Goal: Task Accomplishment & Management: Contribute content

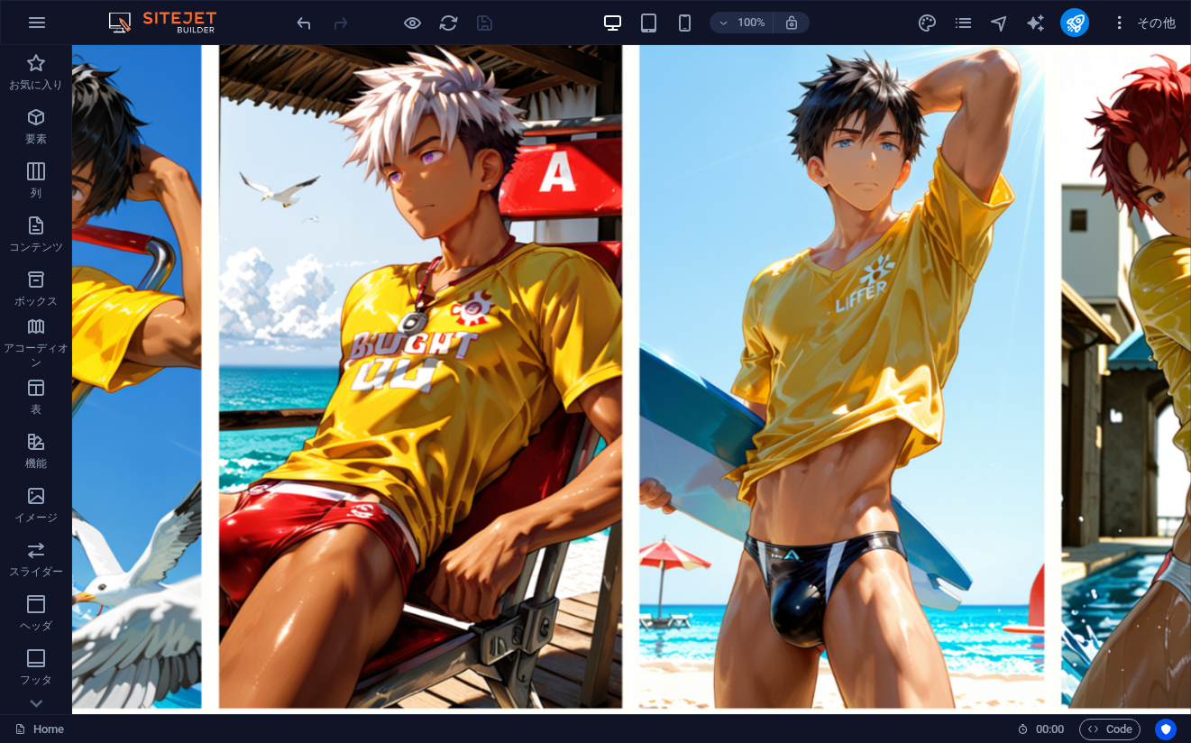
click at [1145, 21] on span "その他" at bounding box center [1142, 23] width 65 height 18
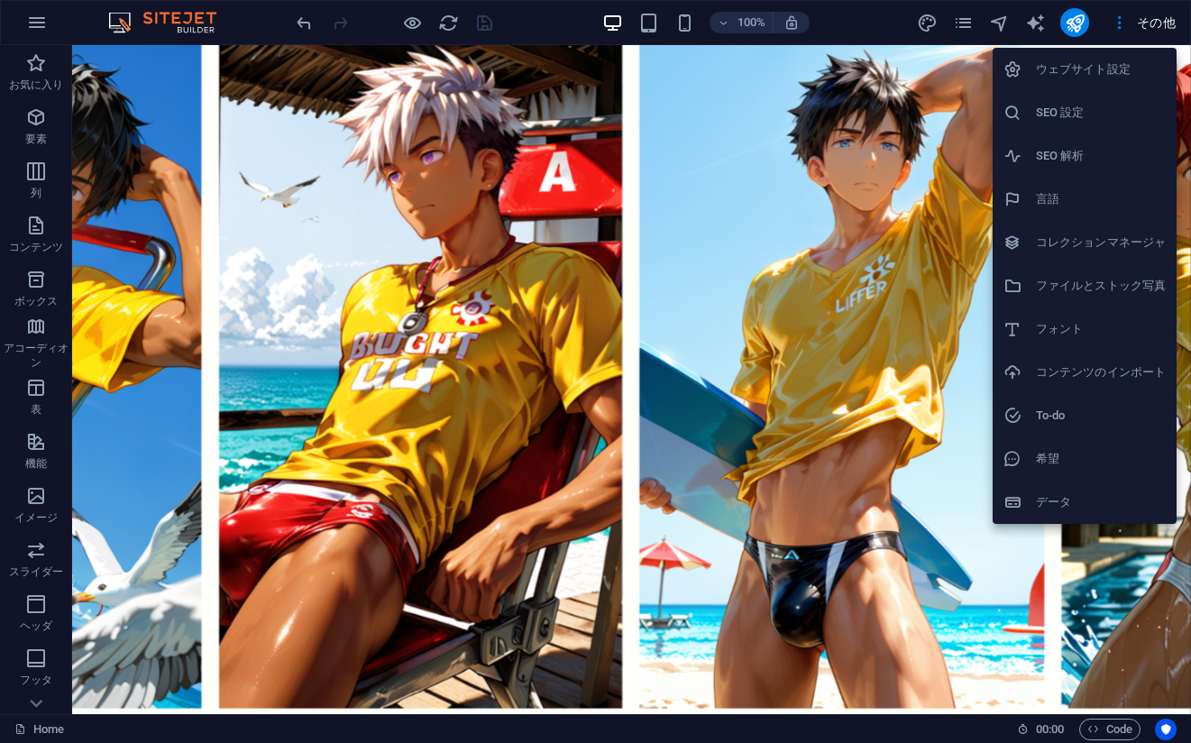
click at [1071, 256] on li "コレクションマネージャ" at bounding box center [1084, 242] width 184 height 43
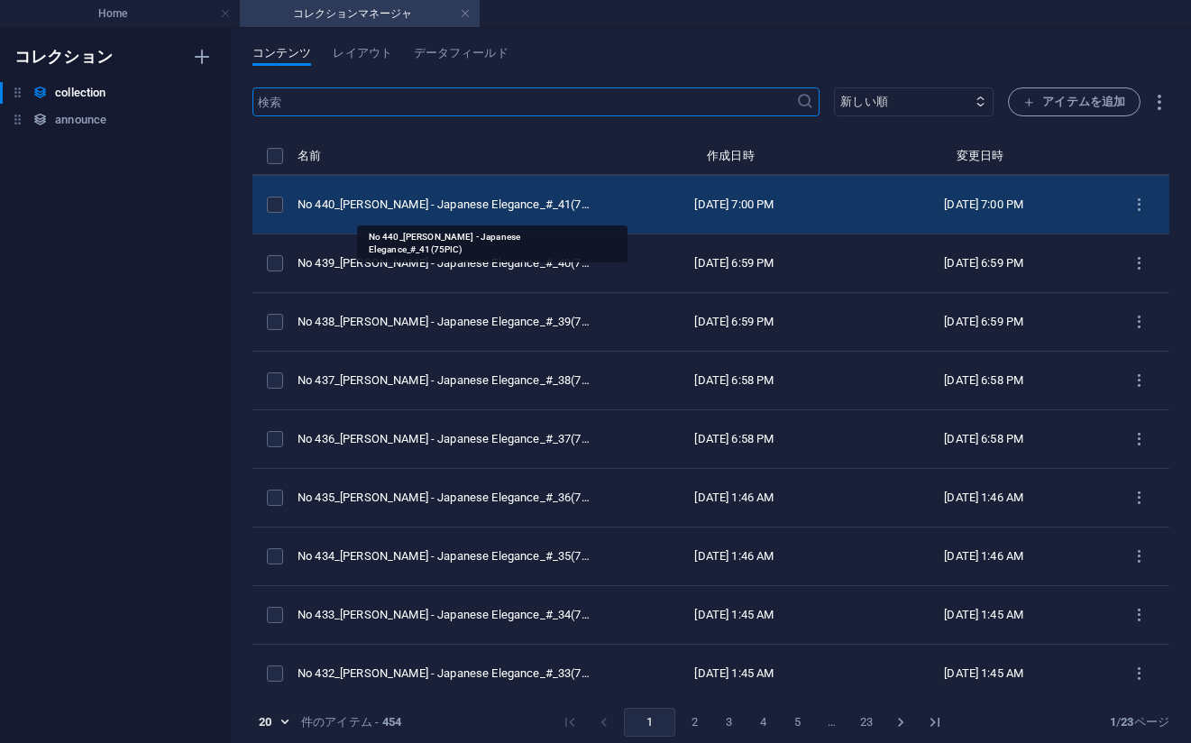
click at [387, 211] on div "No 440_[PERSON_NAME] - Japanese Elegance_#_41(75PIC)" at bounding box center [445, 204] width 297 height 16
select select "[PERSON_NAME] - Japanese Elegance"
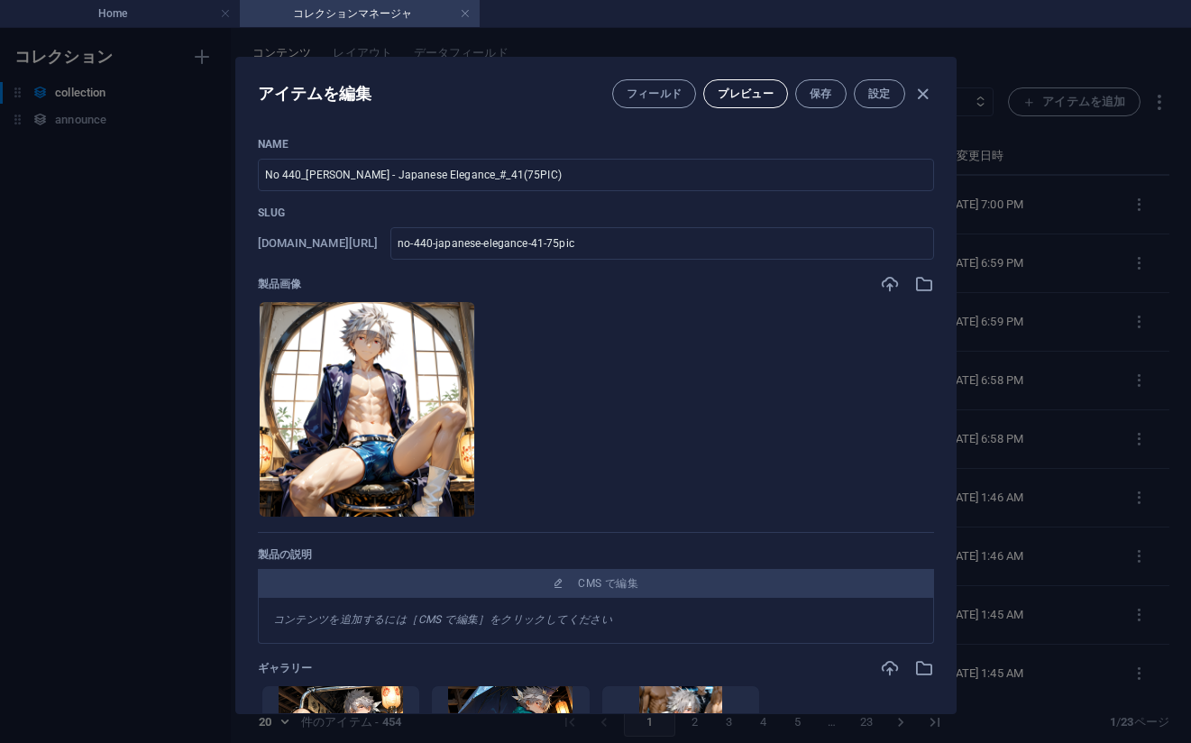
click at [705, 97] on button "プレビュー" at bounding box center [745, 93] width 85 height 29
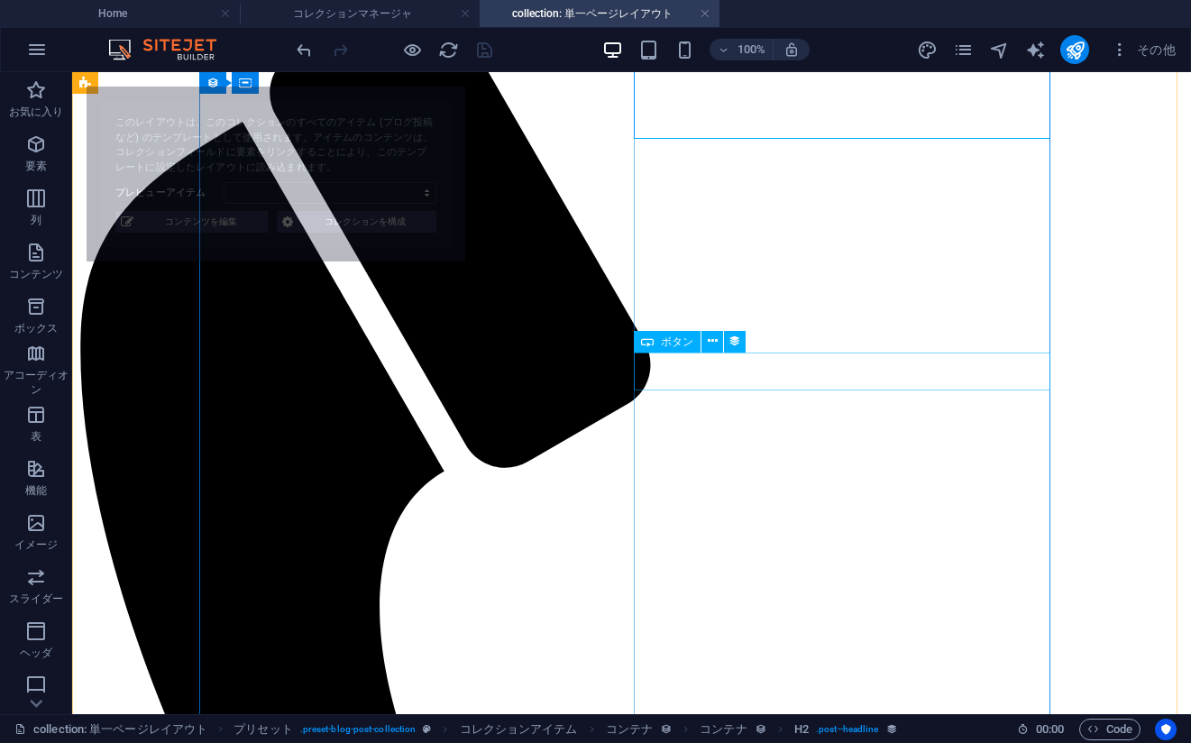
scroll to position [270, 0]
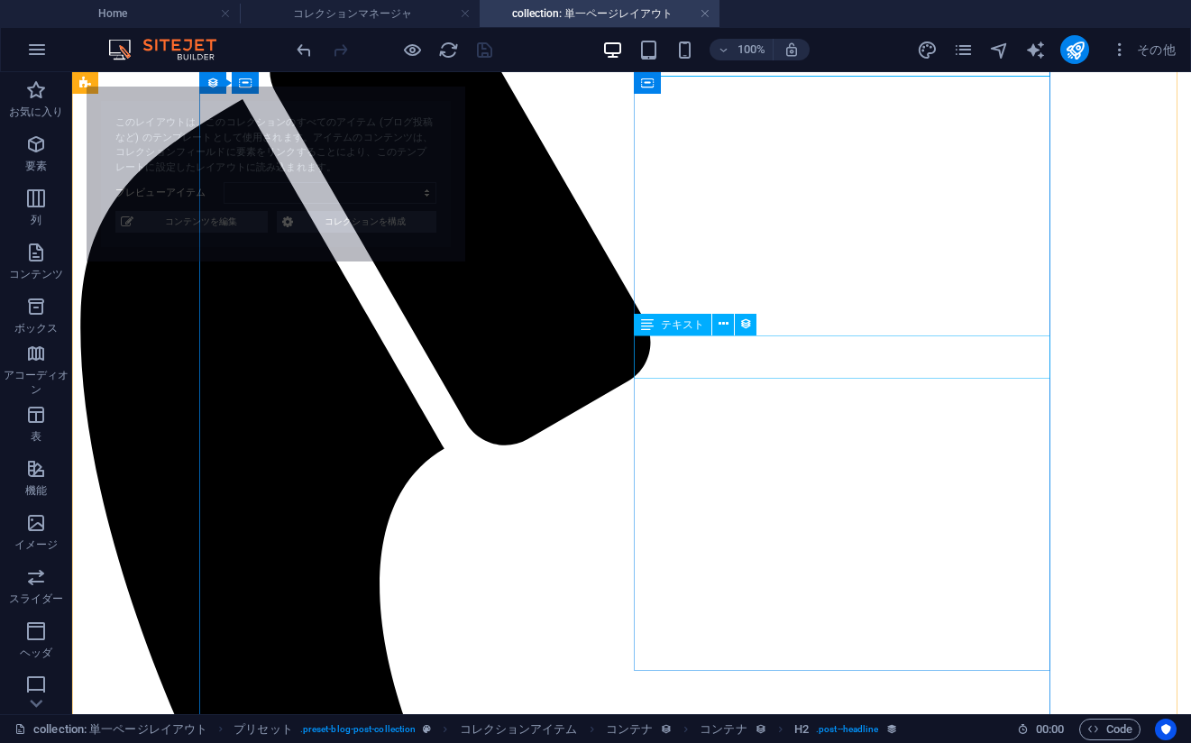
select select "68de4d34bdf00c299801a685"
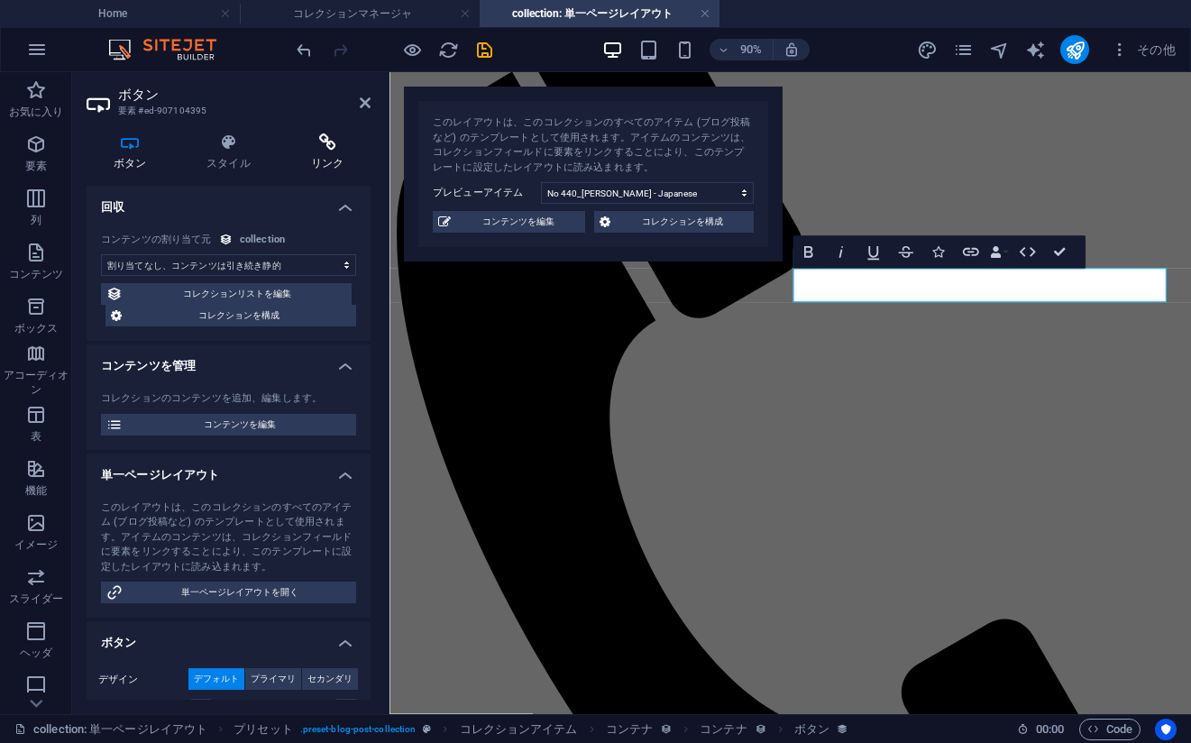
click at [325, 138] on icon at bounding box center [327, 142] width 87 height 18
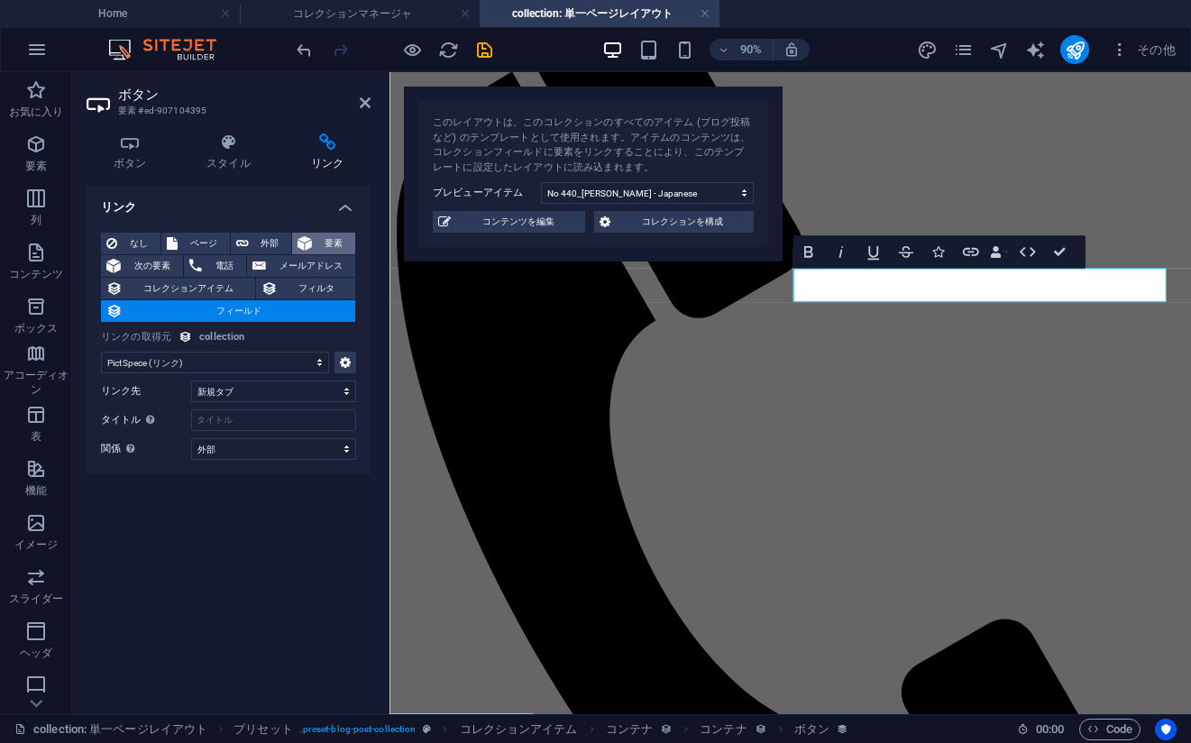
click at [326, 245] on span "要素" at bounding box center [333, 244] width 32 height 22
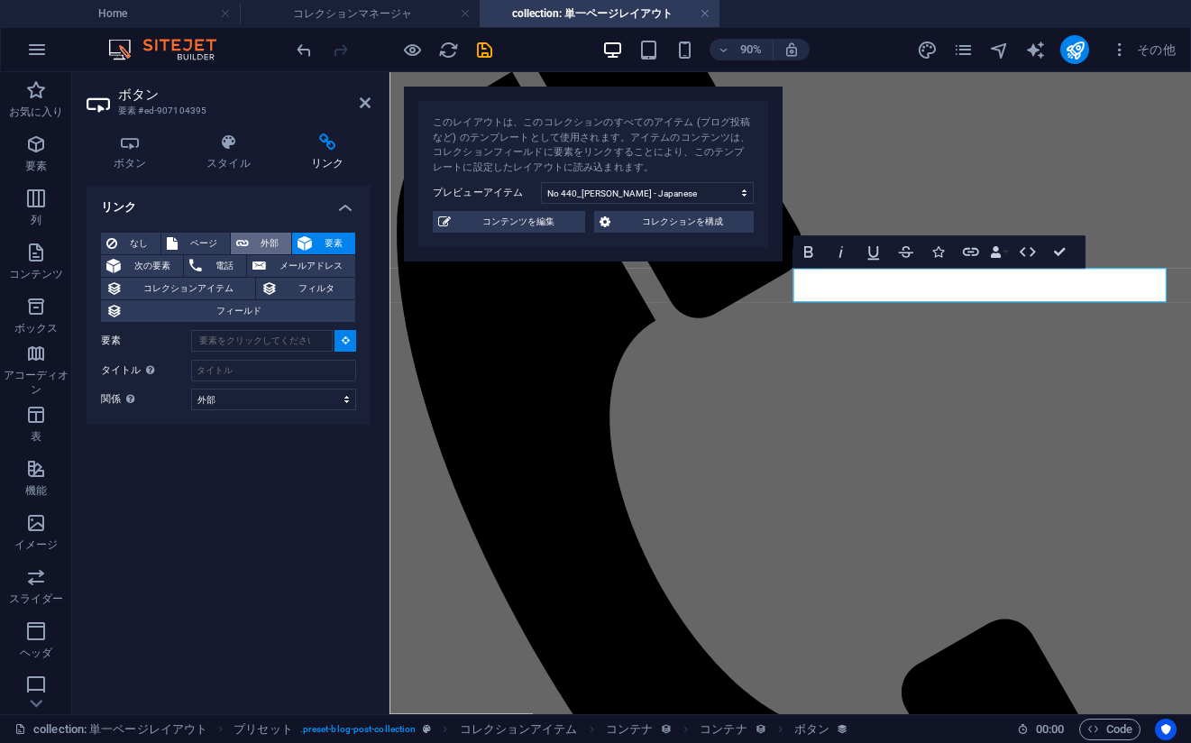
click at [269, 242] on span "外部" at bounding box center [270, 244] width 32 height 22
select select "blank"
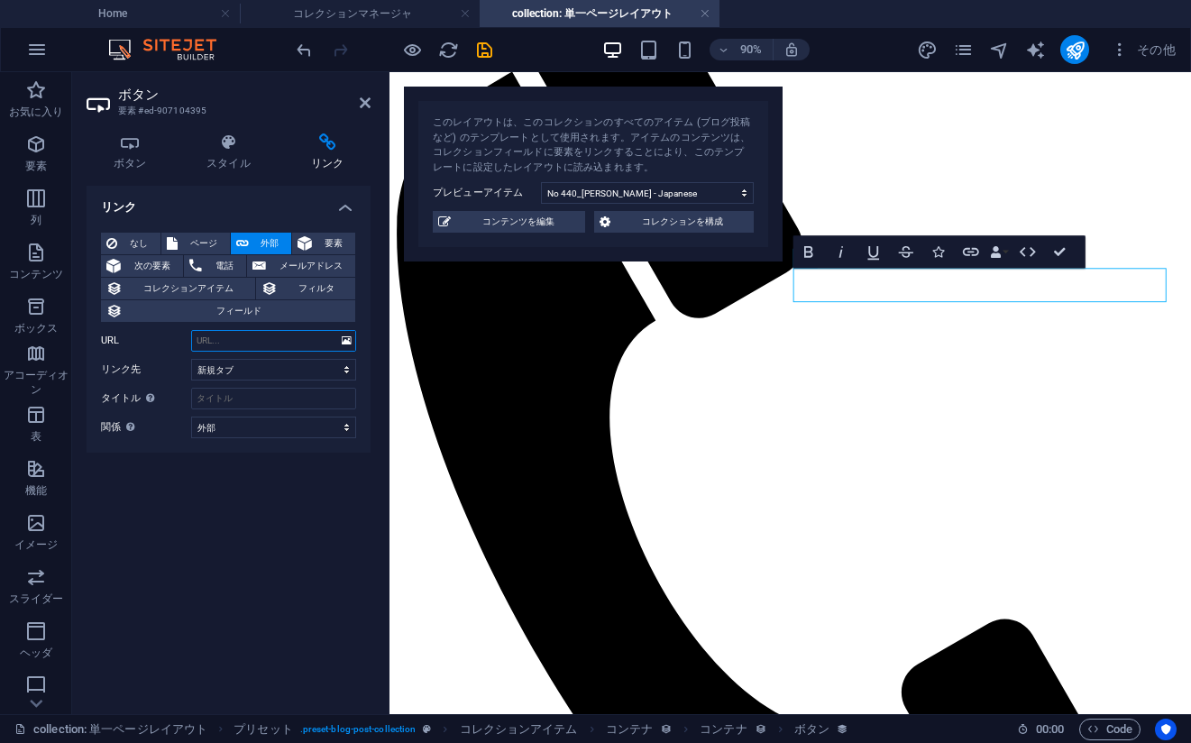
click at [229, 345] on input "URL" at bounding box center [273, 341] width 165 height 22
paste input "[URL][DOMAIN_NAME]"
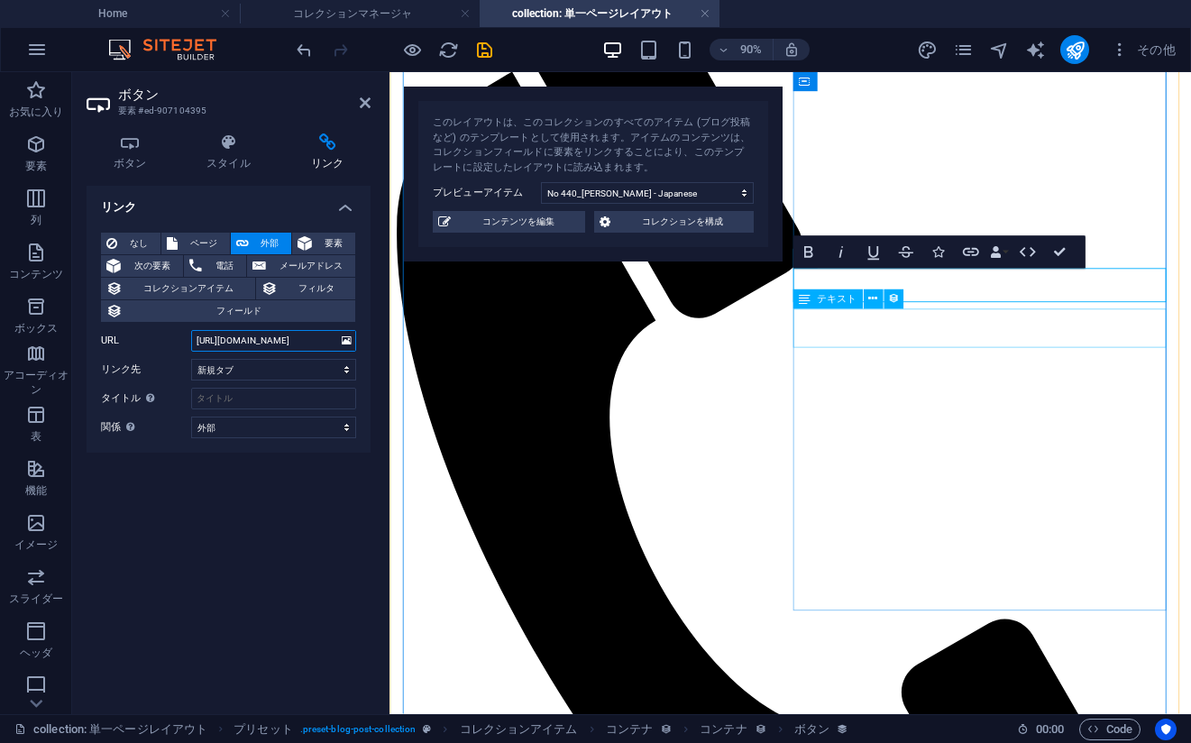
type input "[URL][DOMAIN_NAME]"
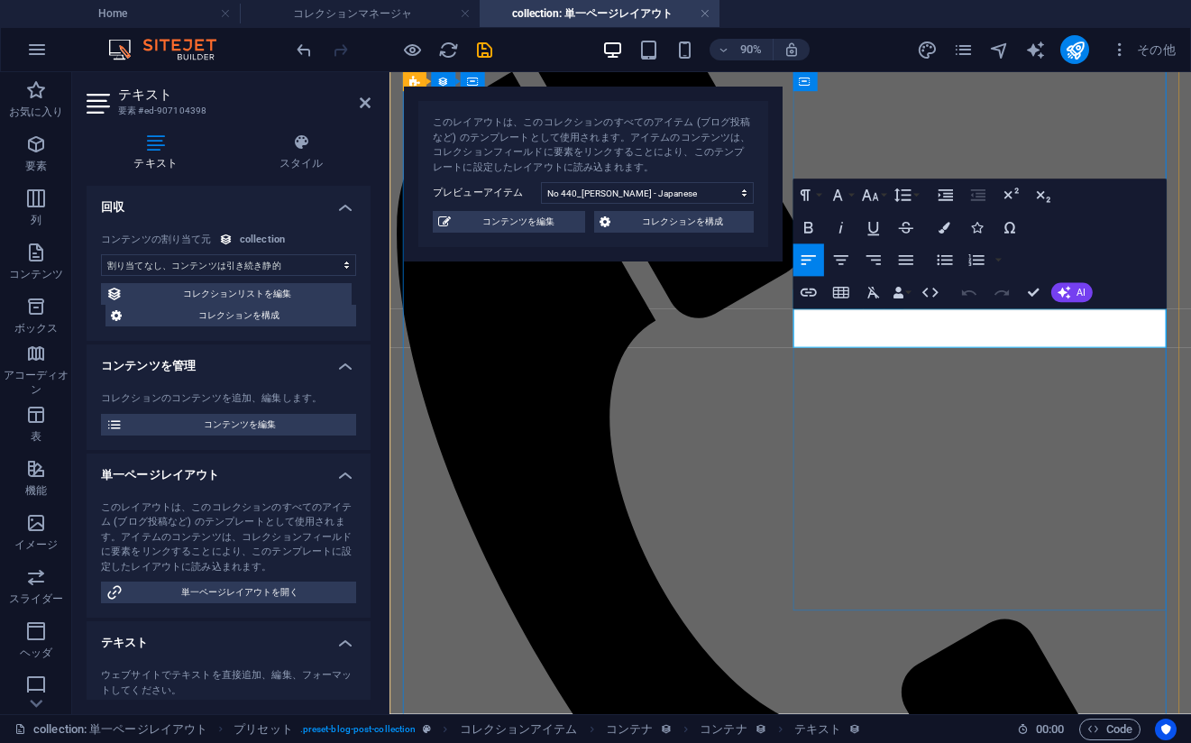
drag, startPoint x: 1171, startPoint y: 350, endPoint x: 852, endPoint y: 350, distance: 319.1
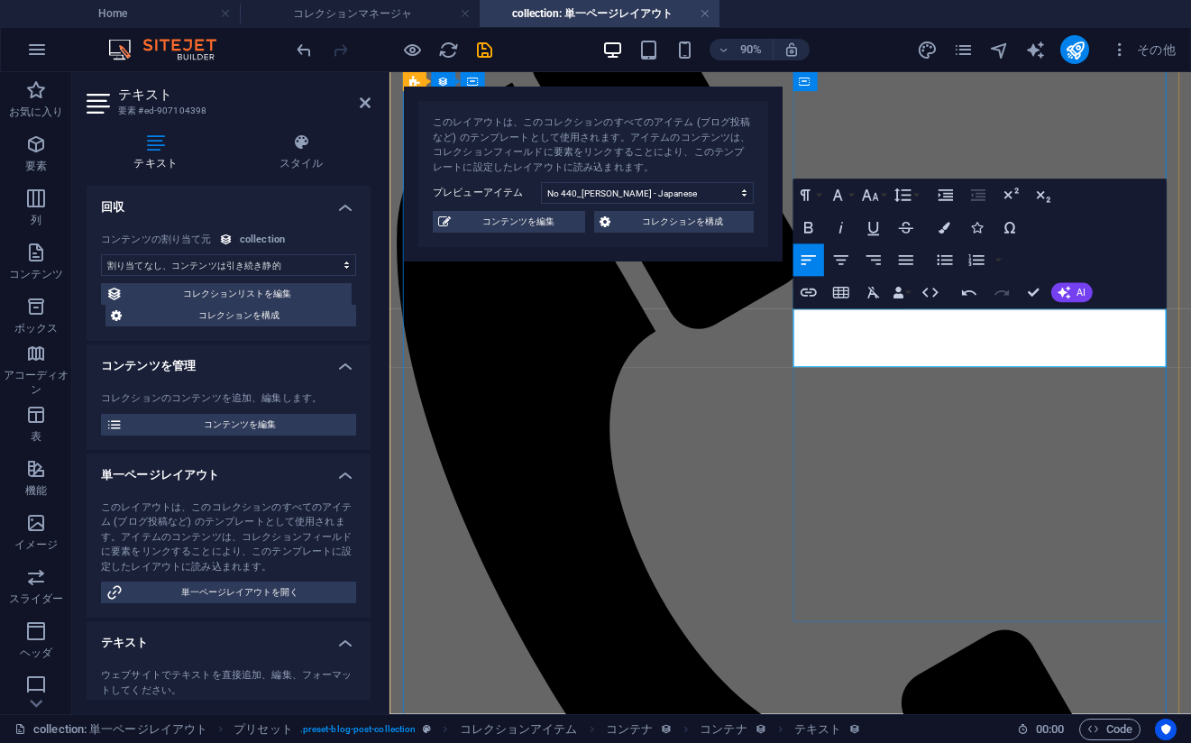
drag, startPoint x: 972, startPoint y: 367, endPoint x: 873, endPoint y: 361, distance: 99.3
copy p "作品ページではなく販売ページへ飛びます。noteよりまとめ買いしやすいです。"
drag, startPoint x: 1199, startPoint y: 393, endPoint x: 852, endPoint y: 382, distance: 347.2
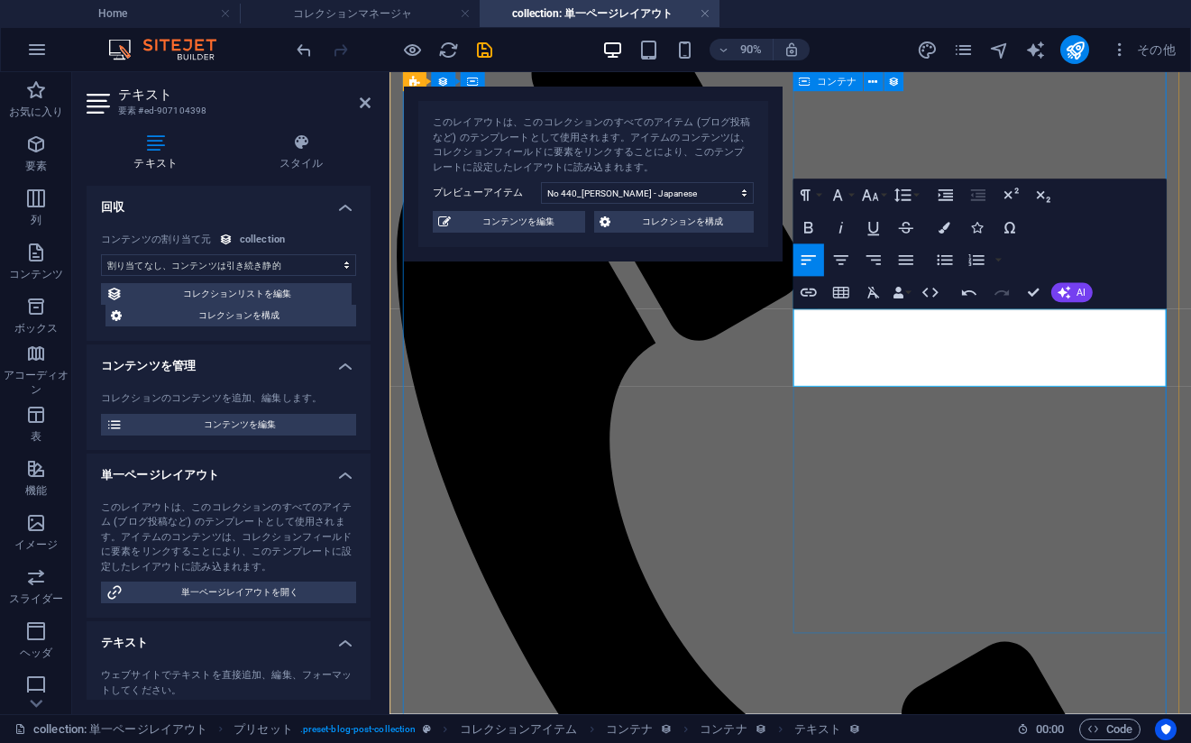
scroll to position [1024, 3]
click at [485, 48] on icon "save" at bounding box center [484, 50] width 21 height 21
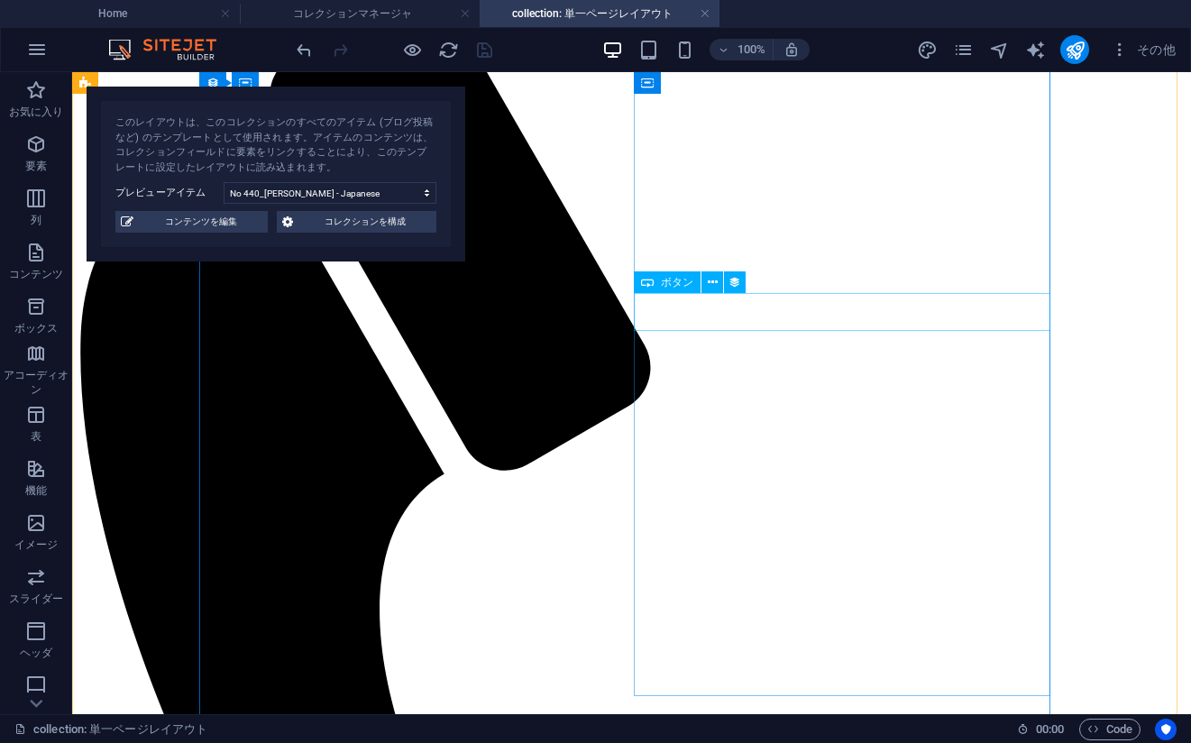
select select "external"
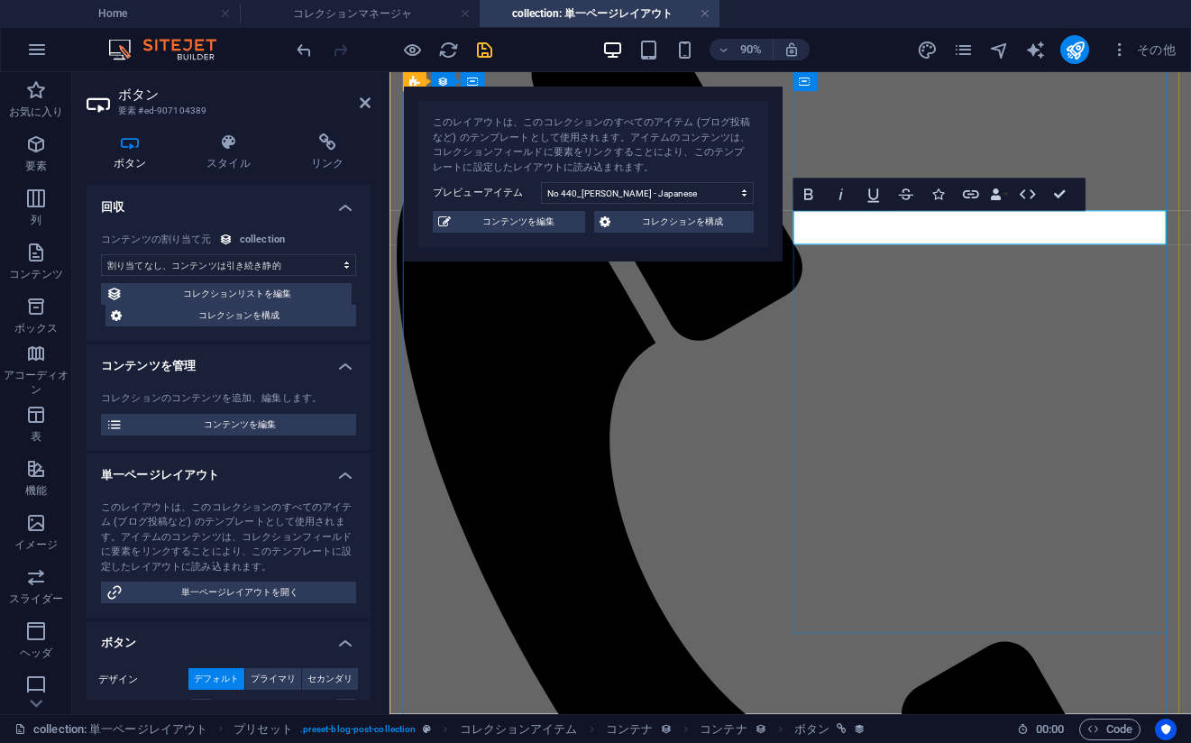
drag, startPoint x: 929, startPoint y: 241, endPoint x: 1104, endPoint y: 251, distance: 175.1
copy link "購入はこちら/purchase"
drag, startPoint x: 974, startPoint y: 314, endPoint x: 1235, endPoint y: 290, distance: 261.5
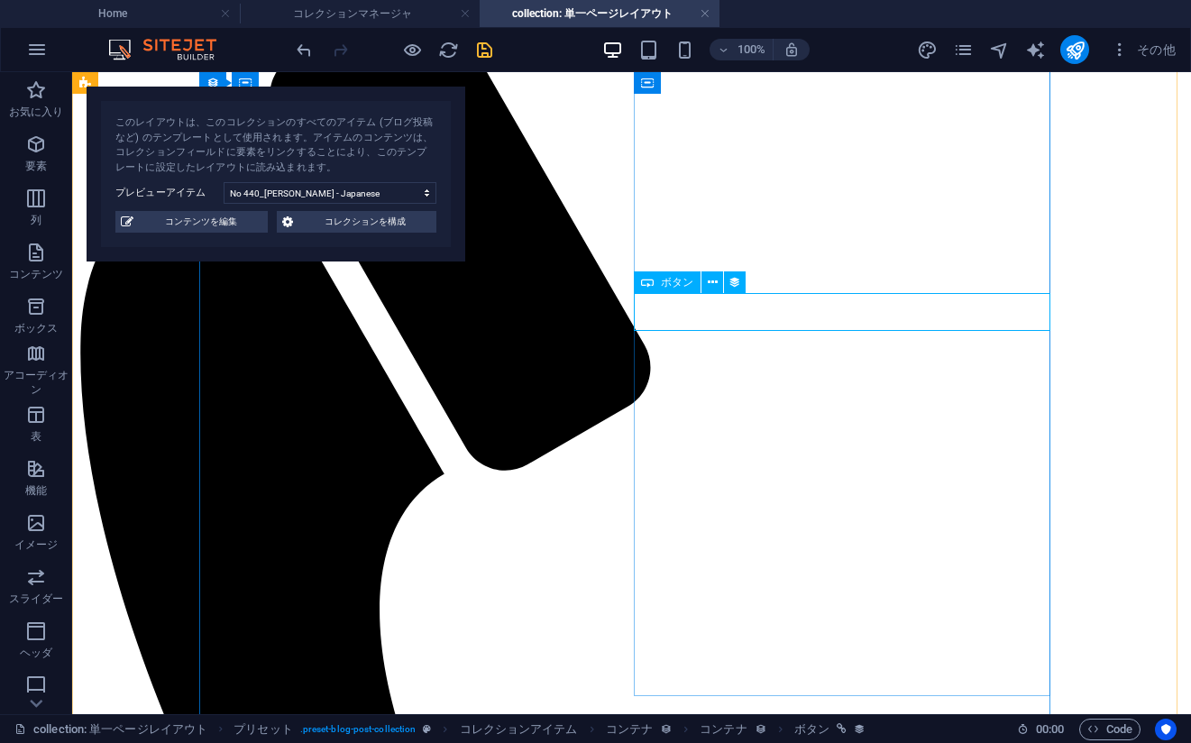
select select "external"
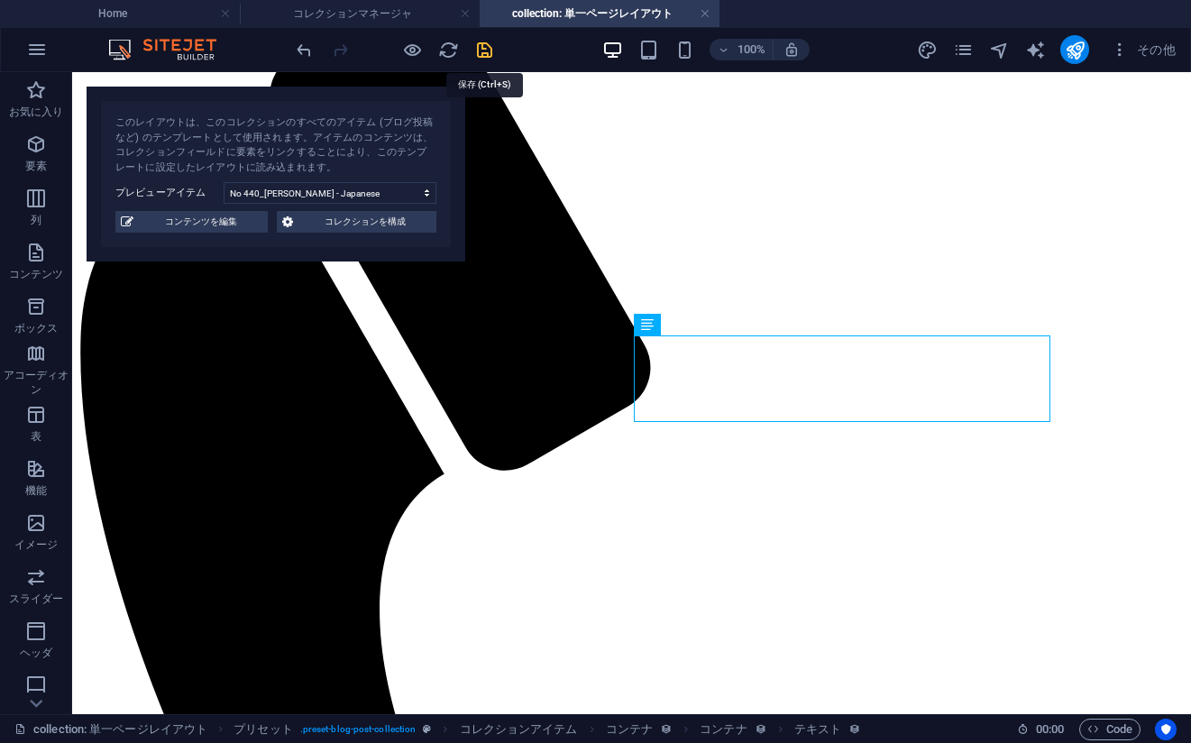
click at [487, 52] on icon "save" at bounding box center [484, 50] width 21 height 21
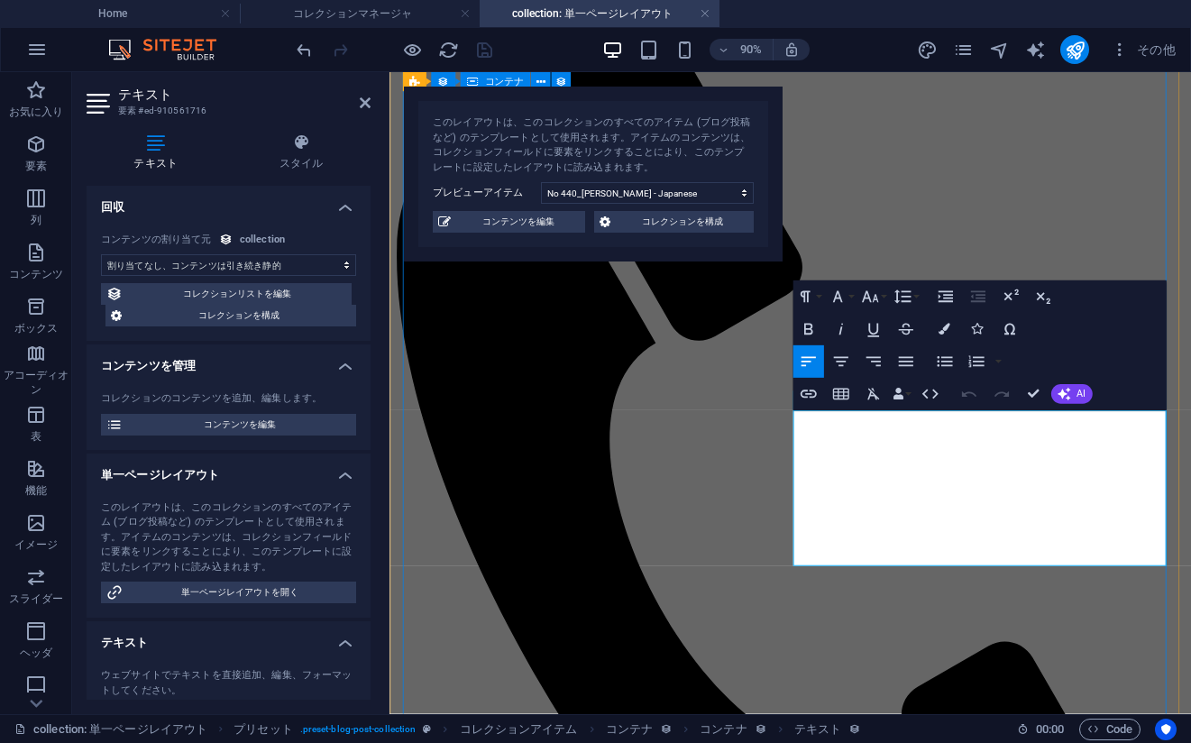
drag, startPoint x: 1243, startPoint y: 458, endPoint x: 833, endPoint y: 455, distance: 410.1
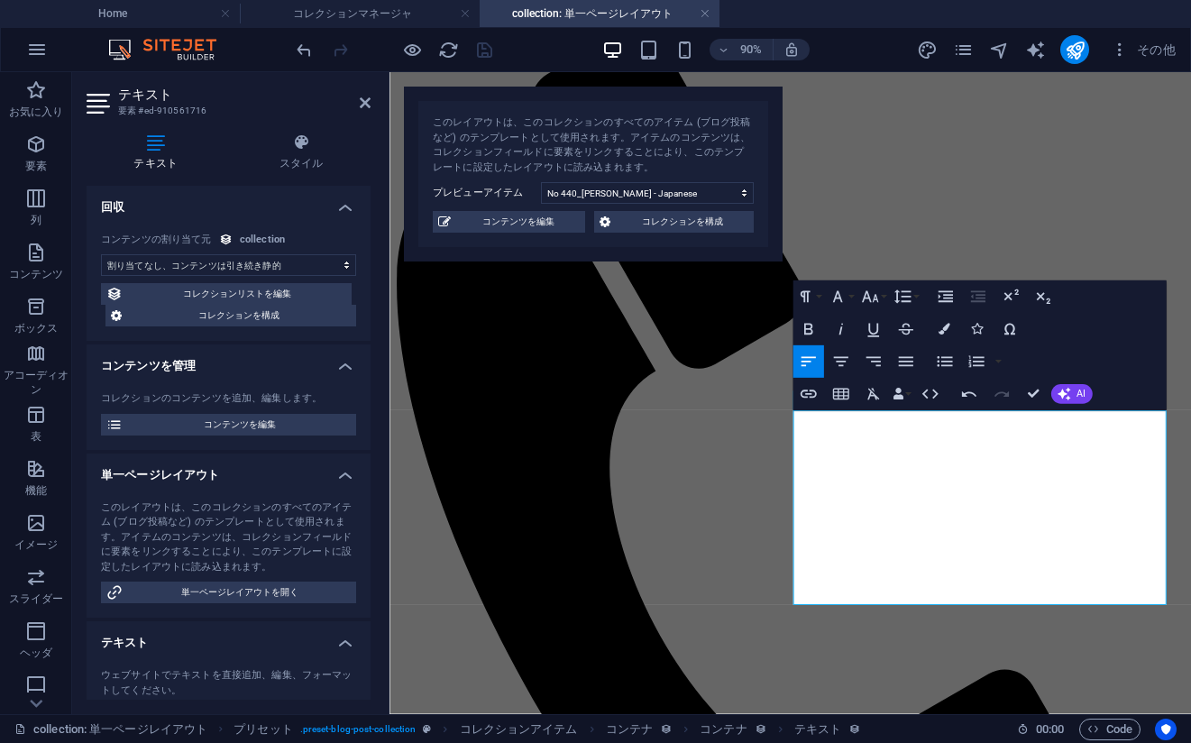
scroll to position [207, 0]
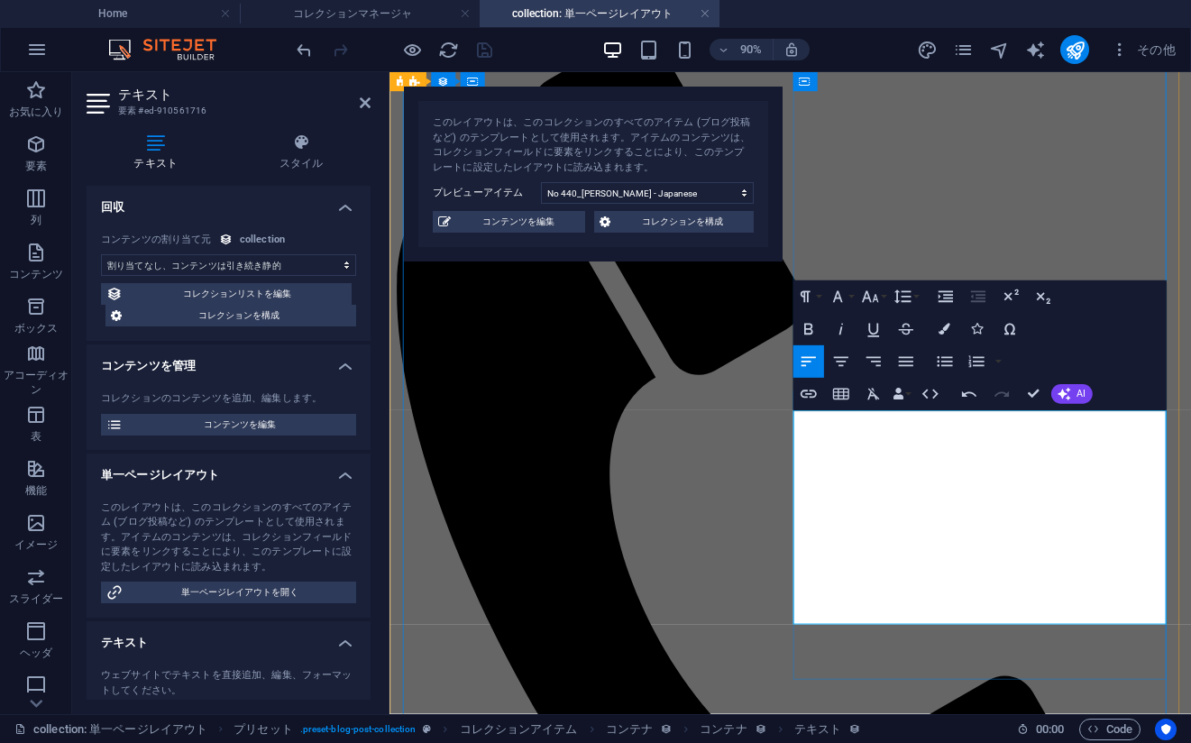
drag, startPoint x: 927, startPoint y: 569, endPoint x: 852, endPoint y: 524, distance: 88.1
copy p "note、pictspeseにてまとめ買いでDLコード読み込みが面倒な方は個別でご連絡いただければ、集約リンクを作成させていただきます。"
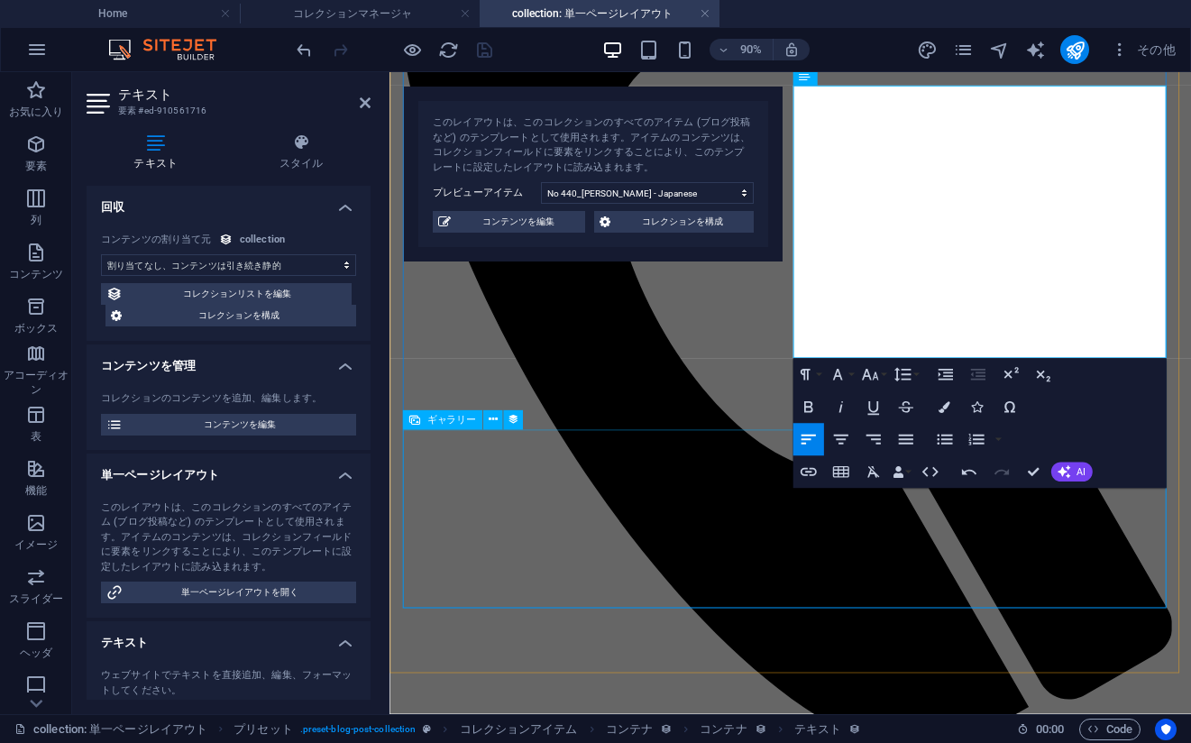
scroll to position [568, 0]
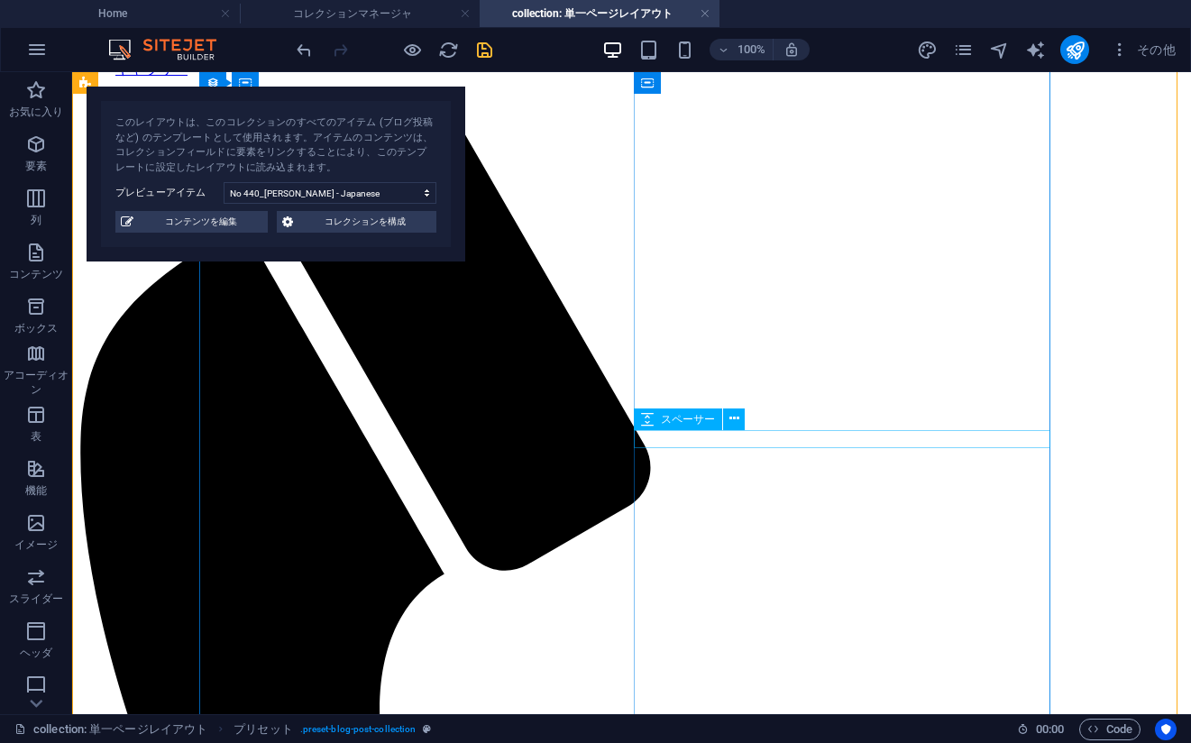
scroll to position [0, 0]
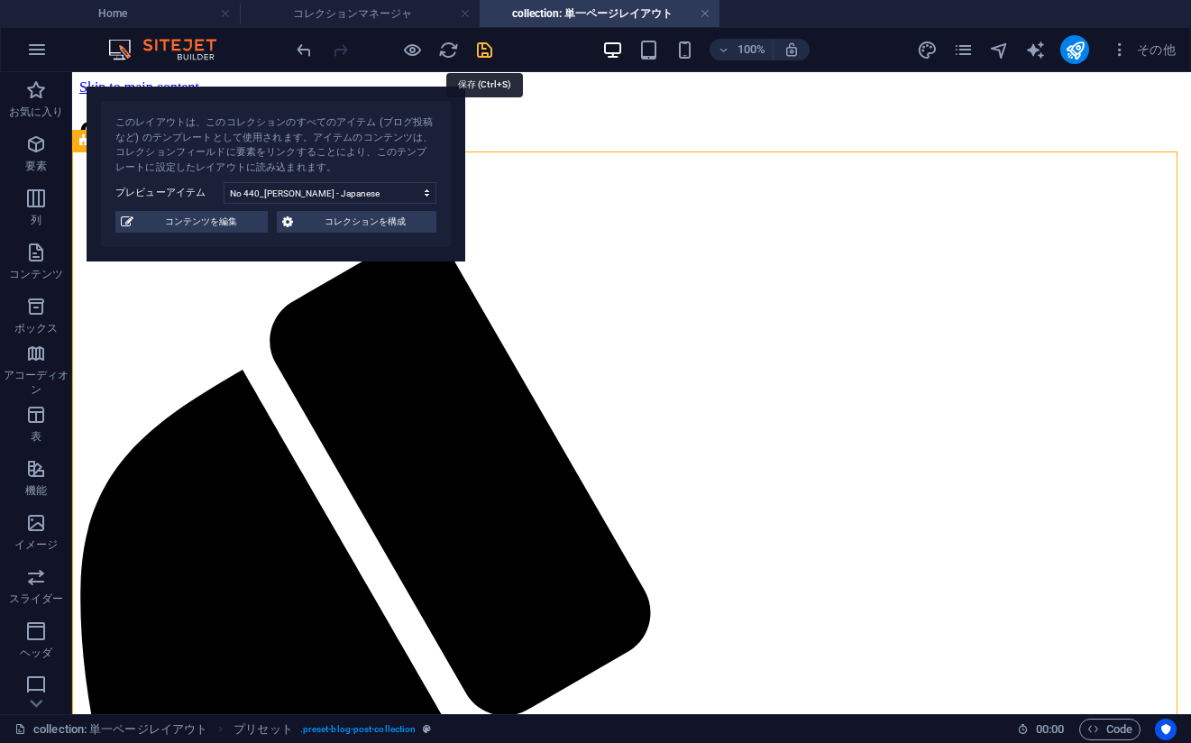
click at [482, 51] on icon "save" at bounding box center [484, 50] width 21 height 21
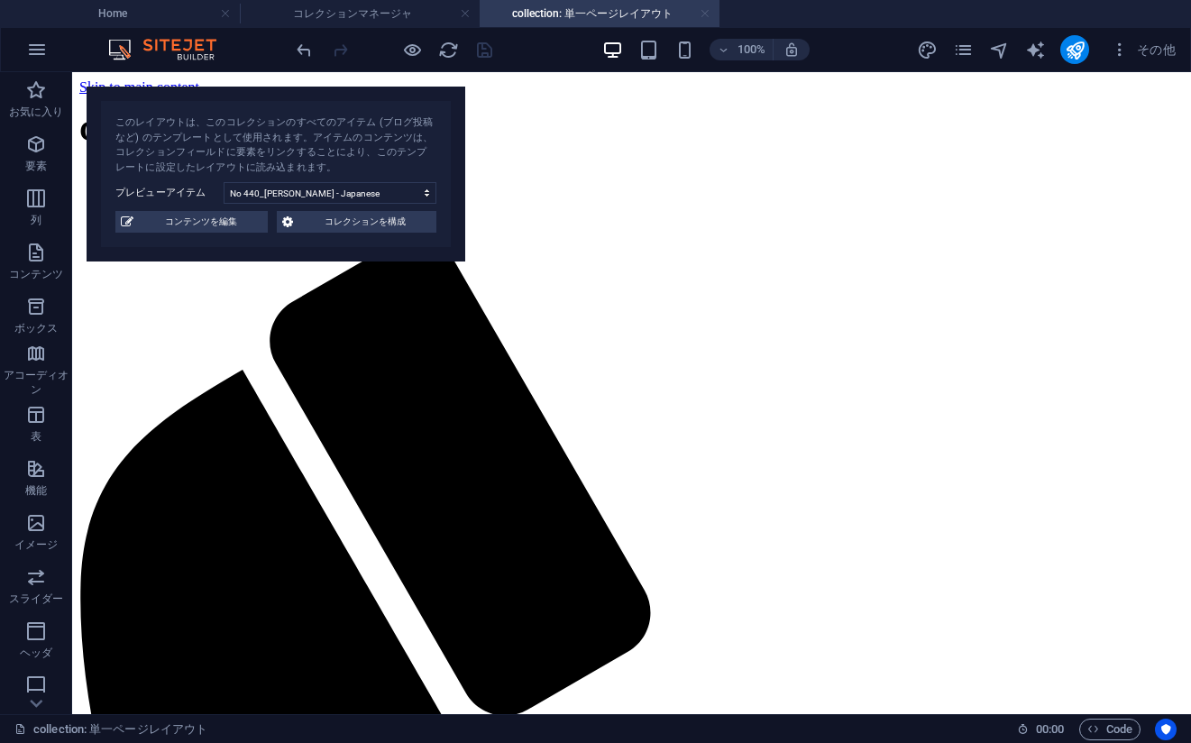
click at [705, 17] on link at bounding box center [704, 13] width 11 height 17
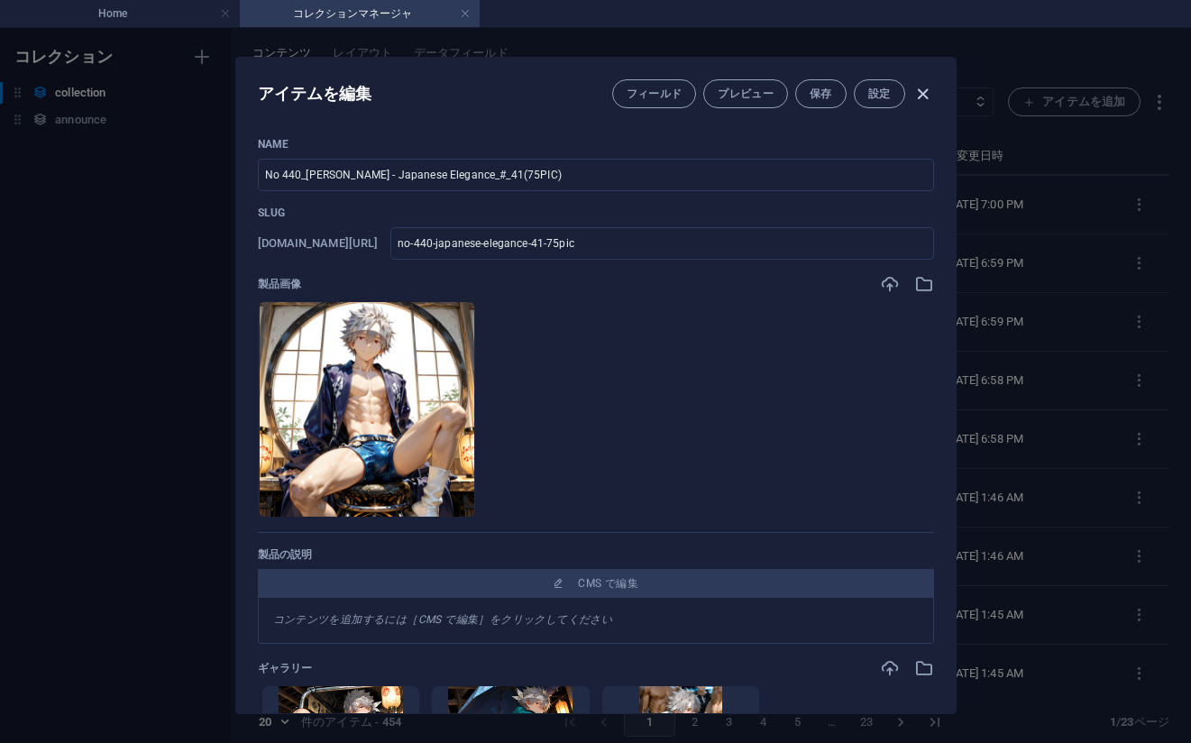
click at [923, 94] on icon "button" at bounding box center [922, 94] width 21 height 21
type input "no-440-japanese-elegance-41-75pic"
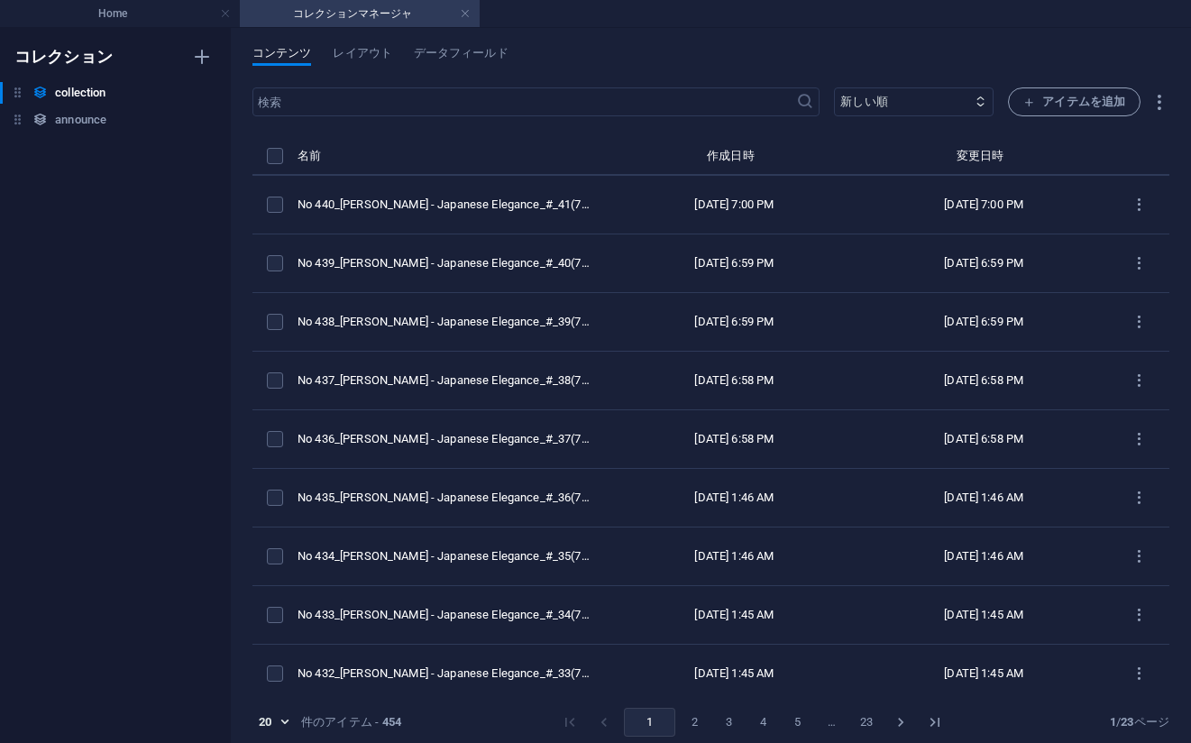
click at [79, 309] on div "コレクション collection collection announce announce" at bounding box center [115, 385] width 231 height 715
click at [130, 12] on h4 "Home" at bounding box center [120, 14] width 240 height 20
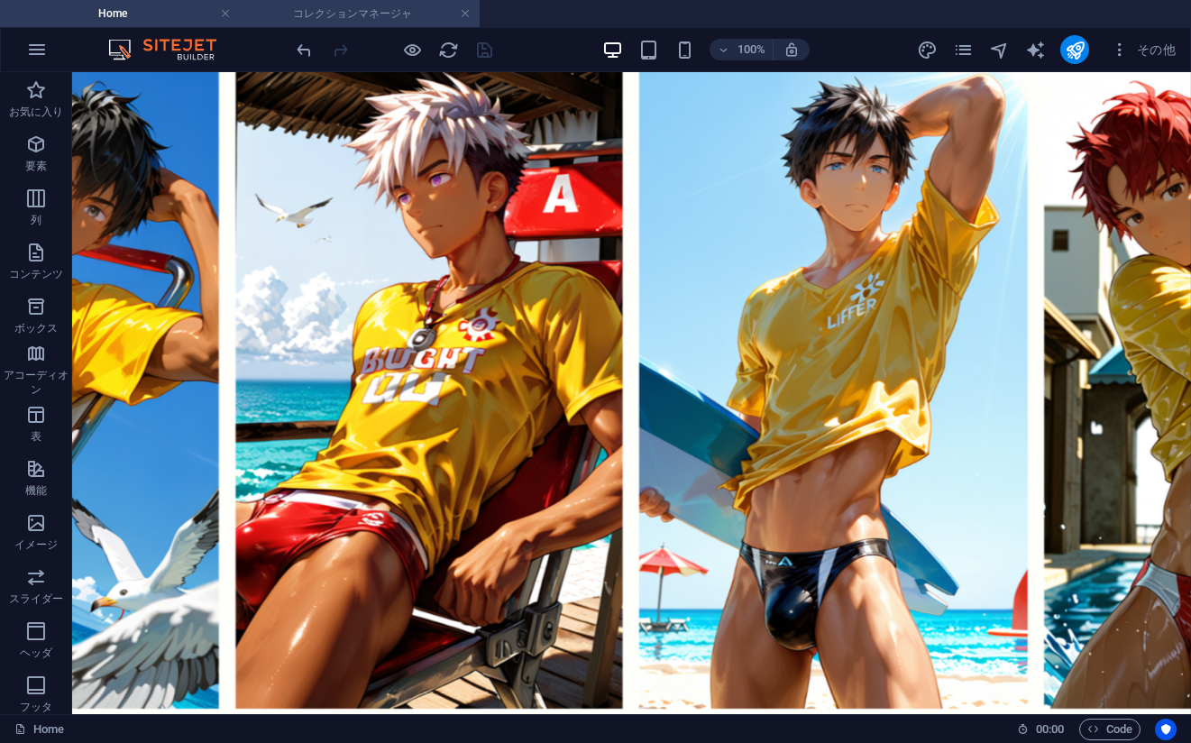
click at [302, 18] on h4 "コレクションマネージャ" at bounding box center [360, 14] width 240 height 20
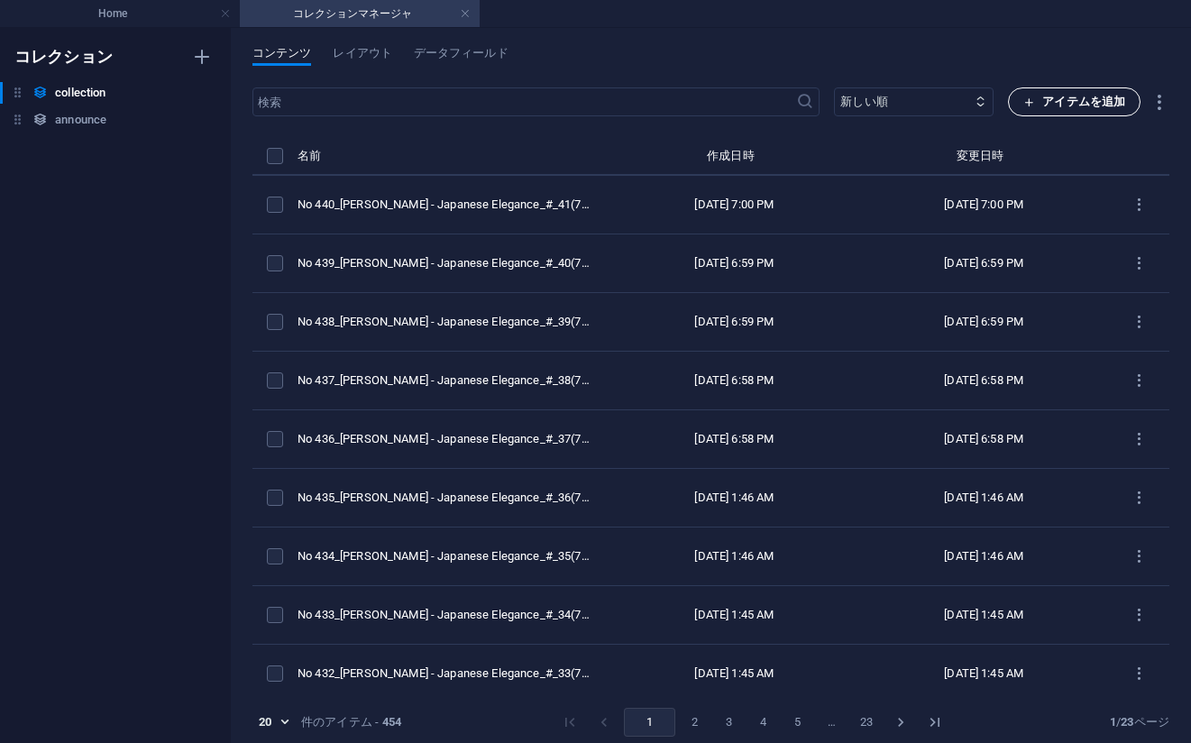
click at [1039, 99] on span "アイテムを追加" at bounding box center [1074, 102] width 102 height 22
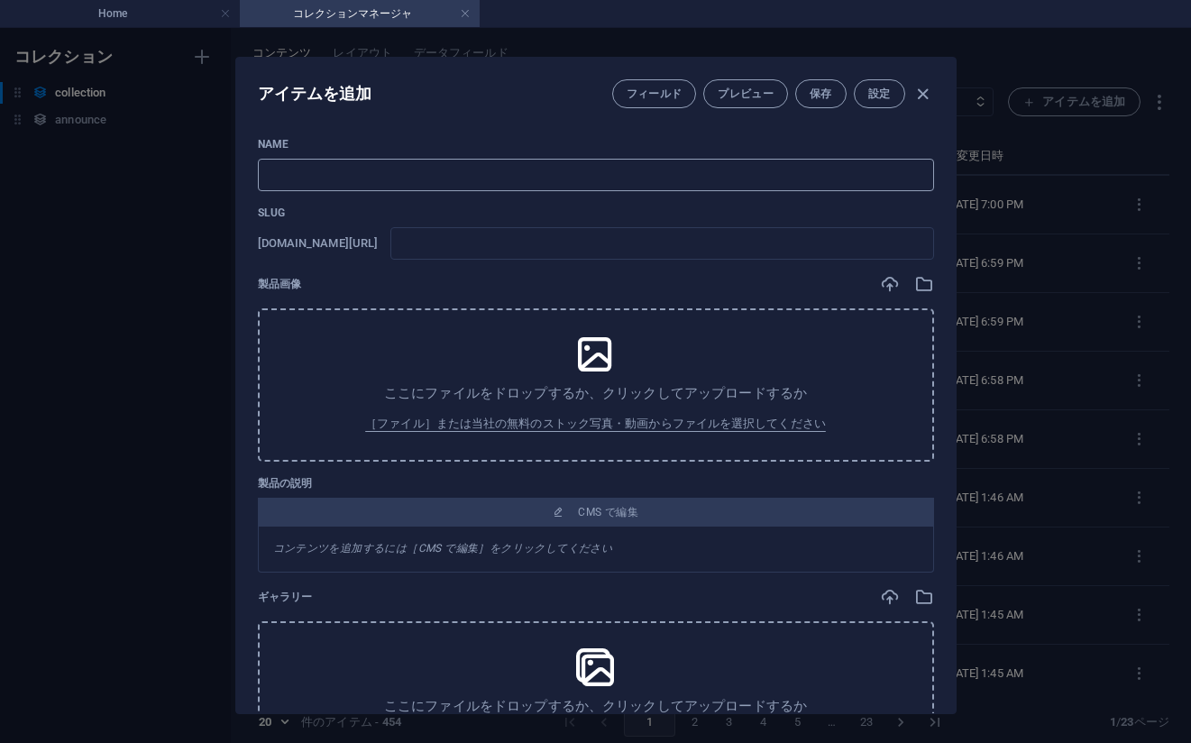
click at [748, 164] on input "text" at bounding box center [596, 175] width 676 height 32
paste input "No 441_[PERSON_NAME] - Japanese Elegance_#_42(75PIC)"
type input "No 441_[PERSON_NAME] - Japanese Elegance_#_42(75PIC)"
type input "no-441-japanese-elegance-42-75pic"
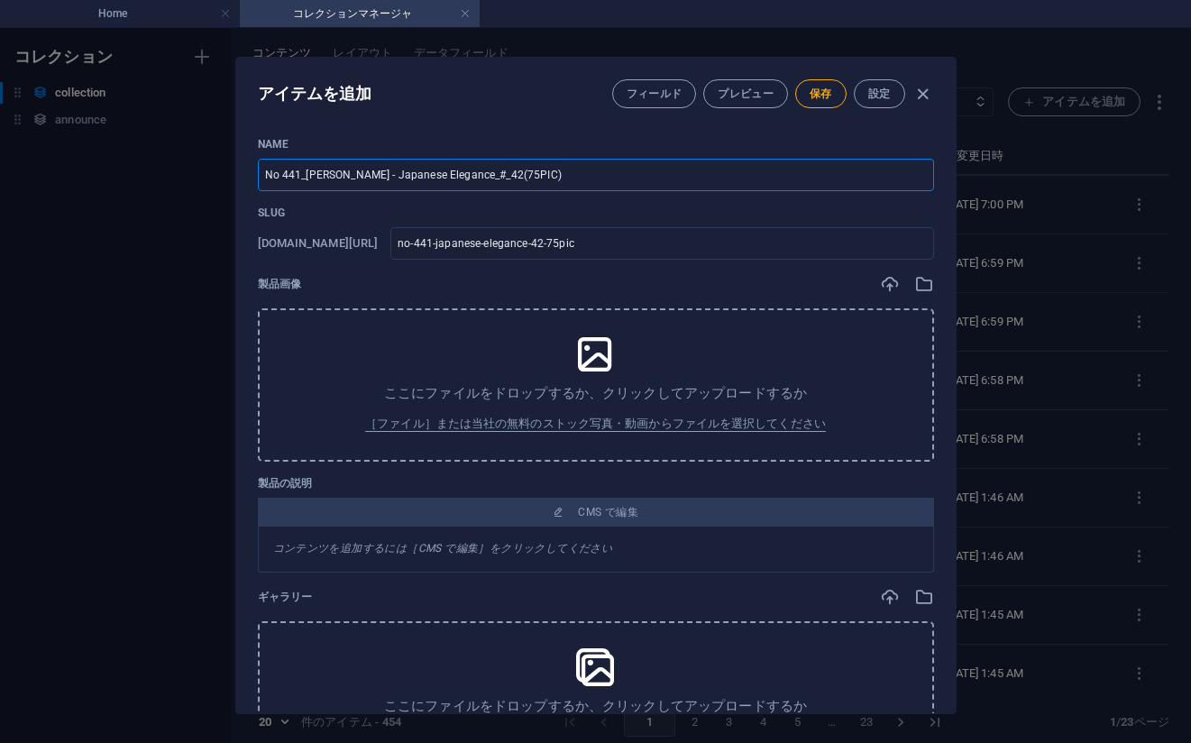
type input "No 441_[PERSON_NAME] - Japanese Elegance_#_42(75PIC)"
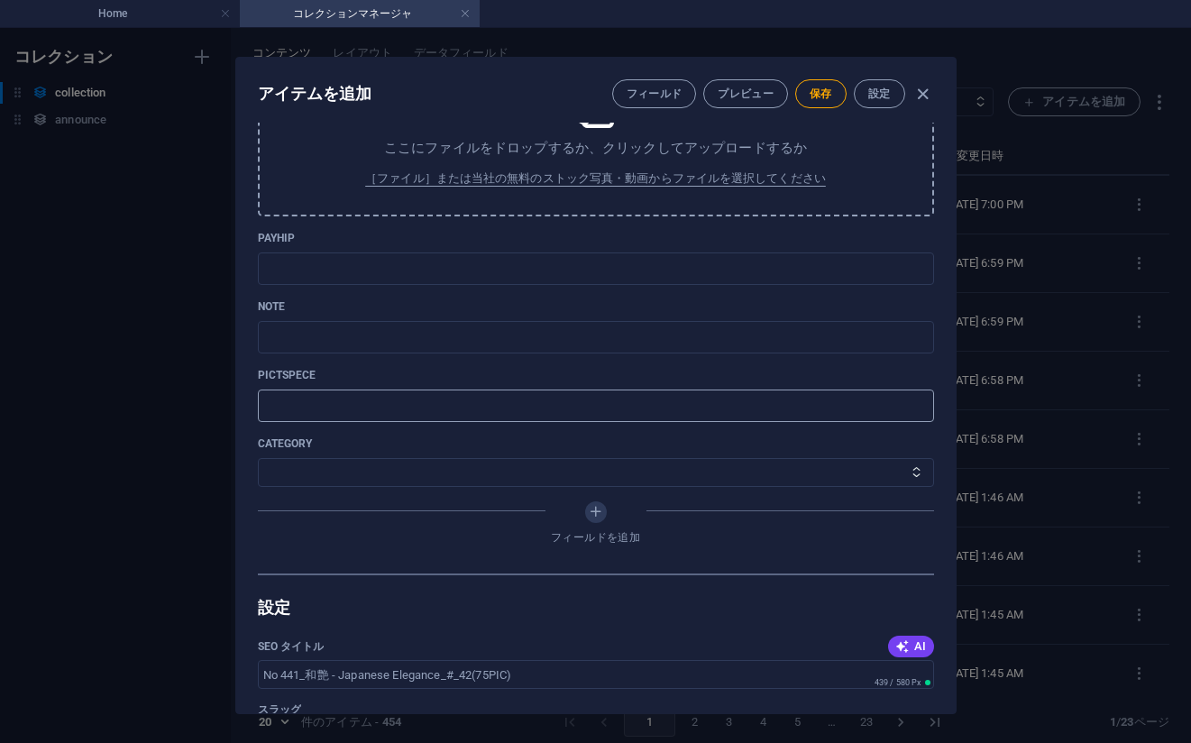
scroll to position [702, 0]
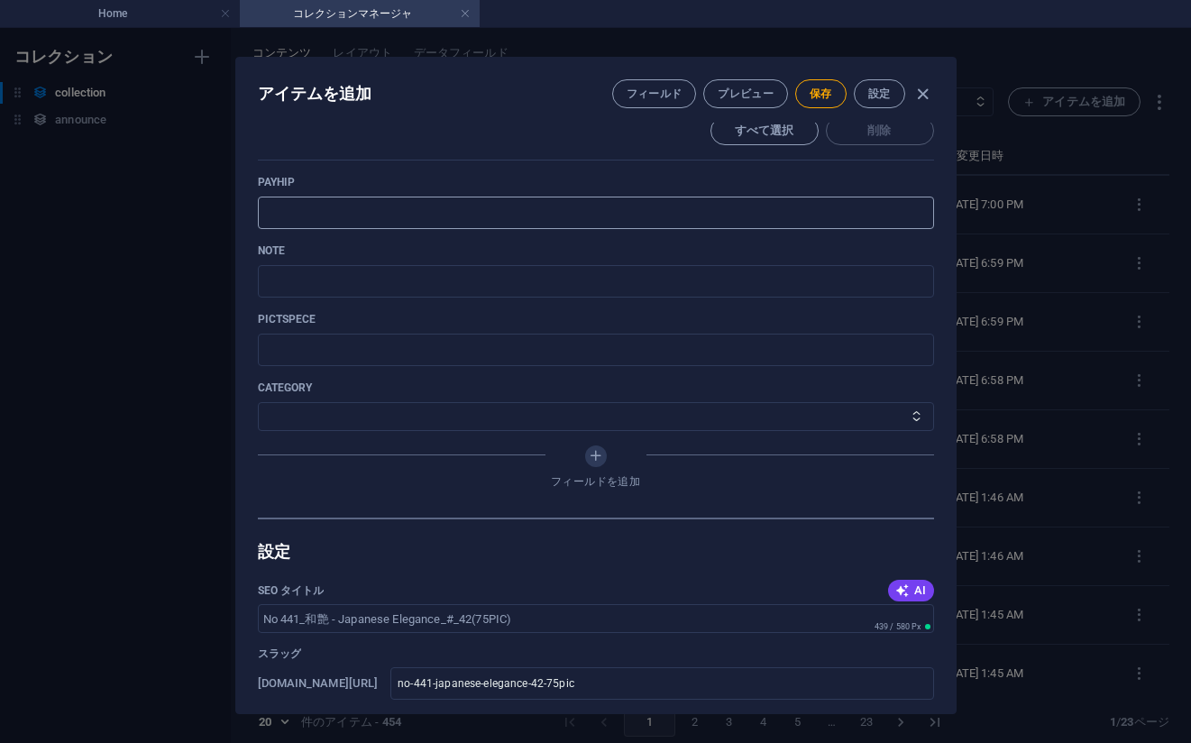
click at [764, 222] on input "text" at bounding box center [596, 212] width 676 height 32
paste input "[URL][DOMAIN_NAME]"
type input "[URL][DOMAIN_NAME]"
click at [756, 284] on input "text" at bounding box center [596, 281] width 676 height 32
paste input "[URL][DOMAIN_NAME]"
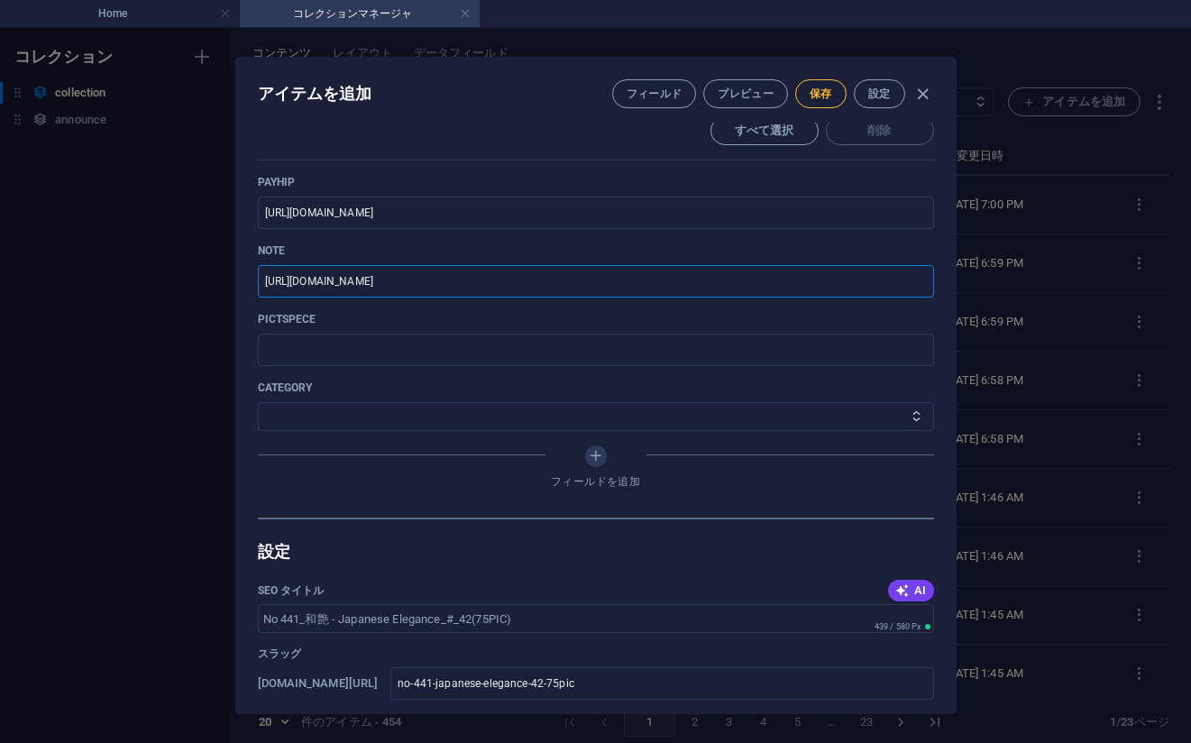
type input "[URL][DOMAIN_NAME]"
click at [825, 90] on span "保存" at bounding box center [820, 94] width 23 height 14
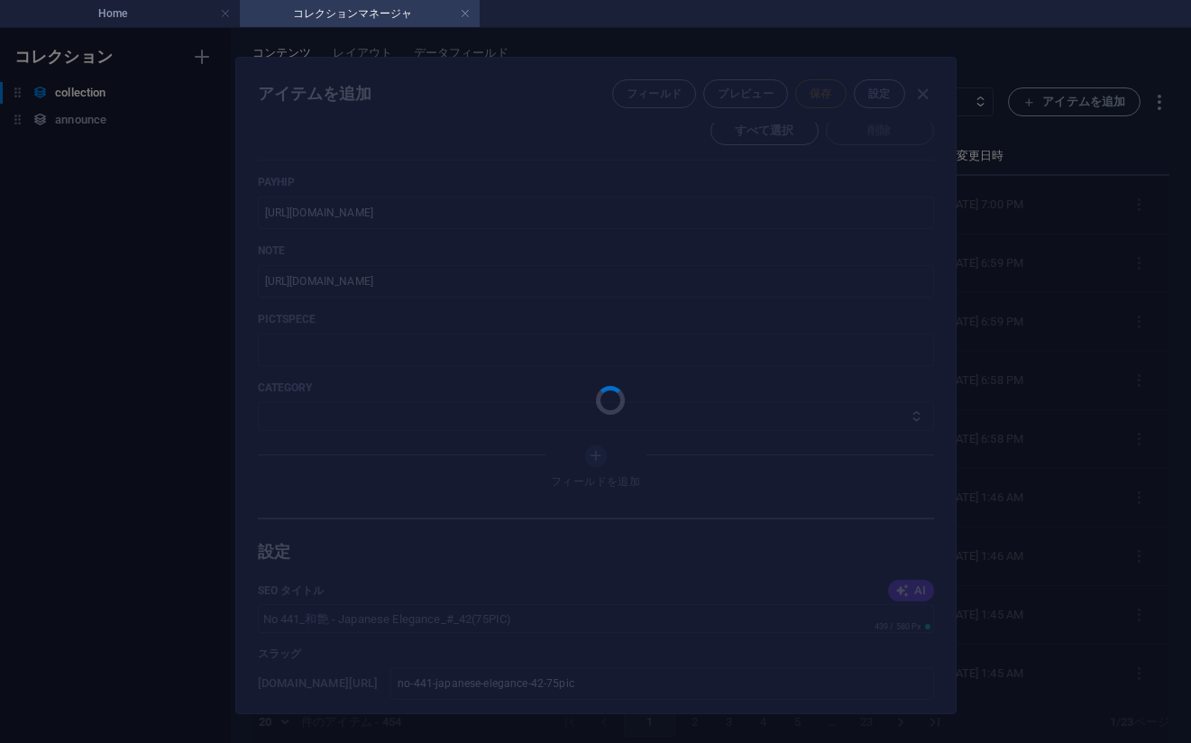
type input "no-441-japanese-elegance-42-75pic"
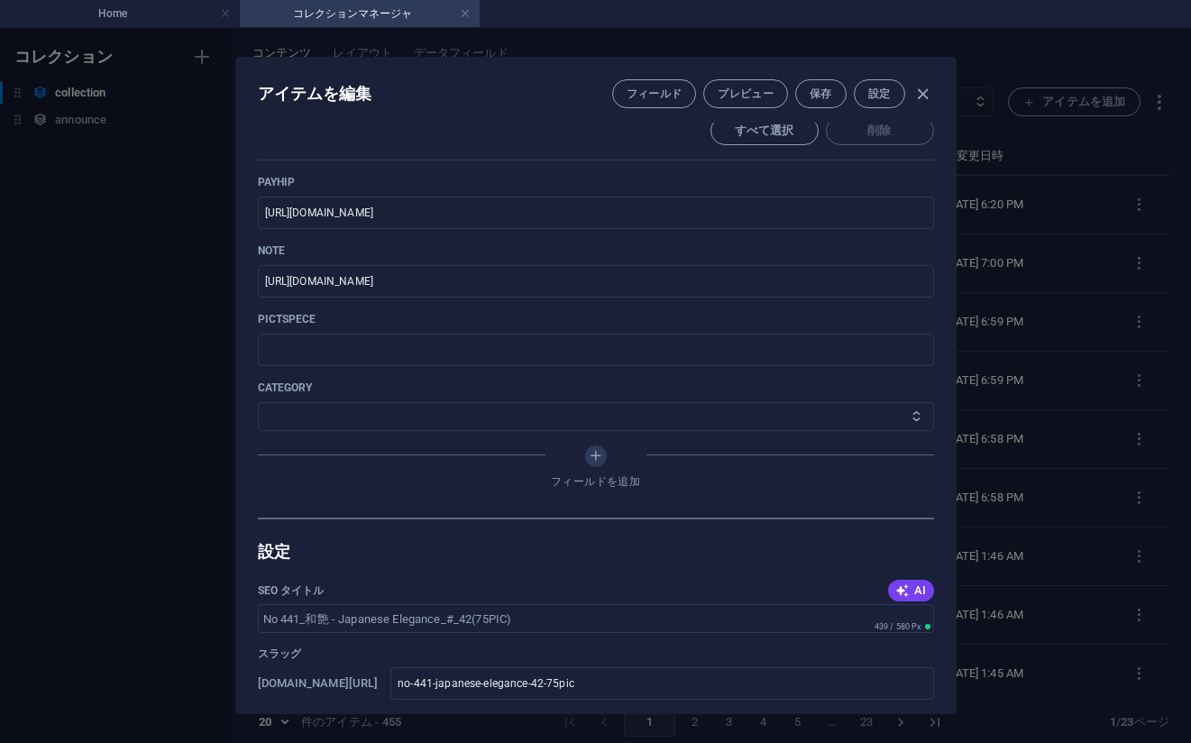
click at [490, 416] on select "その他 ジャマー_jammer レインコート_rain_coat ミリタリービキニ_military_bikini 体操選手_gymnast ドアの向こうのひ…" at bounding box center [596, 416] width 676 height 29
select select "[PERSON_NAME] - Japanese Elegance"
click at [258, 402] on select "その他 ジャマー_jammer レインコート_rain_coat ミリタリービキニ_military_bikini 体操選手_gymnast ドアの向こうのひ…" at bounding box center [596, 416] width 676 height 29
click at [809, 90] on span "保存" at bounding box center [820, 94] width 23 height 14
click at [755, 181] on p "payhip" at bounding box center [596, 182] width 676 height 14
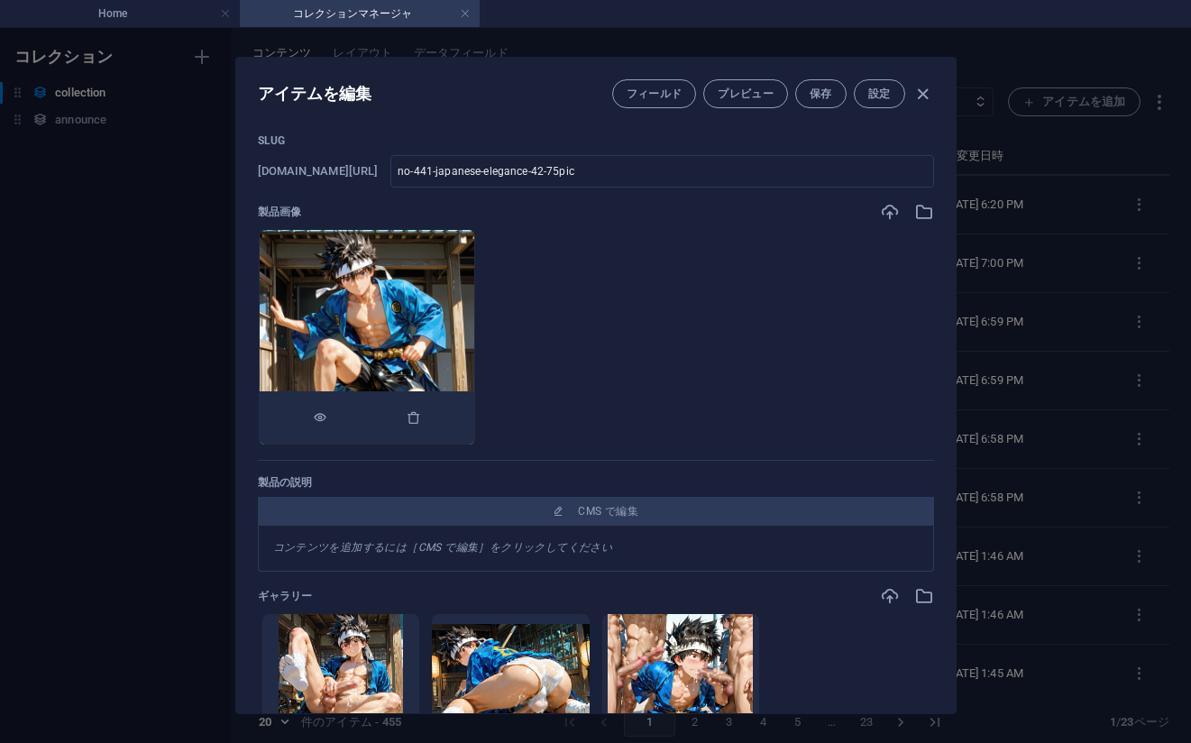
scroll to position [71, 0]
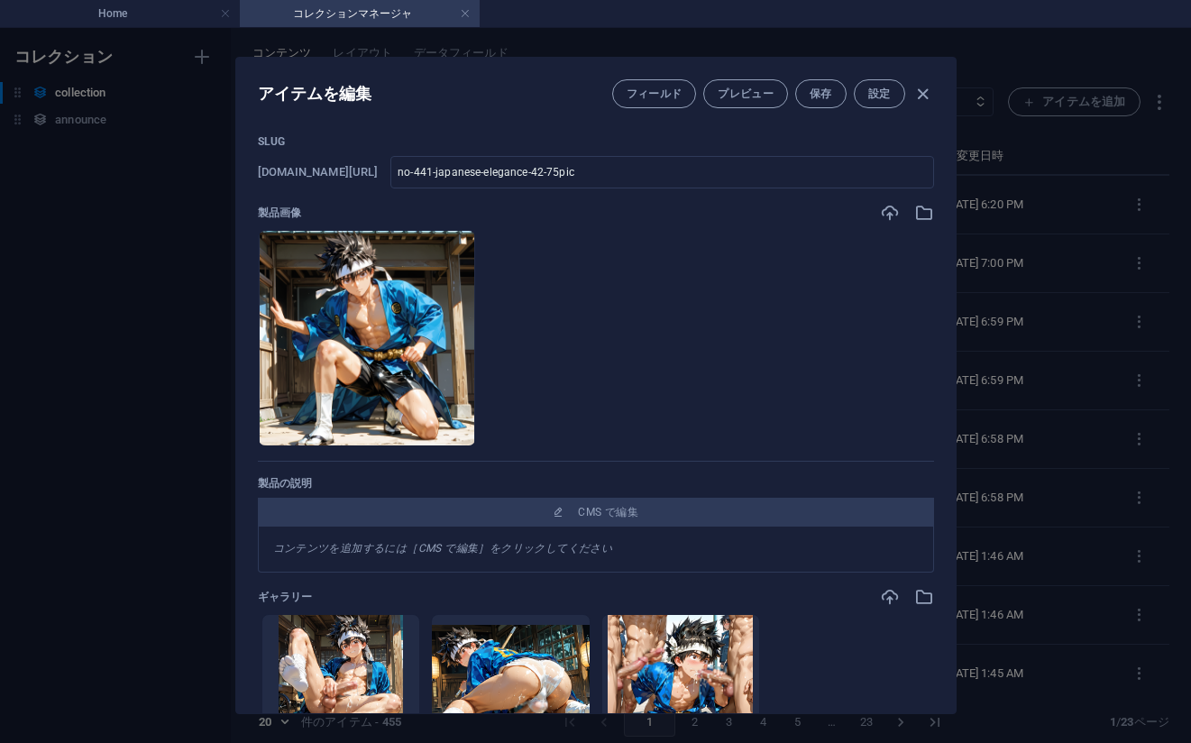
drag, startPoint x: 1072, startPoint y: 249, endPoint x: 1042, endPoint y: 233, distance: 33.9
click at [1072, 248] on div "アイテムを編集 フィールド プレビュー 保存 設定 Name No 441_[PERSON_NAME] - Japanese Elegance_#_42(75…" at bounding box center [595, 385] width 1191 height 715
type input "no-441-japanese-elegance-42-75pic"
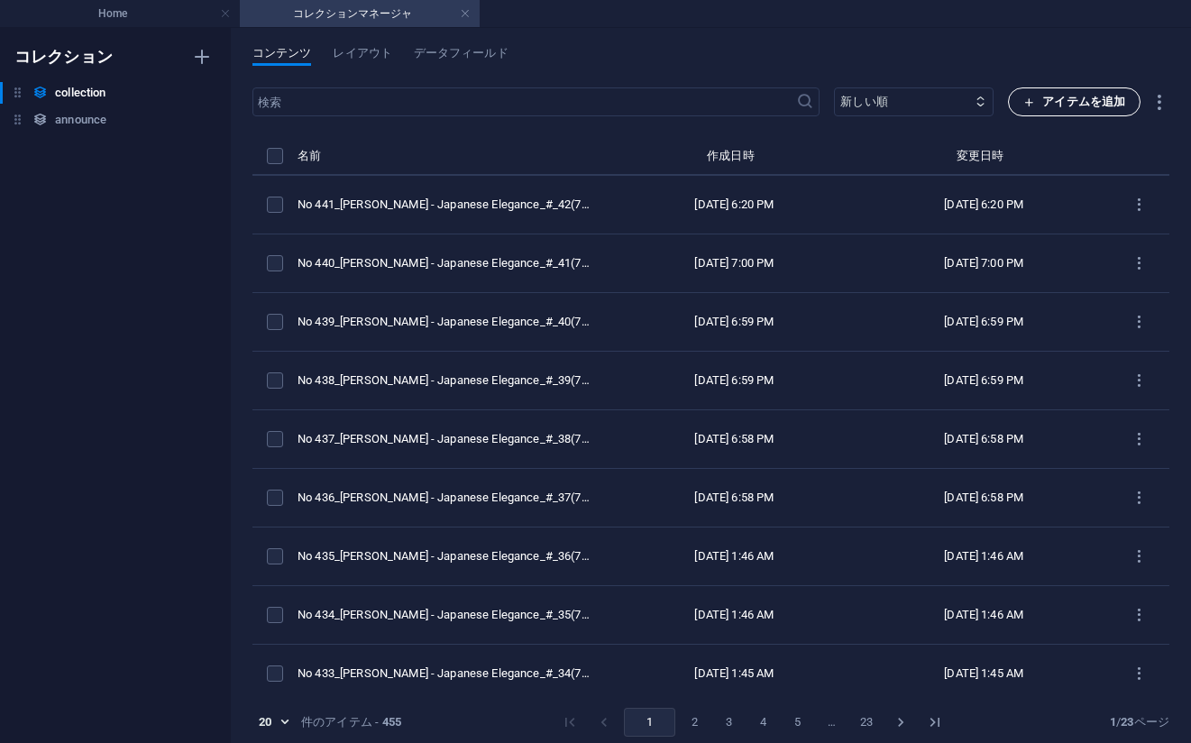
click at [1039, 98] on span "アイテムを追加" at bounding box center [1074, 102] width 102 height 22
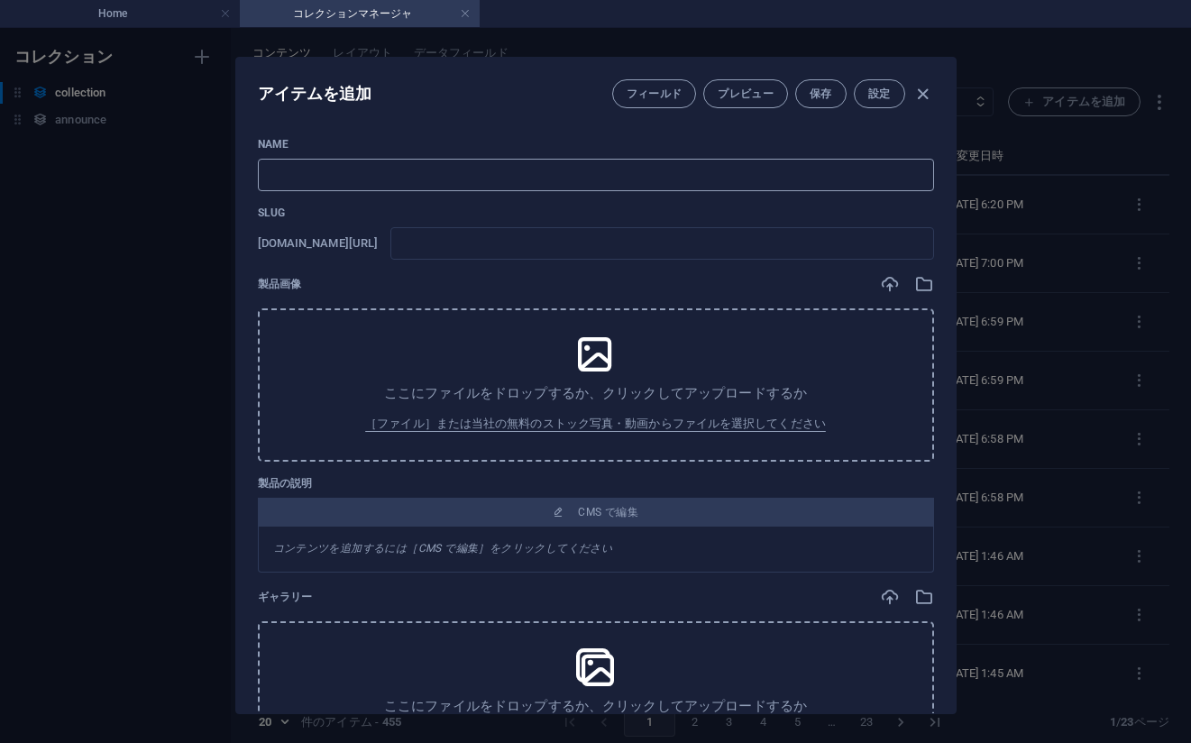
click at [460, 182] on input "text" at bounding box center [596, 175] width 676 height 32
paste input "No 442_[PERSON_NAME] - Japanese Elegance_#_43(78PIC)"
type input "No 442_[PERSON_NAME] - Japanese Elegance_#_43(78PIC)"
type input "no-442-japanese-elegance-43-78pic"
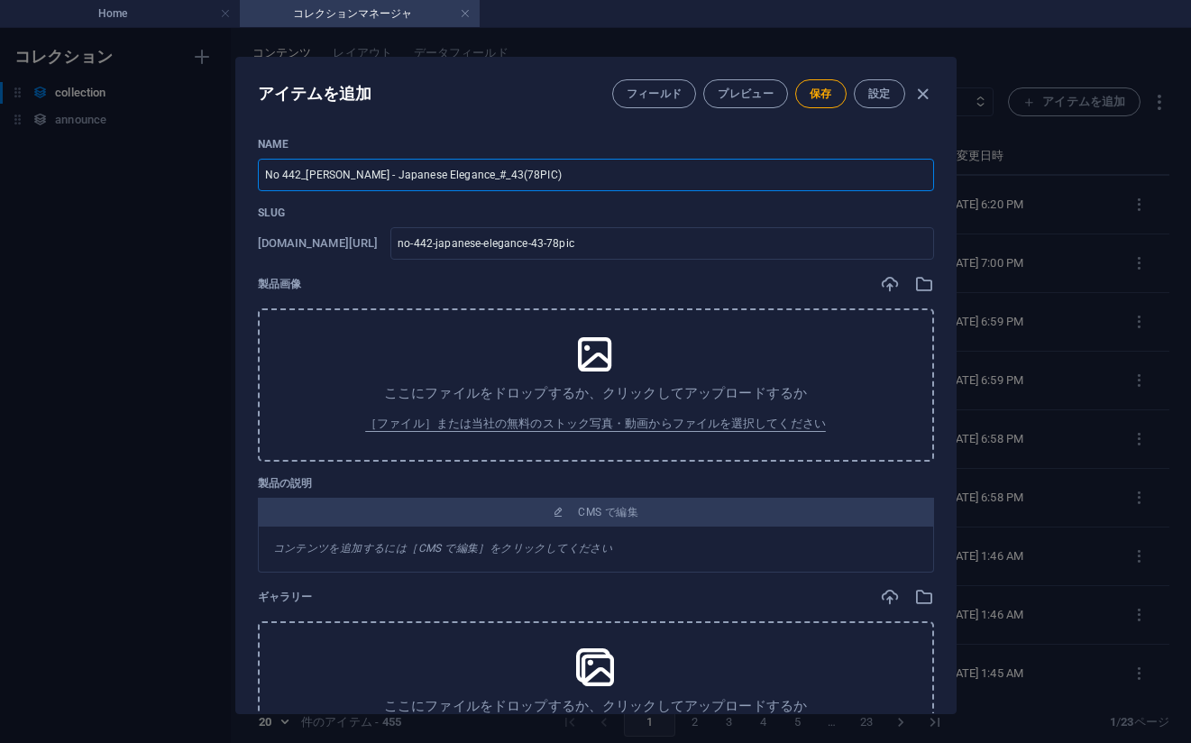
type input "No 442_[PERSON_NAME] - Japanese Elegance_#_43(78PIC)"
click at [738, 241] on input "no-442-japanese-elegance-43-78pic" at bounding box center [661, 243] width 543 height 32
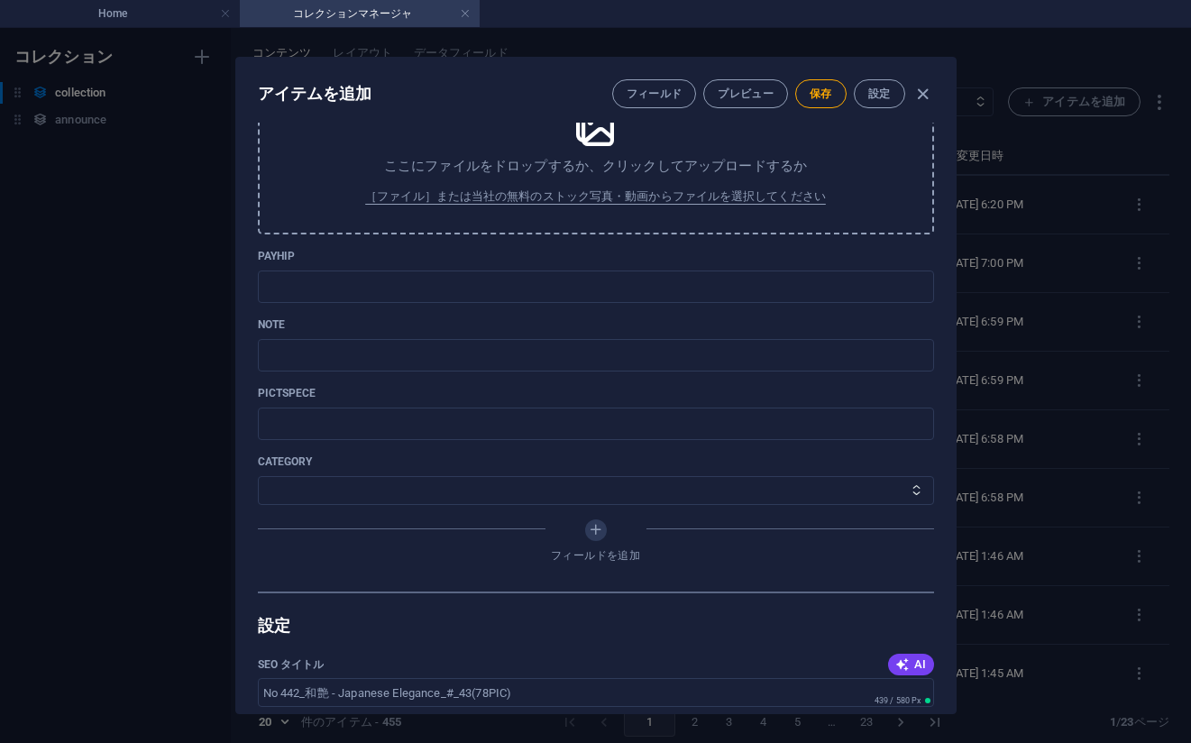
scroll to position [541, 0]
click at [365, 289] on input "text" at bounding box center [596, 286] width 676 height 32
paste input "[URL][DOMAIN_NAME]"
type input "[URL][DOMAIN_NAME]"
click at [712, 324] on p "note" at bounding box center [596, 323] width 676 height 14
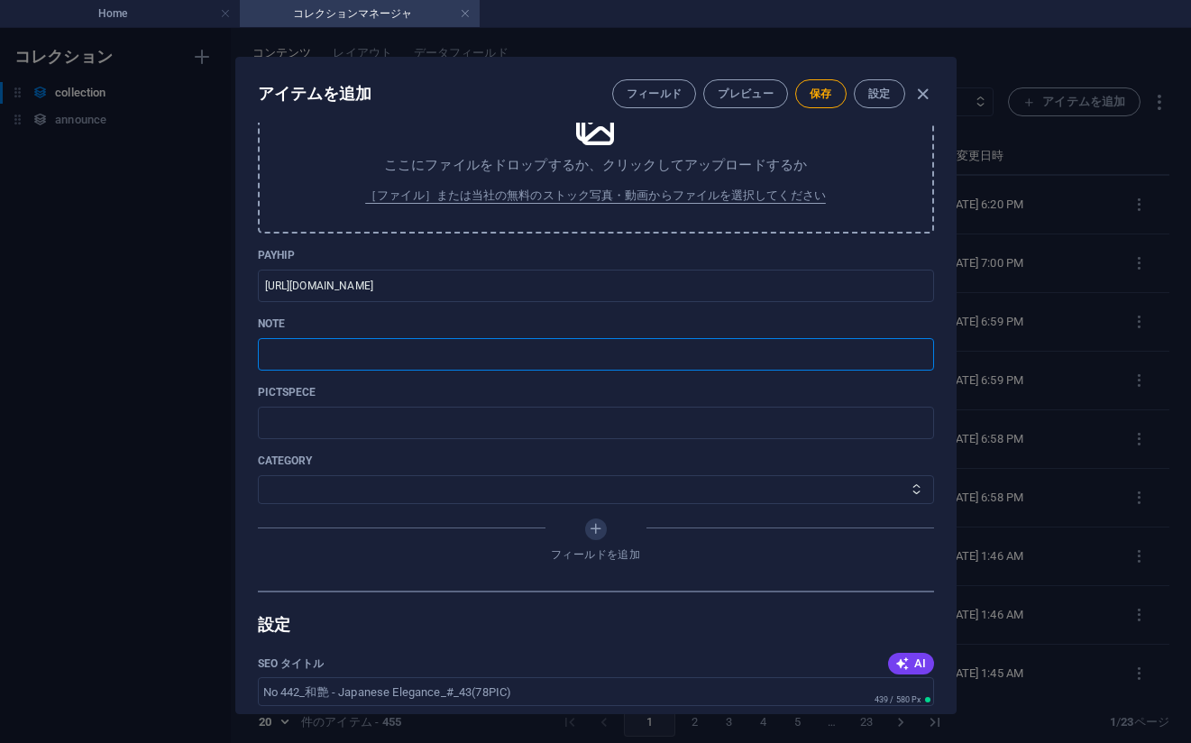
click at [692, 340] on input "text" at bounding box center [596, 354] width 676 height 32
paste input "[URL][DOMAIN_NAME]"
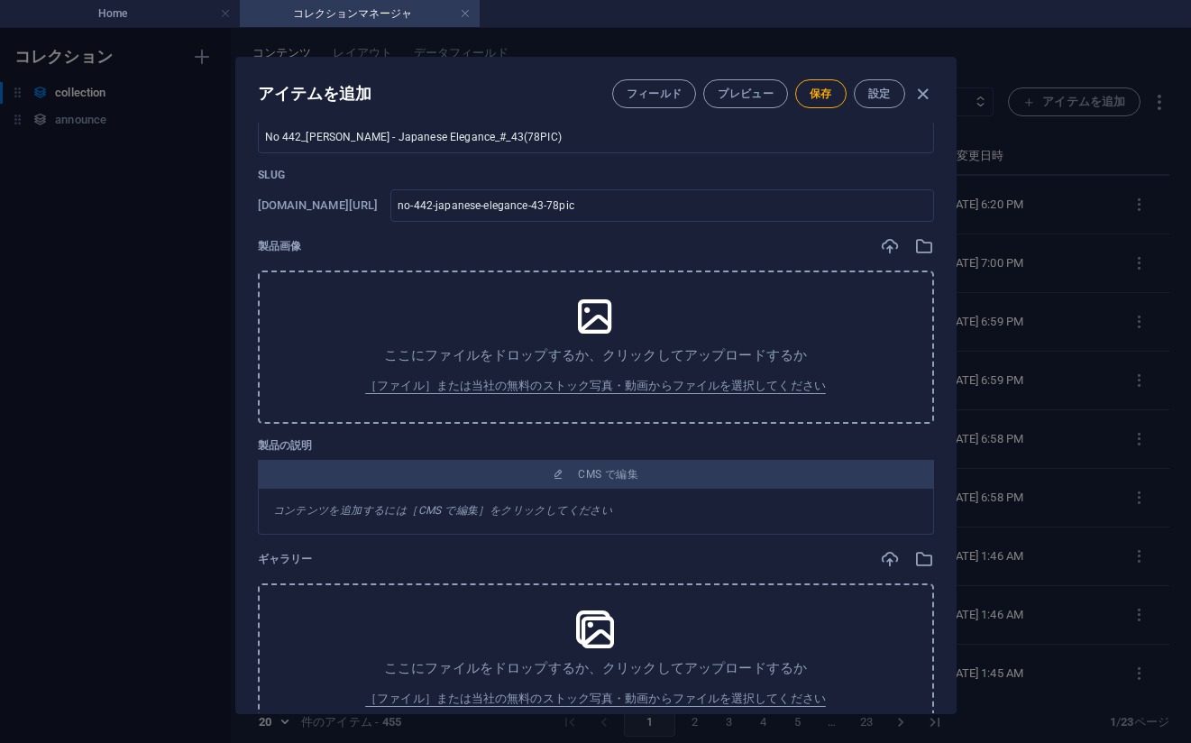
scroll to position [0, 0]
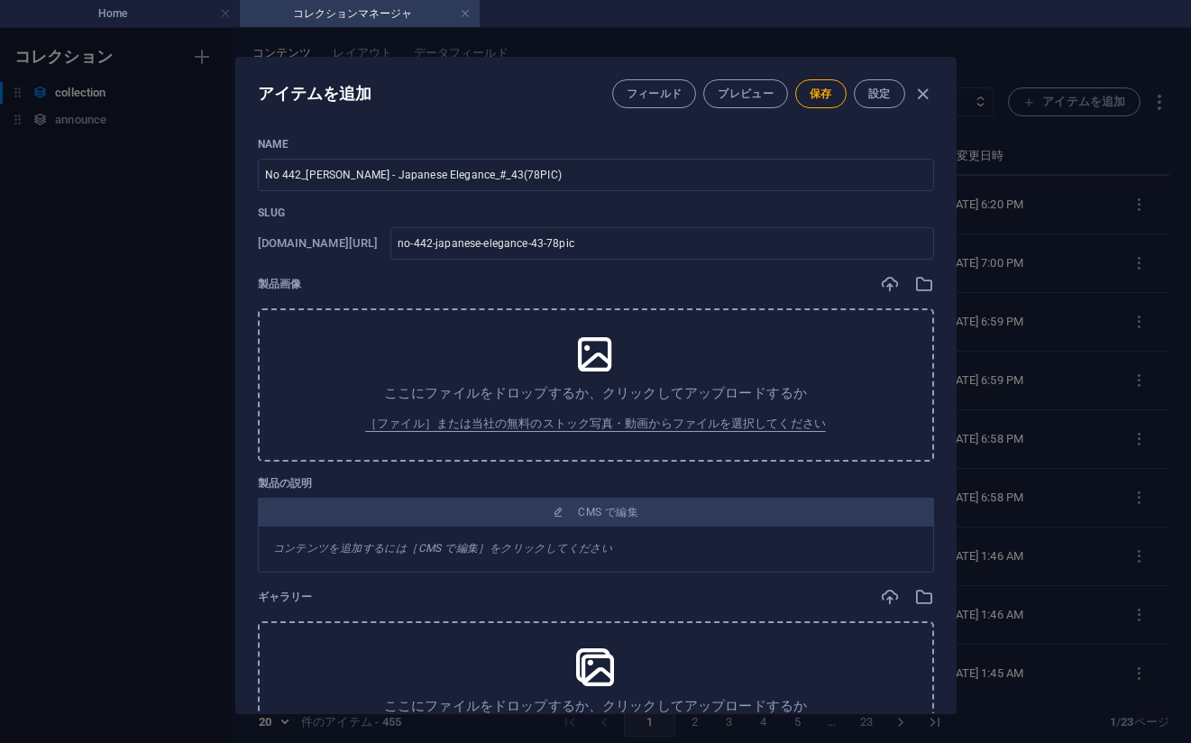
type input "[URL][DOMAIN_NAME]"
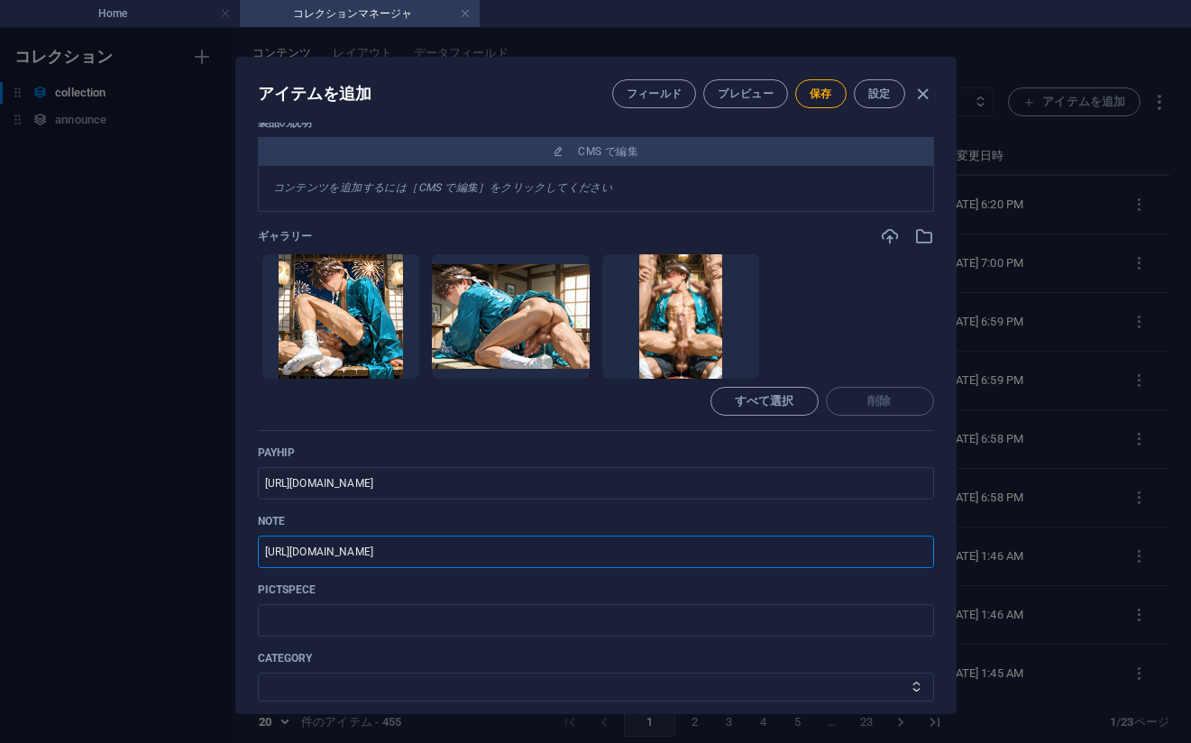
scroll to position [792, 0]
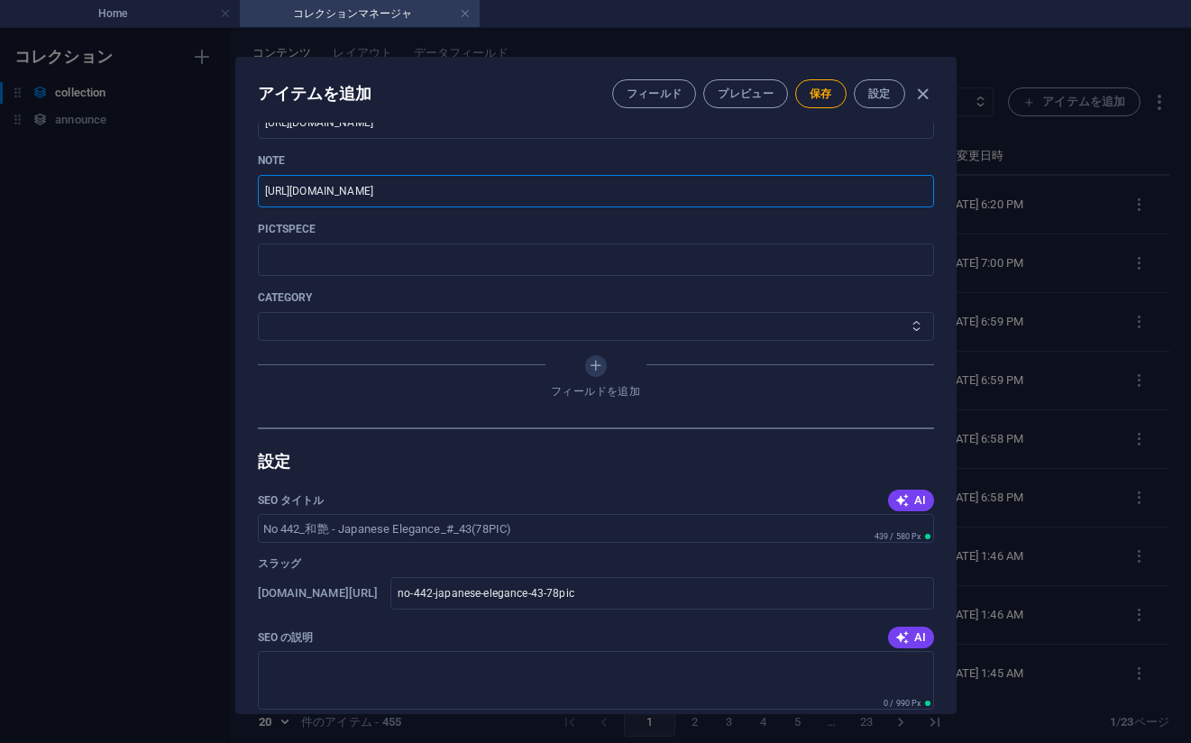
click at [372, 313] on select "その他 ジャマー_jammer レインコート_rain_coat ミリタリービキニ_military_bikini 体操選手_gymnast ドアの向こうのひ…" at bounding box center [596, 326] width 676 height 29
select select "[PERSON_NAME] - Japanese Elegance"
click at [258, 312] on select "その他 ジャマー_jammer レインコート_rain_coat ミリタリービキニ_military_bikini 体操選手_gymnast ドアの向こうのひ…" at bounding box center [596, 326] width 676 height 29
click at [812, 96] on span "保存" at bounding box center [820, 94] width 23 height 14
click at [774, 699] on textarea "SEO の説明" at bounding box center [596, 680] width 676 height 59
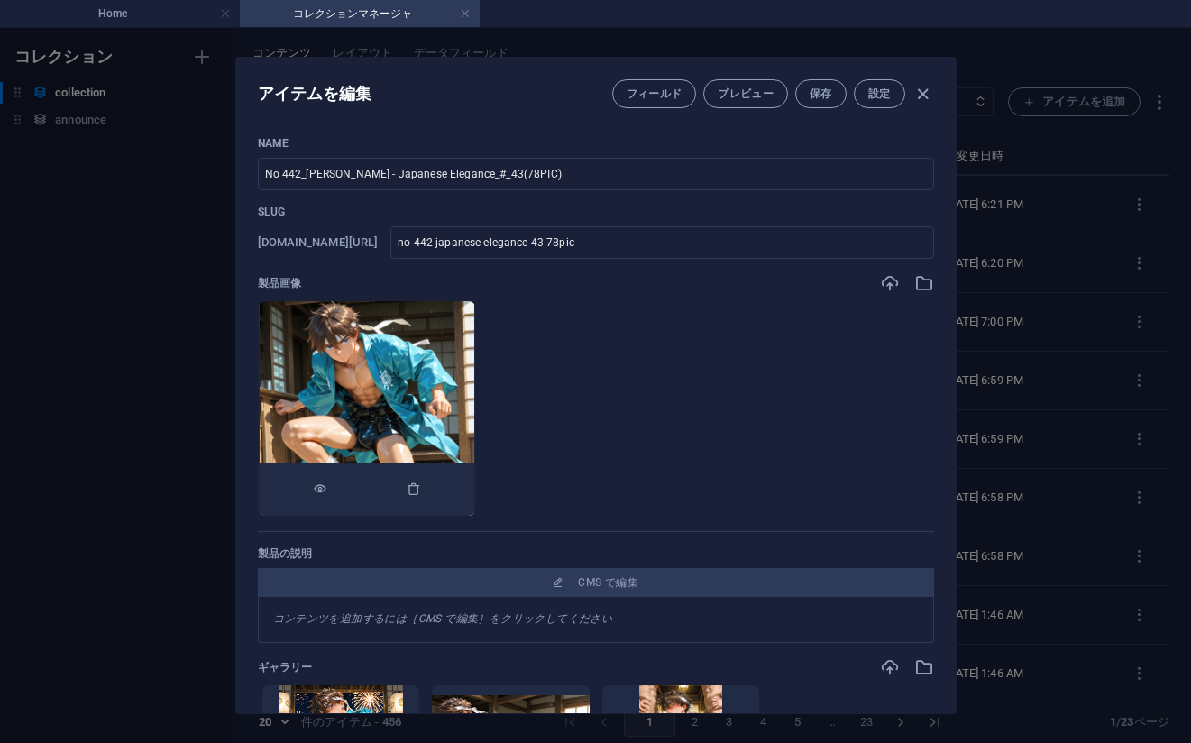
scroll to position [0, 0]
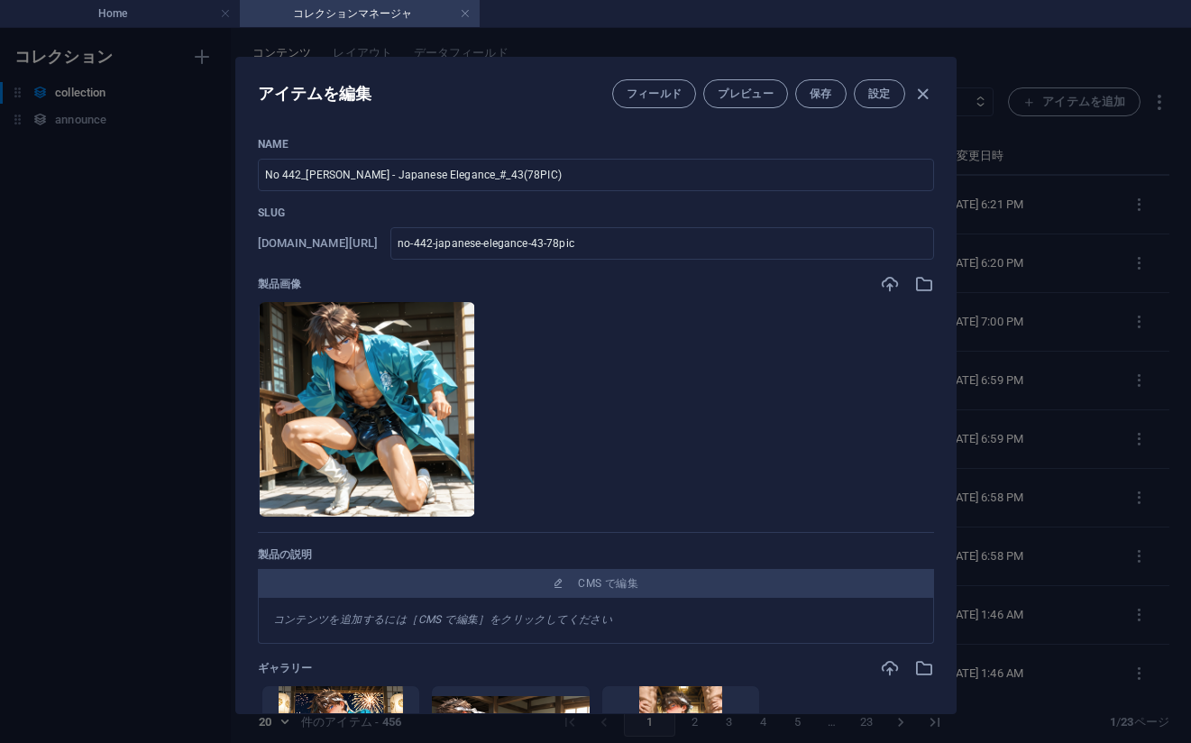
click at [1095, 333] on div "アイテムを編集 フィールド プレビュー 保存 設定 Name No 442_[PERSON_NAME] - Japanese Elegance_#_43(78…" at bounding box center [595, 385] width 1191 height 715
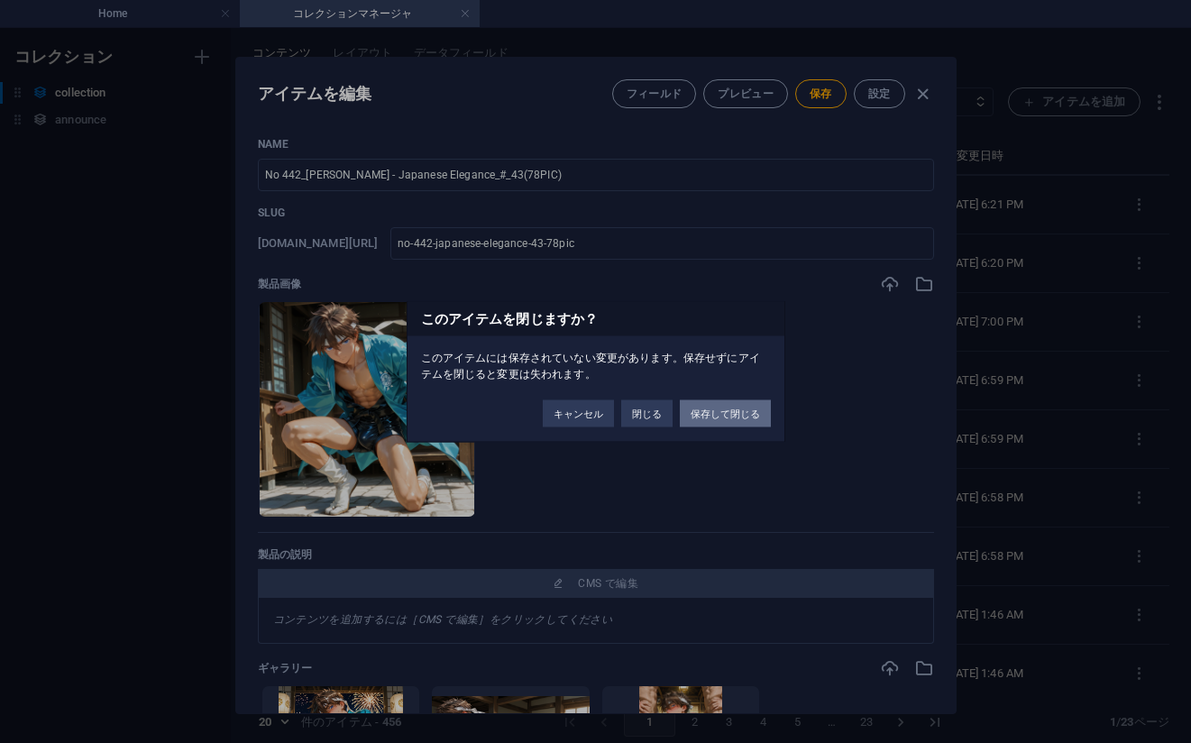
click at [704, 410] on button "保存して閉じる" at bounding box center [725, 413] width 91 height 27
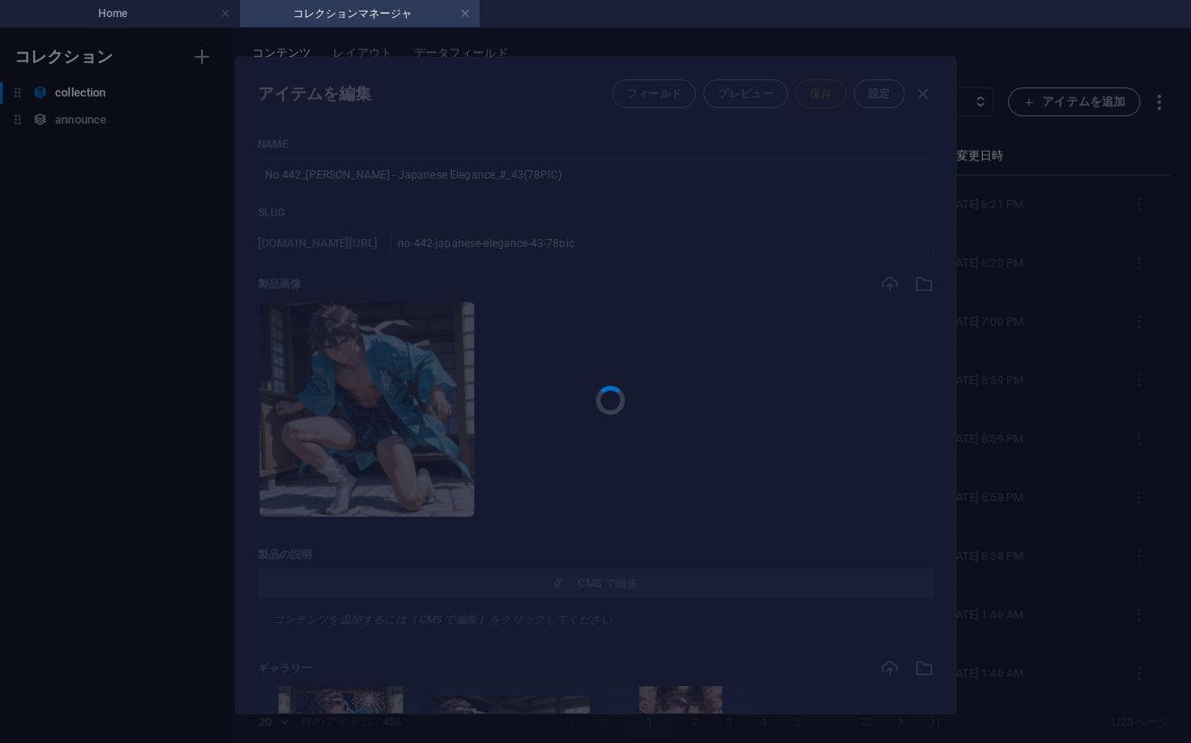
type input "no-442-japanese-elegance-43-78pic"
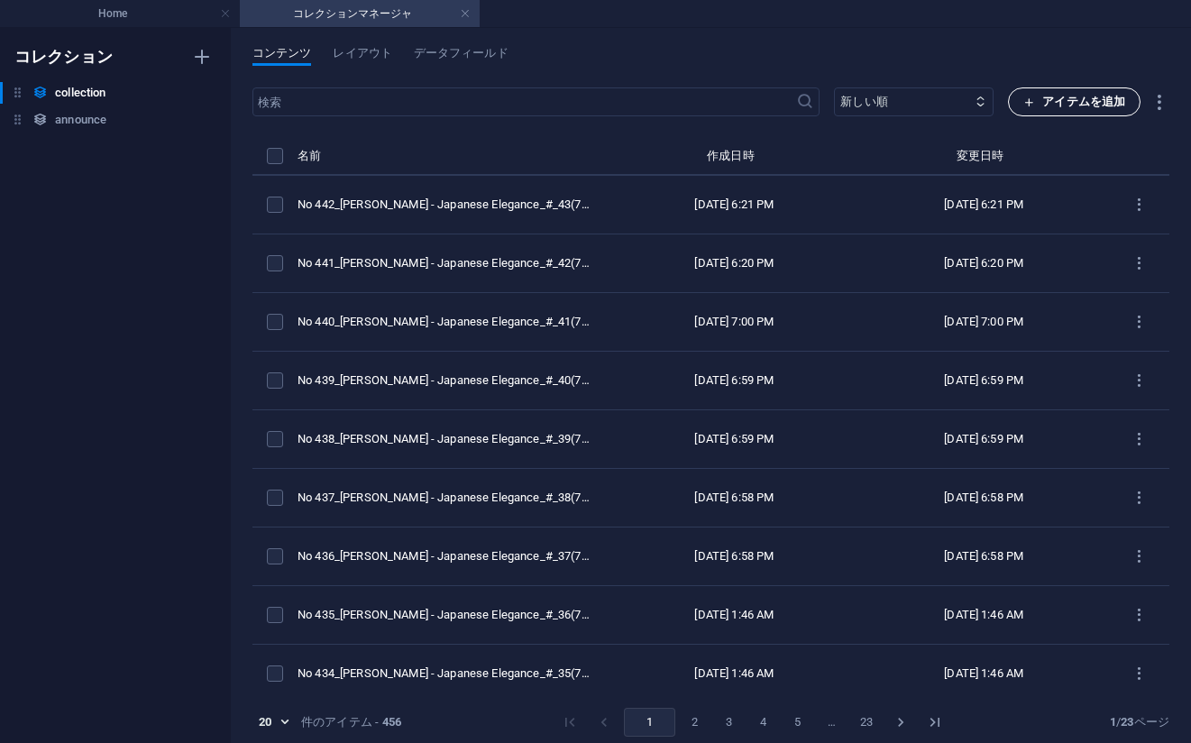
click at [1050, 96] on span "アイテムを追加" at bounding box center [1074, 102] width 102 height 22
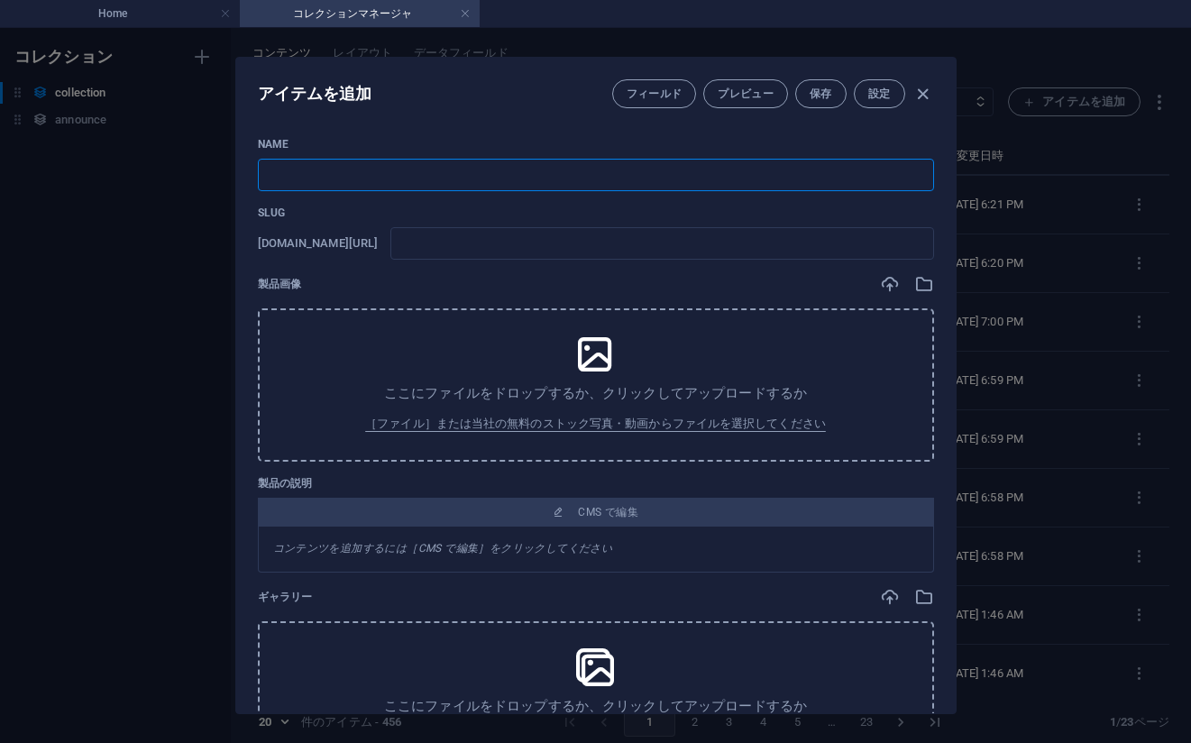
drag, startPoint x: 434, startPoint y: 187, endPoint x: 473, endPoint y: 176, distance: 41.4
click at [434, 186] on input "text" at bounding box center [596, 175] width 676 height 32
paste input "No 443_[PERSON_NAME] - Japanese Elegance_#_44(75PIC)"
type input "No 443_[PERSON_NAME] - Japanese Elegance_#_44(75PIC)"
type input "no-443-japanese-elegance-44-75pic"
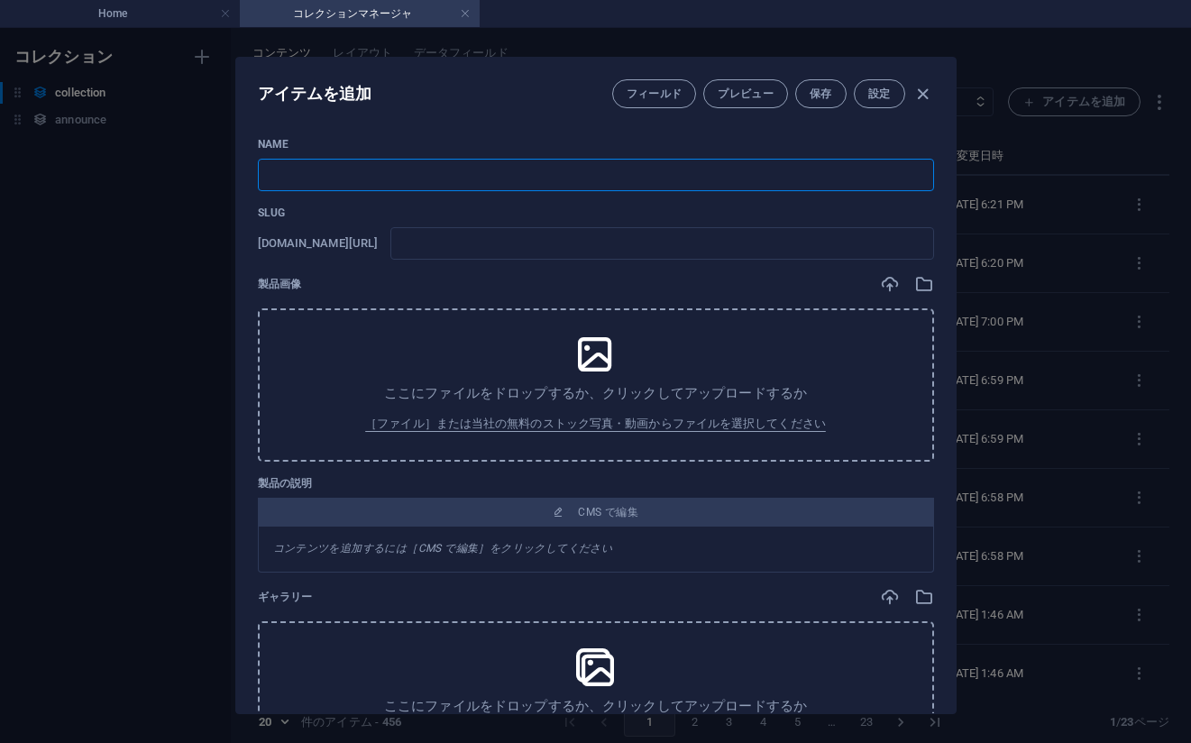
type input "no-443-japanese-elegance-44-75pic"
type input "No 443_[PERSON_NAME] - Japanese Elegance_#_44(75PIC)"
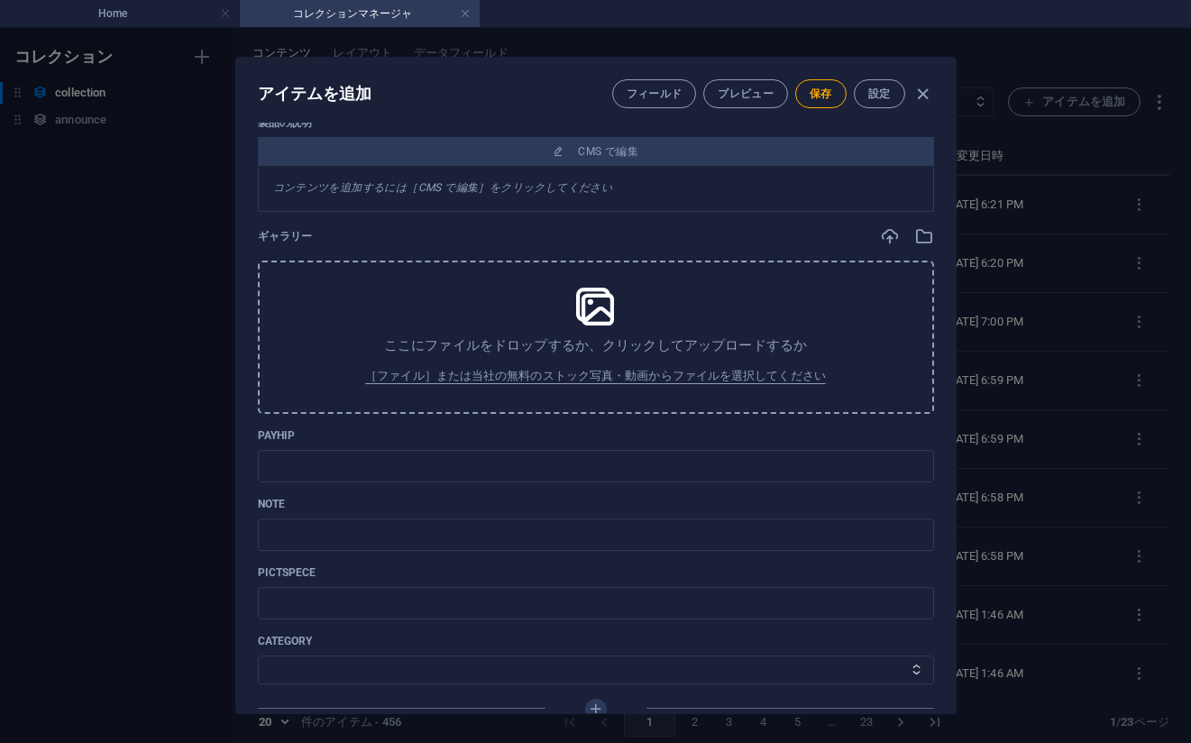
scroll to position [432, 0]
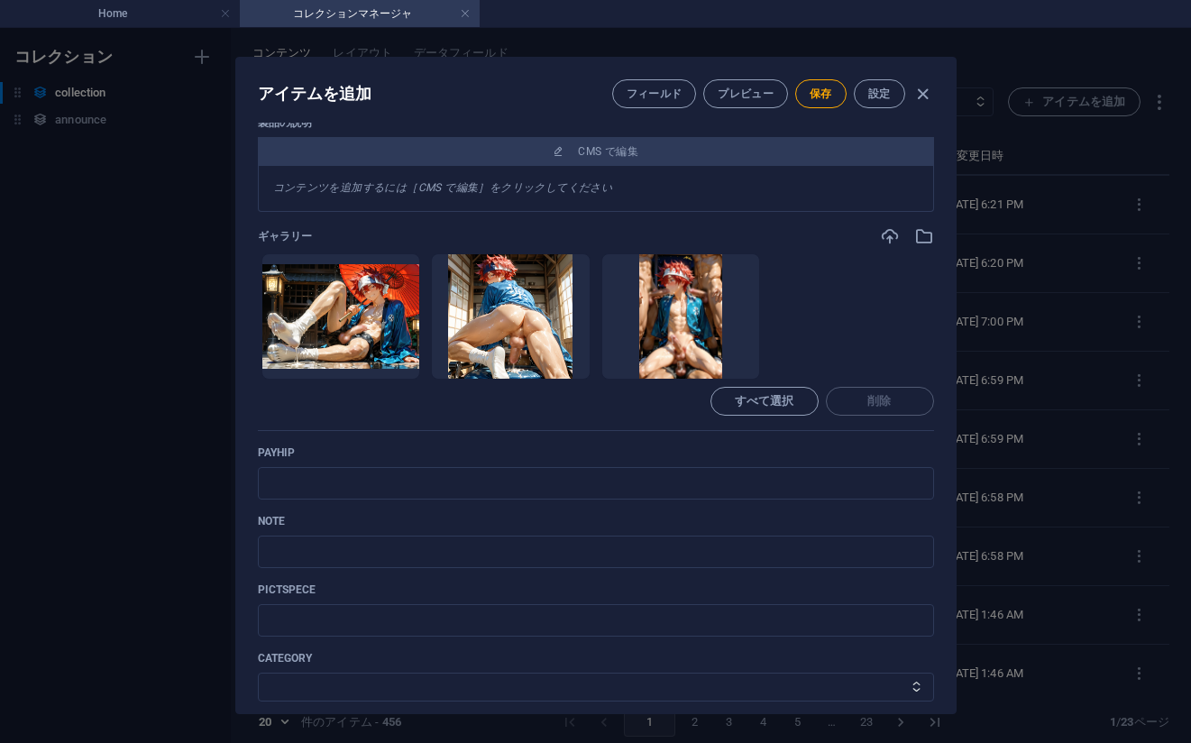
click at [821, 289] on ul "ここにファイルをドロップすると、すぐにアップロードされます" at bounding box center [596, 316] width 676 height 126
click at [390, 479] on input "text" at bounding box center [596, 483] width 676 height 32
paste input "[URL][DOMAIN_NAME]"
type input "[URL][DOMAIN_NAME]"
click at [742, 439] on div "Name No 443_[PERSON_NAME] - Japanese Elegance_#_44(75PIC) ​ Slug [DOMAIN_NAME][…" at bounding box center [596, 246] width 676 height 1083
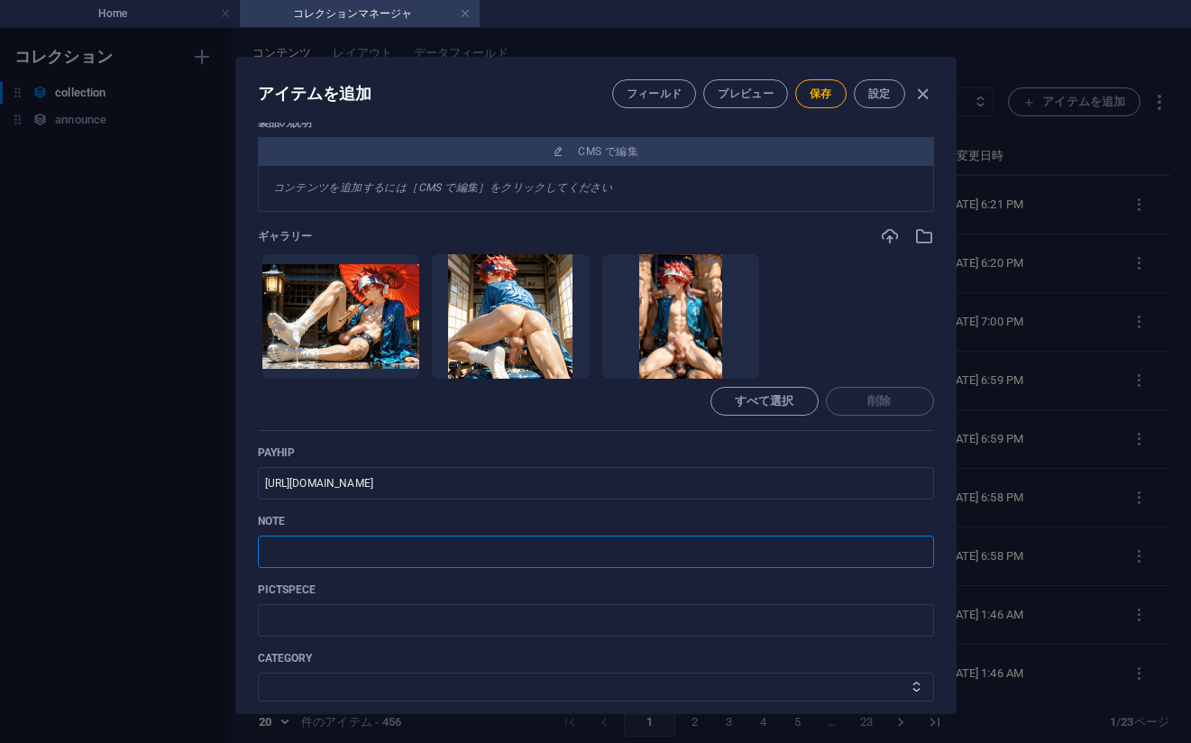
click at [583, 540] on input "text" at bounding box center [596, 551] width 676 height 32
paste input "[URL][DOMAIN_NAME]"
type input "[URL][DOMAIN_NAME]"
click at [326, 691] on select "その他 ジャマー_jammer レインコート_rain_coat ミリタリービキニ_military_bikini 体操選手_gymnast ドアの向こうのひ…" at bounding box center [596, 686] width 676 height 29
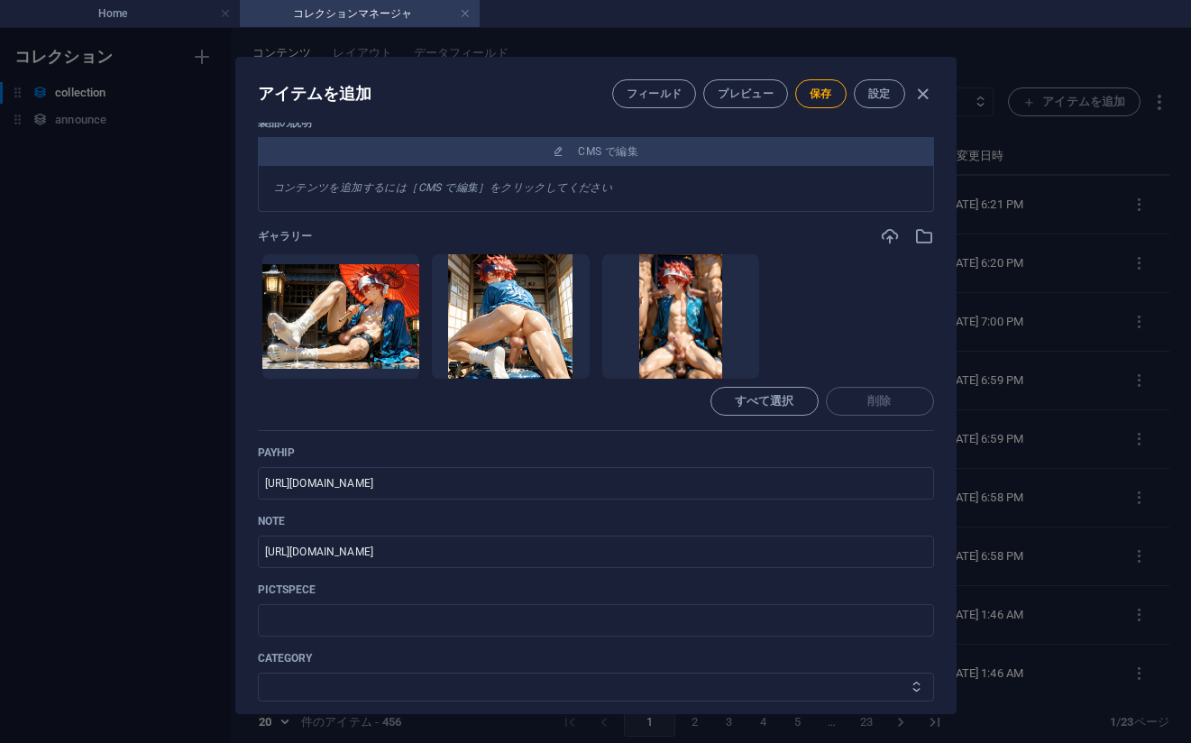
select select "[PERSON_NAME] - Japanese Elegance"
click at [258, 672] on select "その他 ジャマー_jammer レインコート_rain_coat ミリタリービキニ_military_bikini 体操選手_gymnast ドアの向こうのひ…" at bounding box center [596, 686] width 676 height 29
click at [823, 98] on span "保存" at bounding box center [820, 94] width 23 height 14
click at [1034, 229] on div "アイテムを編集 フィールド プレビュー 保存 設定 Name No 443_[PERSON_NAME] - Japanese Elegance_#_44(75…" at bounding box center [595, 385] width 1191 height 715
type input "no-443-japanese-elegance-44-75pic"
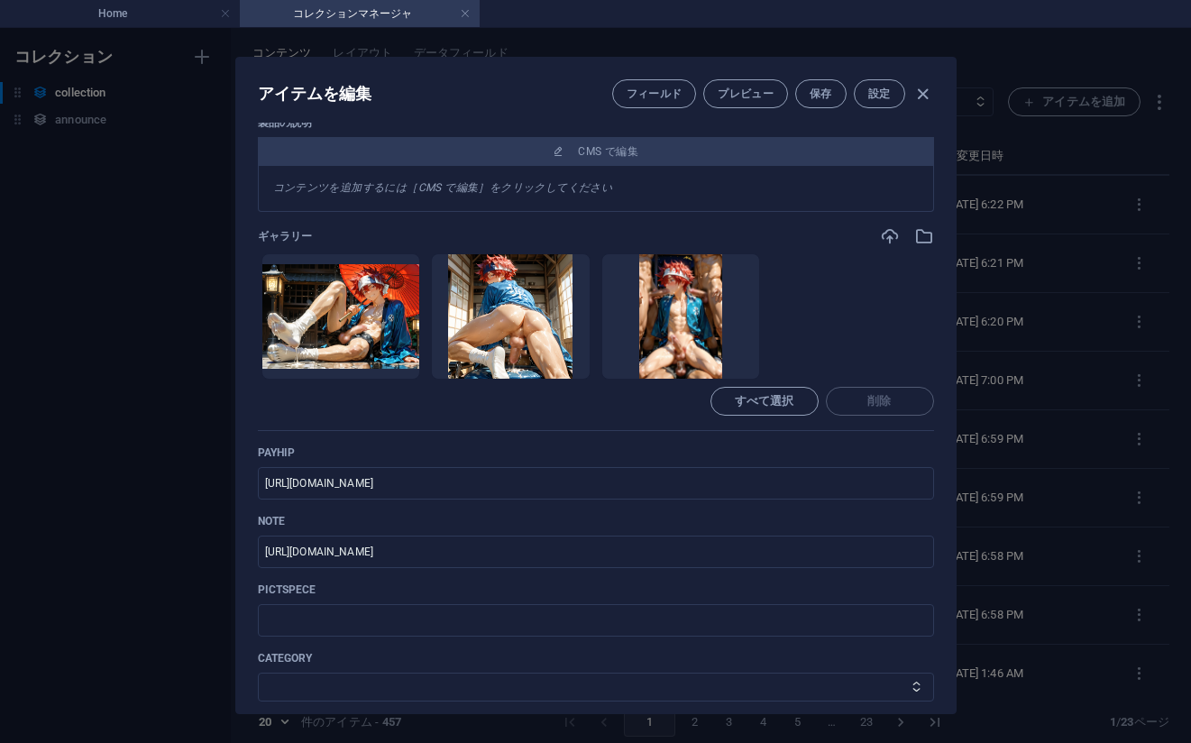
scroll to position [361, 0]
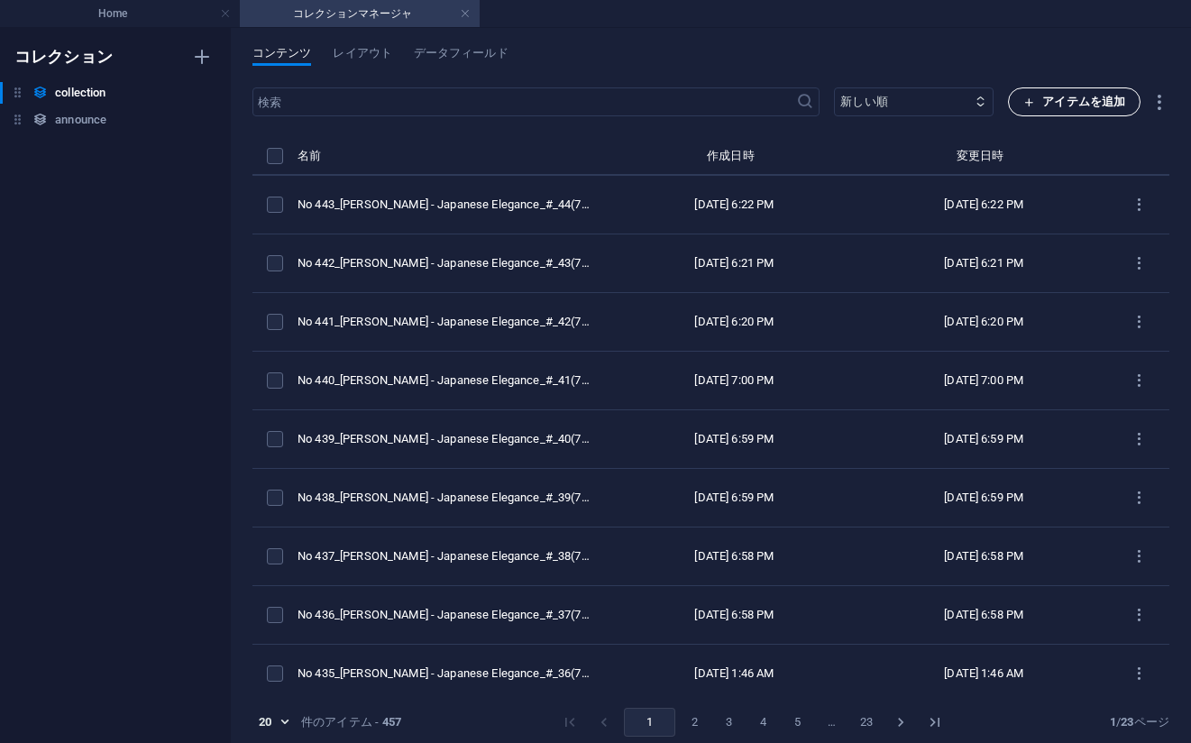
click at [1044, 99] on span "アイテムを追加" at bounding box center [1074, 102] width 102 height 22
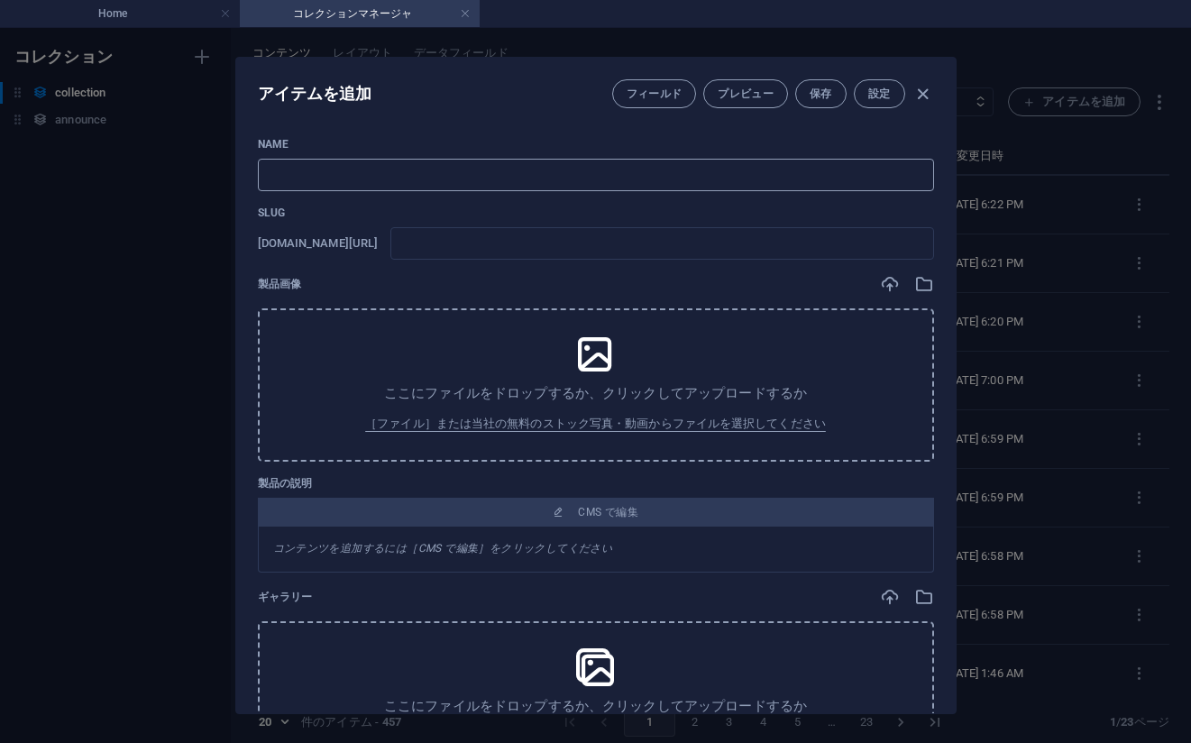
click at [401, 169] on input "text" at bounding box center [596, 175] width 676 height 32
paste input "No 444_[PERSON_NAME] - Japanese Elegance_#_45(77PIC)"
type input "No 444_[PERSON_NAME] - Japanese Elegance_#_45(77PIC)"
type input "no-444-japanese-elegance-45-77pic"
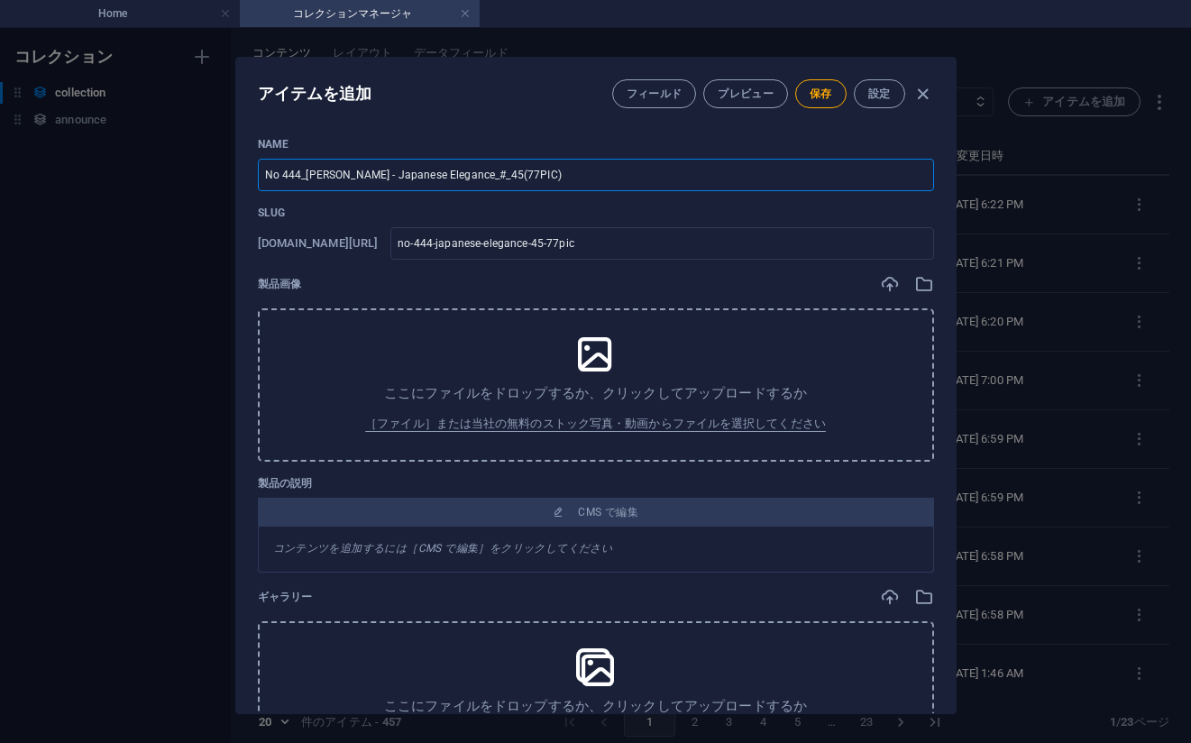
type input "No 444_[PERSON_NAME] - Japanese Elegance_#_45(77PIC)"
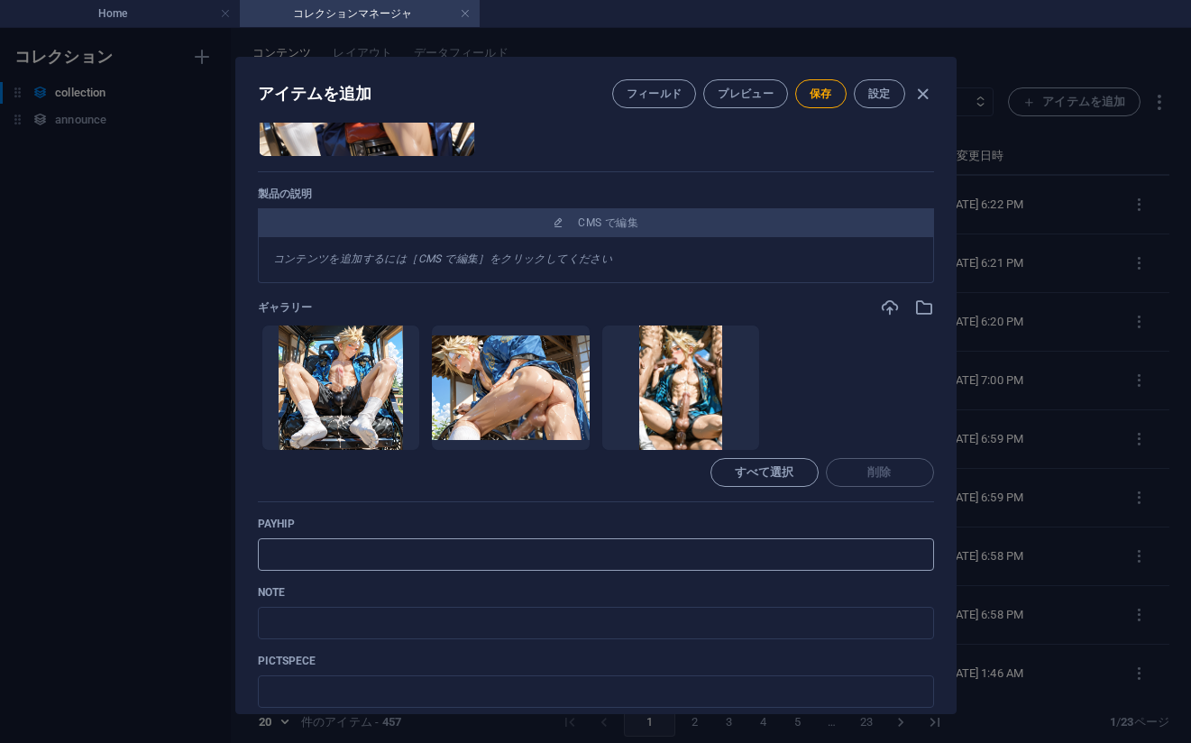
click at [720, 549] on input "text" at bounding box center [596, 554] width 676 height 32
paste input "[URL][DOMAIN_NAME]"
type input "[URL][DOMAIN_NAME]"
click at [747, 580] on div "Name No 444_[PERSON_NAME] - Japanese Elegance_#_45(77PIC) ​ Slug [DOMAIN_NAME][…" at bounding box center [596, 317] width 676 height 1083
click at [375, 623] on input "text" at bounding box center [596, 623] width 676 height 32
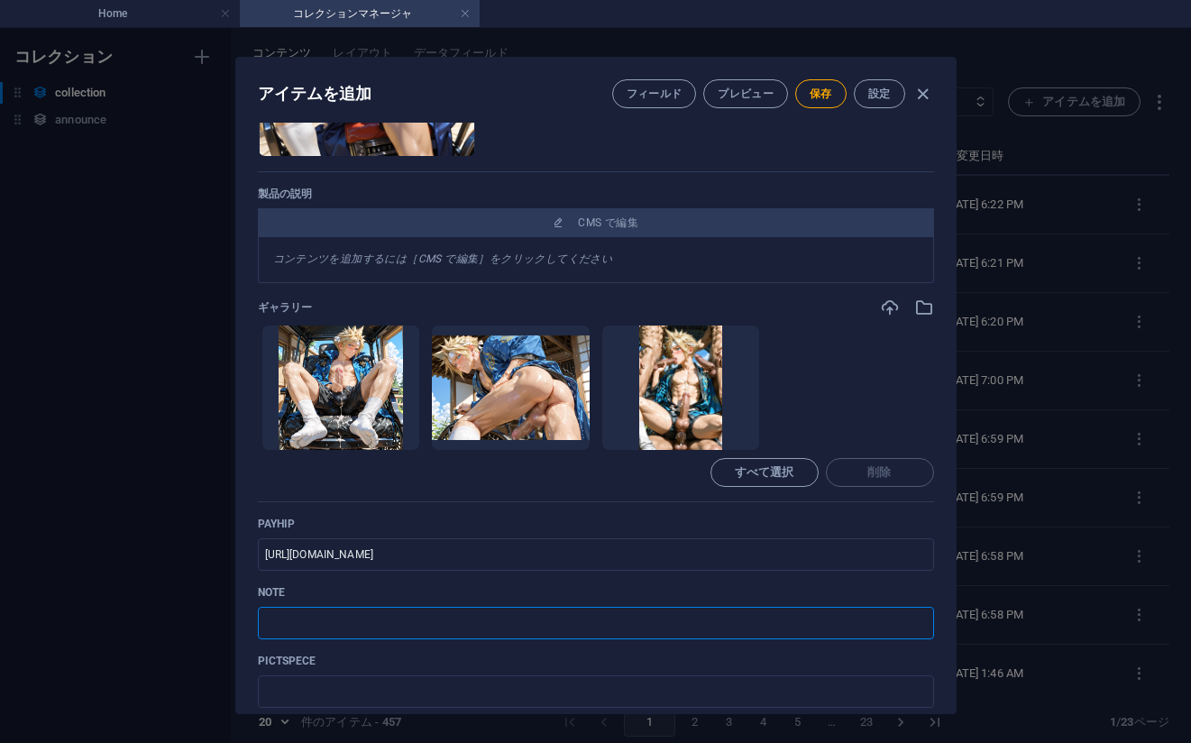
paste input "[URL][DOMAIN_NAME]"
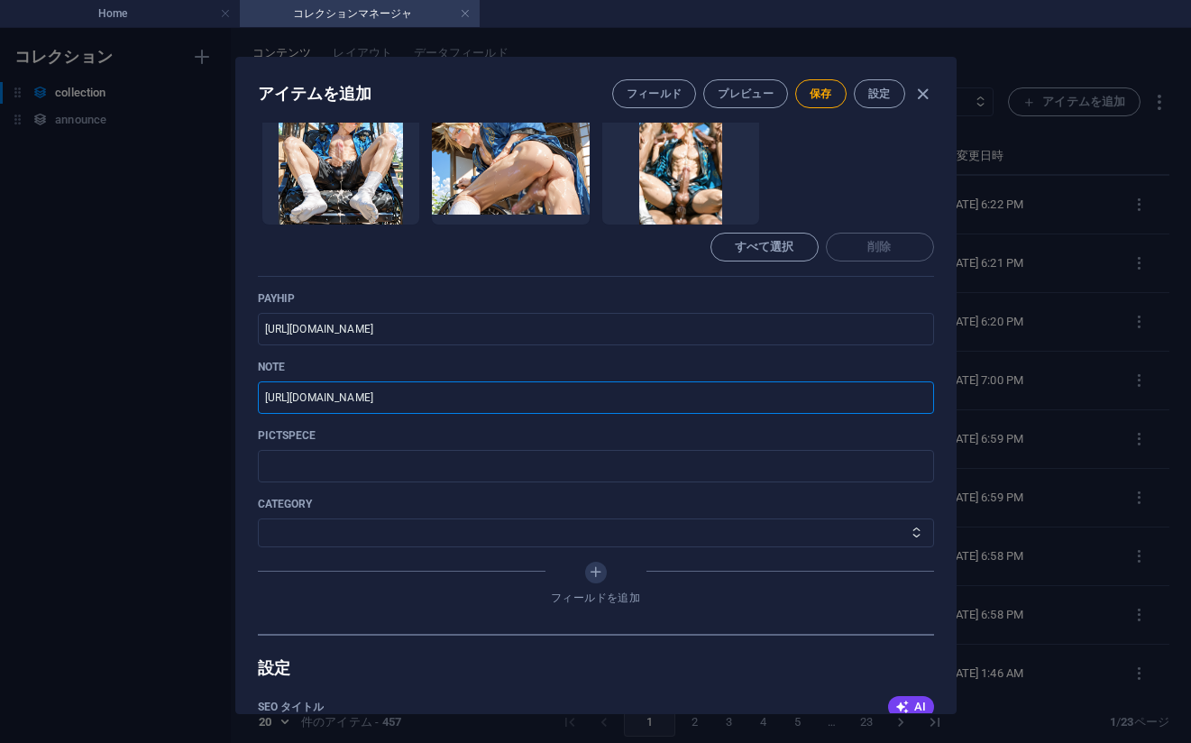
scroll to position [631, 0]
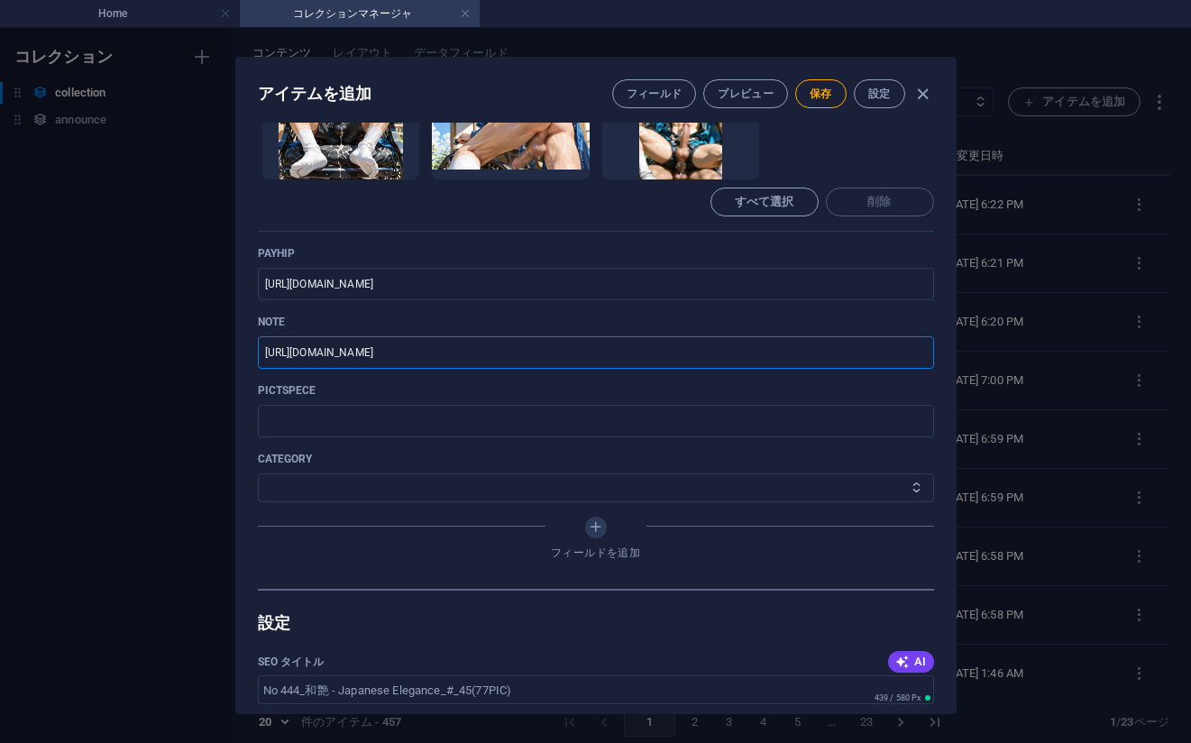
type input "[URL][DOMAIN_NAME]"
click at [410, 484] on select "その他 ジャマー_jammer レインコート_rain_coat ミリタリービキニ_military_bikini 体操選手_gymnast ドアの向こうのひ…" at bounding box center [596, 487] width 676 height 29
select select "[PERSON_NAME] - Japanese Elegance"
click at [258, 473] on select "その他 ジャマー_jammer レインコート_rain_coat ミリタリービキニ_military_bikini 体操選手_gymnast ドアの向こうのひ…" at bounding box center [596, 487] width 676 height 29
click at [809, 95] on span "保存" at bounding box center [820, 94] width 23 height 14
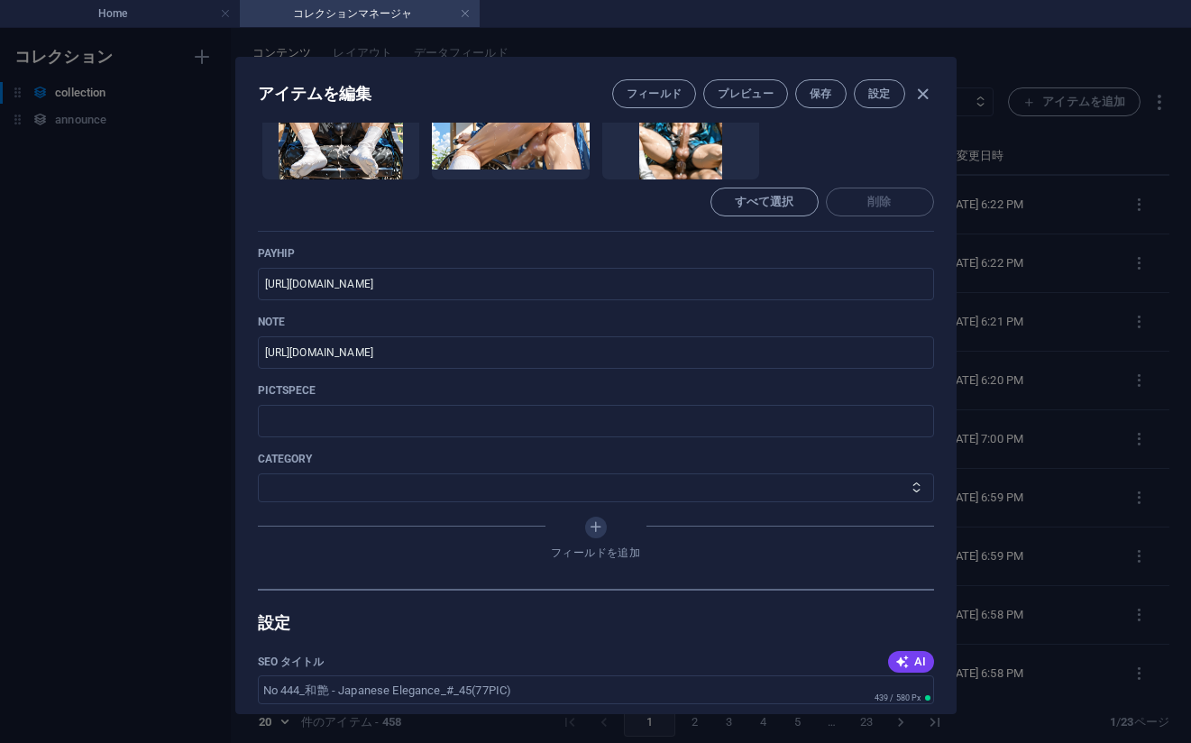
click at [1101, 332] on div "アイテムを編集 フィールド プレビュー 保存 設定 Name No 444_[PERSON_NAME] - Japanese Elegance_#_45(77…" at bounding box center [595, 385] width 1191 height 715
type input "no-444-japanese-elegance-45-77pic"
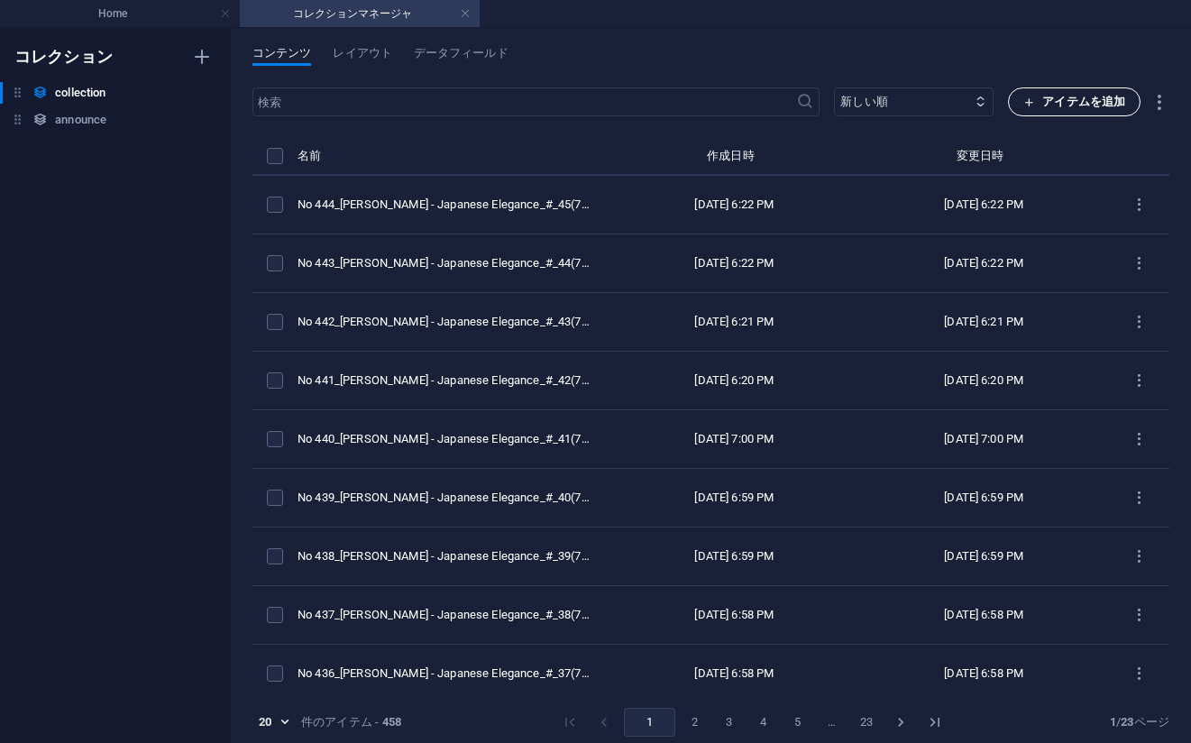
click at [1036, 95] on span "アイテムを追加" at bounding box center [1074, 102] width 102 height 22
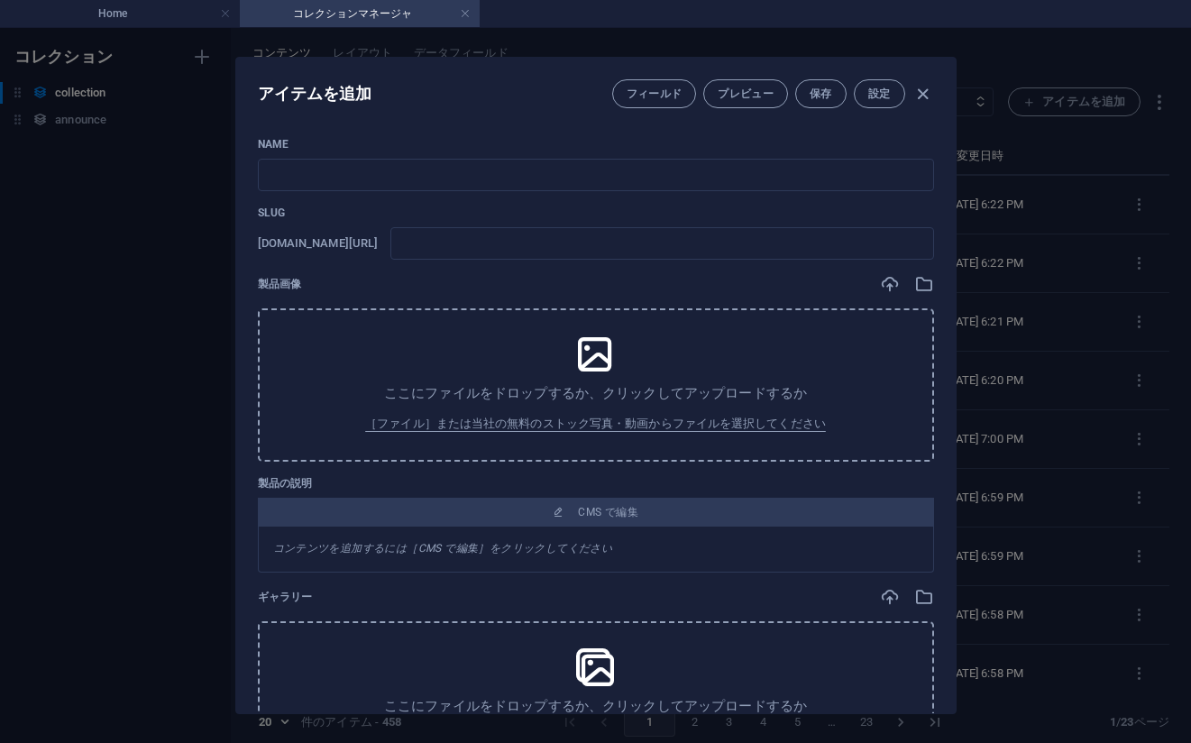
click at [754, 137] on p "Name" at bounding box center [596, 144] width 676 height 14
click at [550, 180] on input "text" at bounding box center [596, 175] width 676 height 32
paste input "No 445_[PERSON_NAME] - Japanese Elegance_#_49(77PIC)"
type input "No 445_[PERSON_NAME] - Japanese Elegance_#_49(77PIC)"
type input "no-445-japanese-elegance-49-77pic"
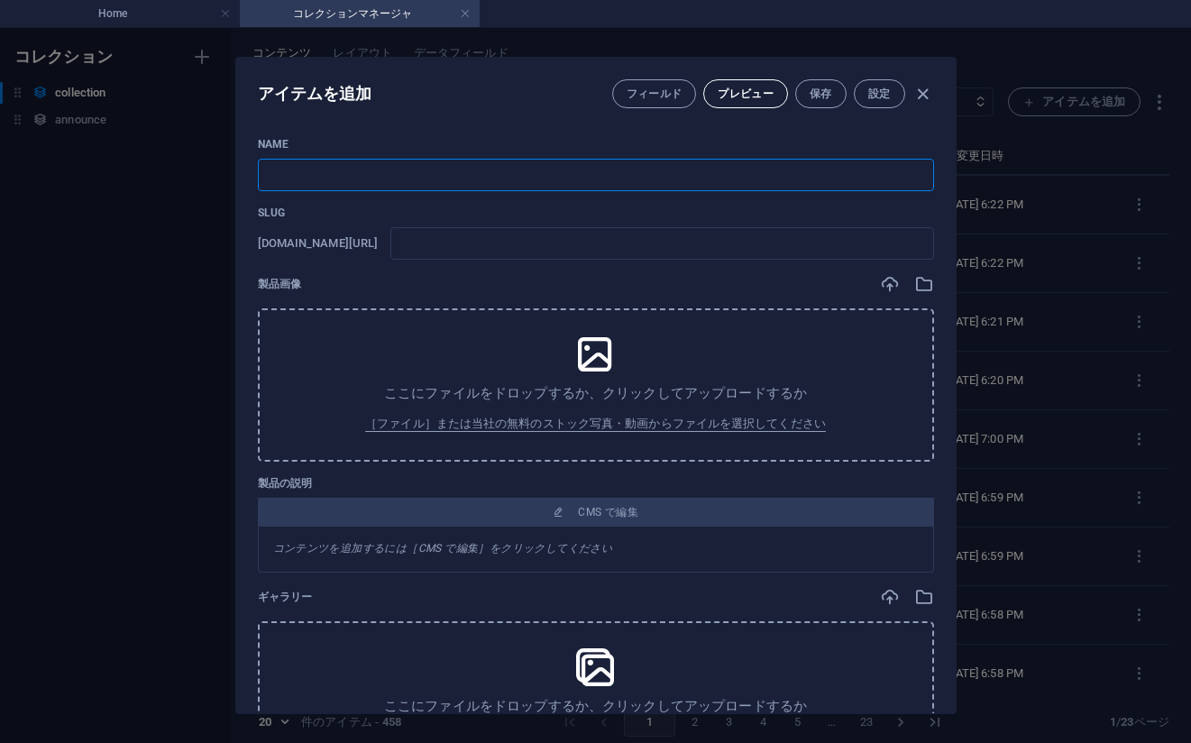
type input "no-445-japanese-elegance-49-77pic"
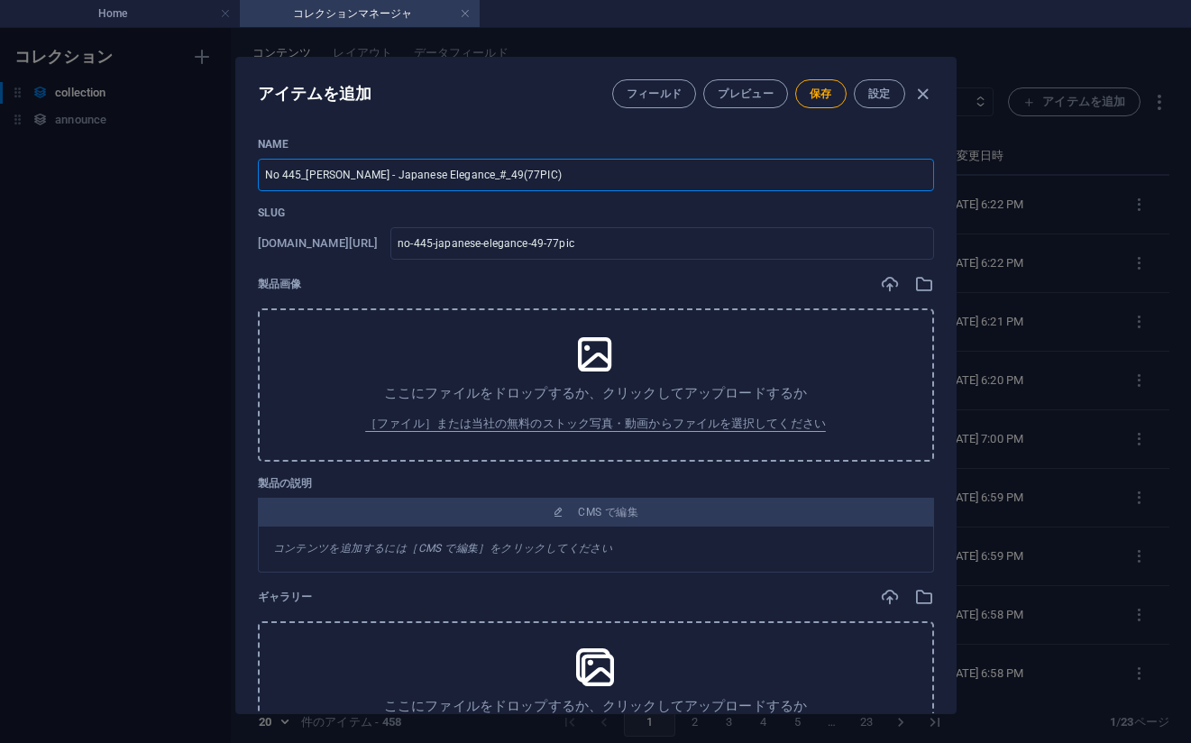
type input "No 445_[PERSON_NAME] - Japanese Elegance_#_49(77PIC)"
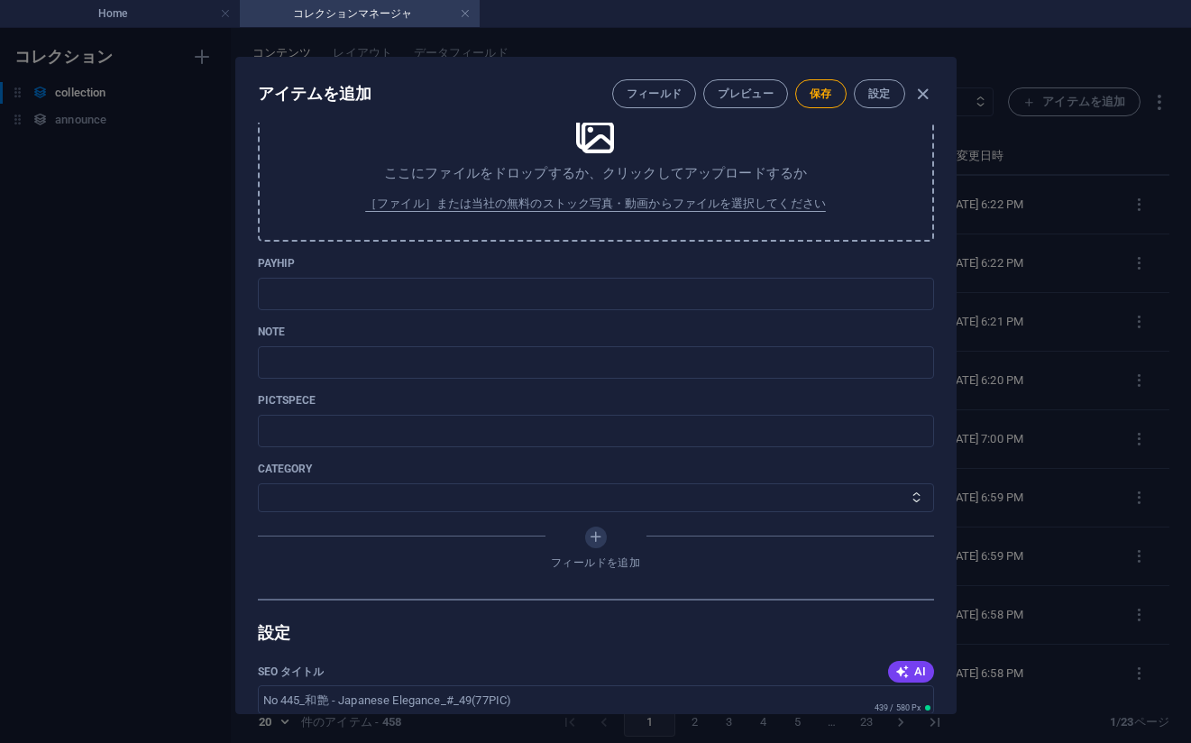
scroll to position [612, 0]
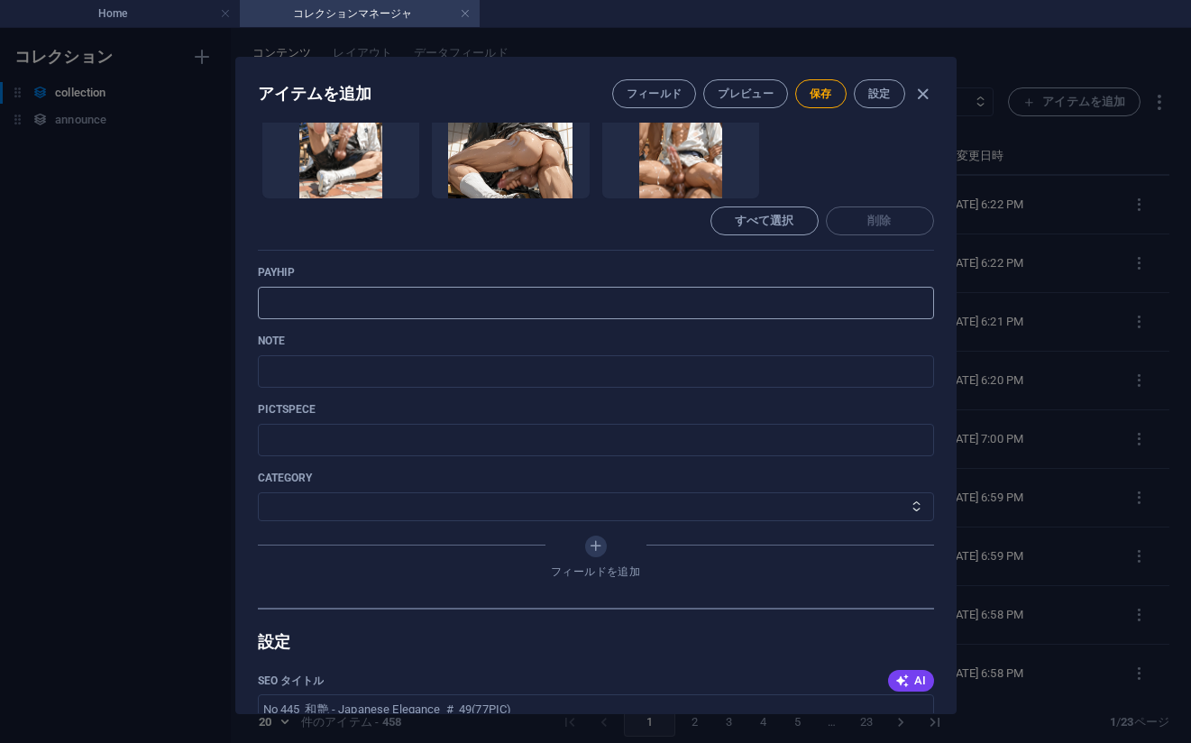
click at [751, 298] on input "text" at bounding box center [596, 303] width 676 height 32
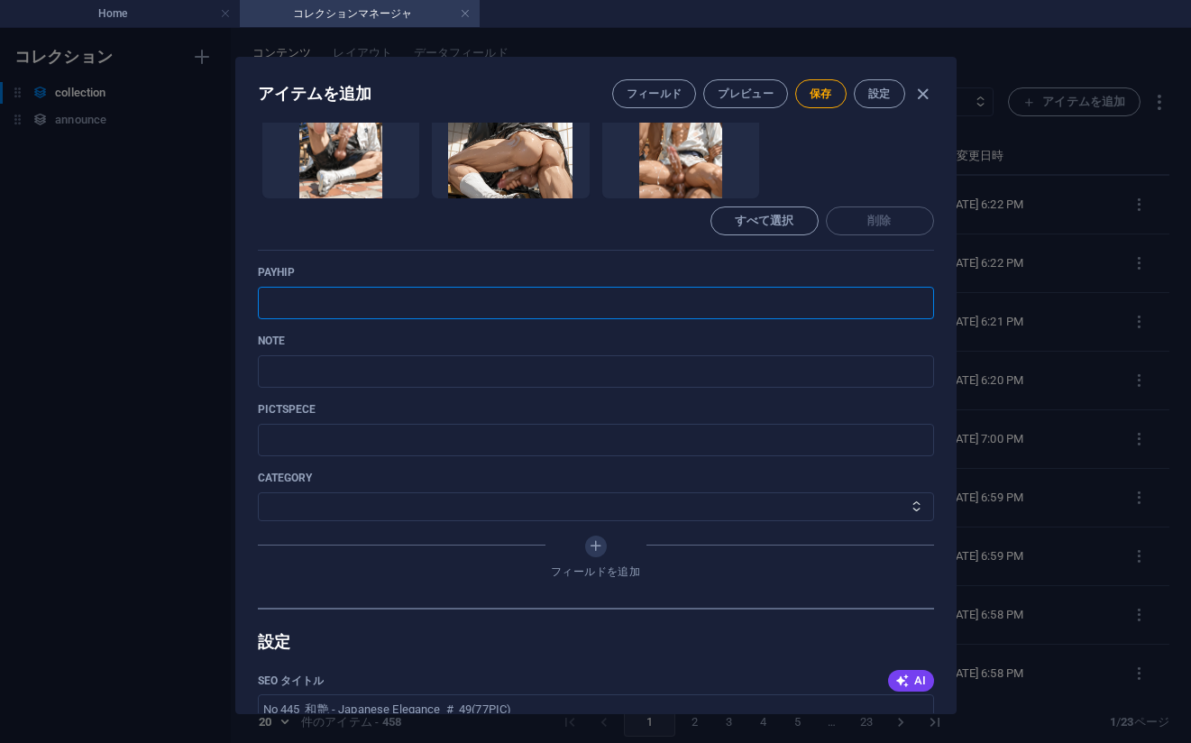
paste input "[URL][DOMAIN_NAME]"
type input "[URL][DOMAIN_NAME]"
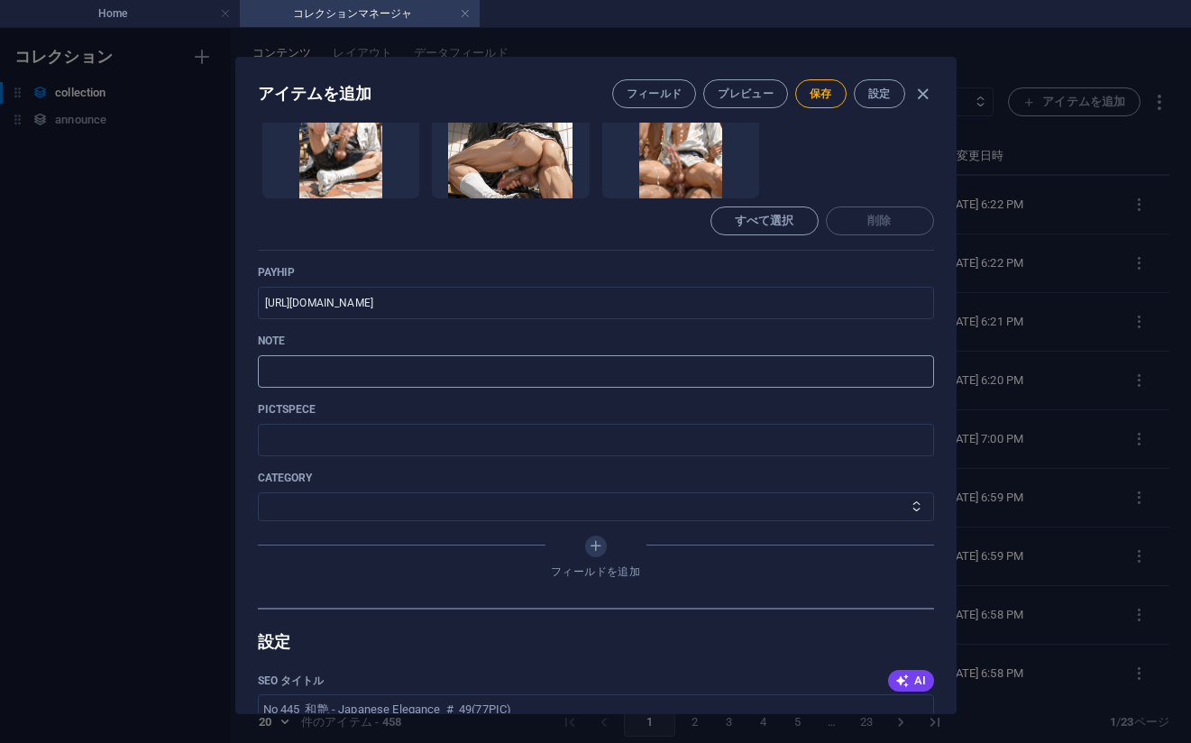
click at [761, 365] on input "text" at bounding box center [596, 371] width 676 height 32
paste input "[URL][DOMAIN_NAME]"
type input "[URL][DOMAIN_NAME]"
click at [351, 505] on select "その他 ジャマー_jammer レインコート_rain_coat ミリタリービキニ_military_bikini 体操選手_gymnast ドアの向こうのひ…" at bounding box center [596, 506] width 676 height 29
select select "[PERSON_NAME] - Japanese Elegance"
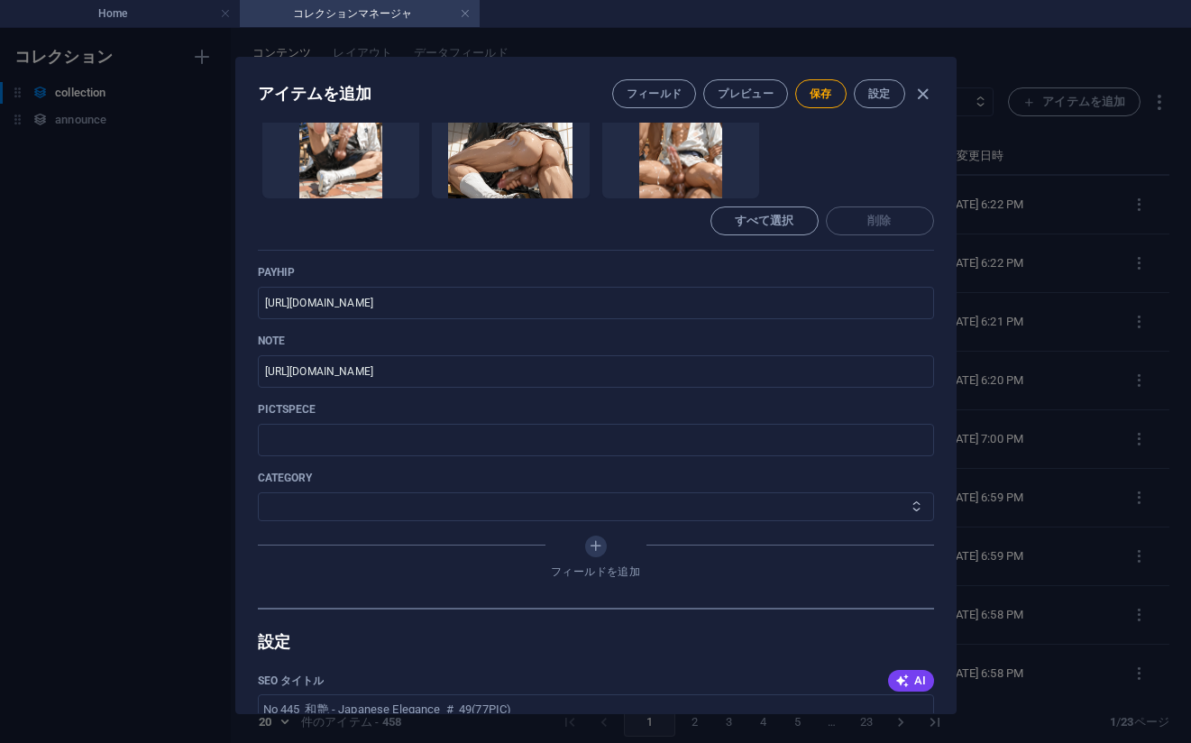
click at [258, 492] on select "その他 ジャマー_jammer レインコート_rain_coat ミリタリービキニ_military_bikini 体操選手_gymnast ドアの向こうのひ…" at bounding box center [596, 506] width 676 height 29
click at [811, 96] on span "保存" at bounding box center [820, 94] width 23 height 14
click at [1083, 206] on div "アイテムを編集 フィールド プレビュー 保存 設定 Name No 445_[PERSON_NAME] - Japanese Elegance_#_49(77…" at bounding box center [595, 385] width 1191 height 715
type input "no-445-japanese-elegance-49-77pic"
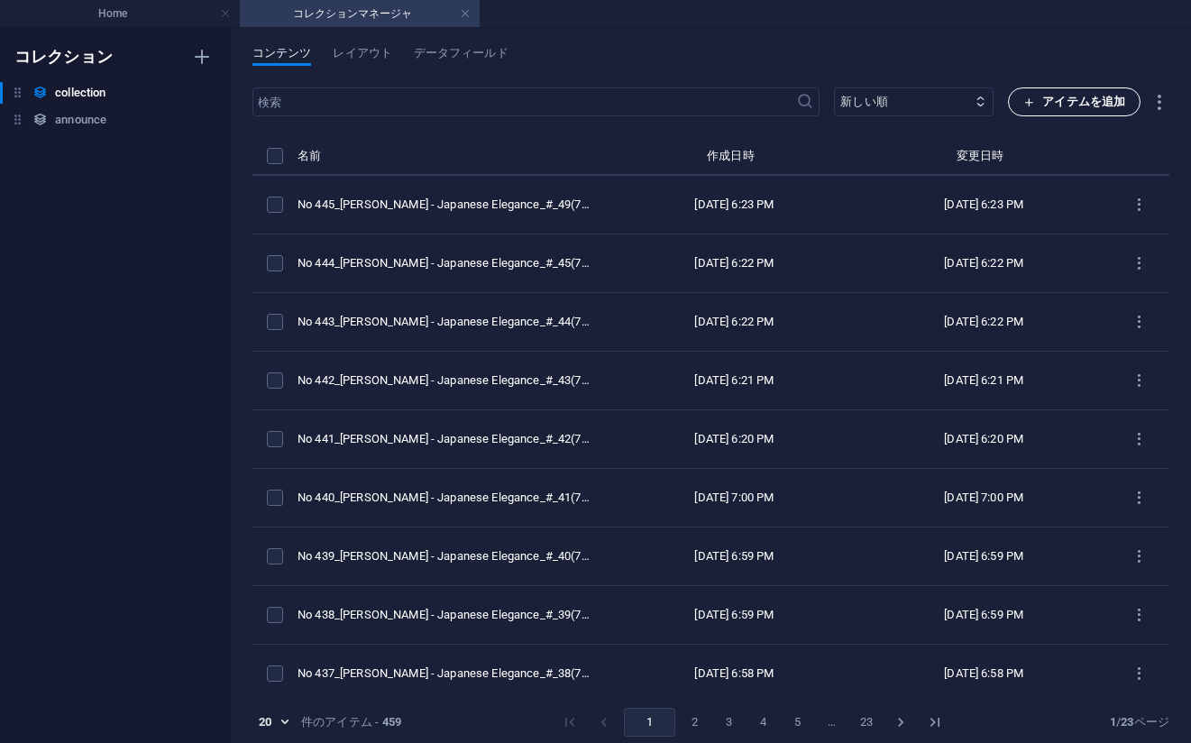
click at [1035, 96] on span "アイテムを追加" at bounding box center [1074, 102] width 102 height 22
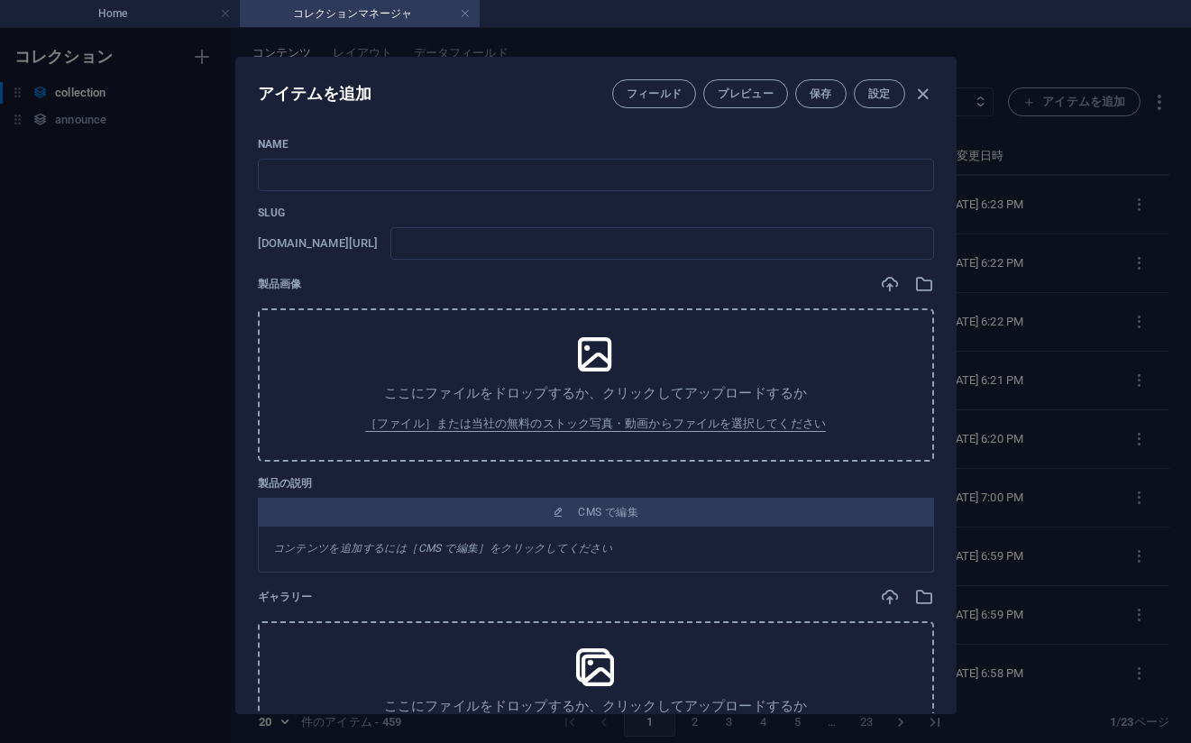
click at [740, 287] on div "製品画像" at bounding box center [596, 284] width 676 height 20
click at [478, 186] on input "text" at bounding box center [596, 175] width 676 height 32
paste input "No 446_[PERSON_NAME] - Japanese Elegance_#_50(75PIC)"
type input "No 446_[PERSON_NAME] - Japanese Elegance_#_50(75PIC)"
type input "no-446-japanese-elegance-50-75pic"
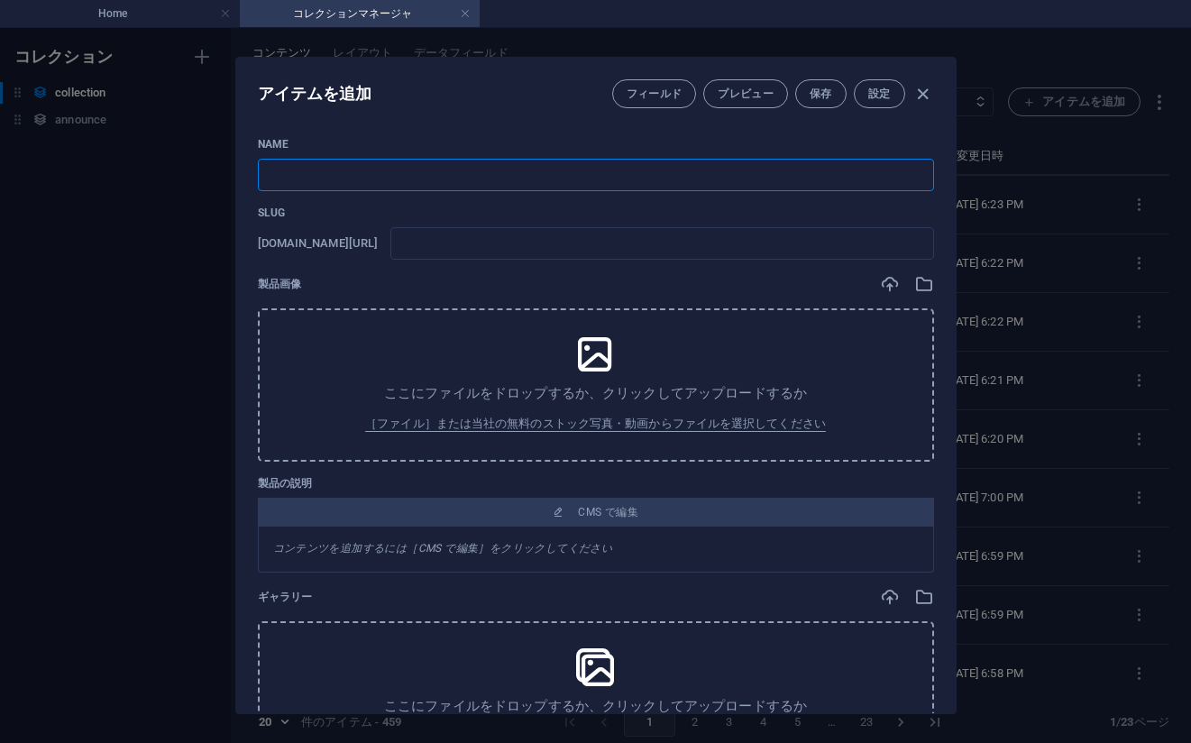
type input "no-446-japanese-elegance-50-75pic"
type input "No 446_[PERSON_NAME] - Japanese Elegance_#_50(75PIC)"
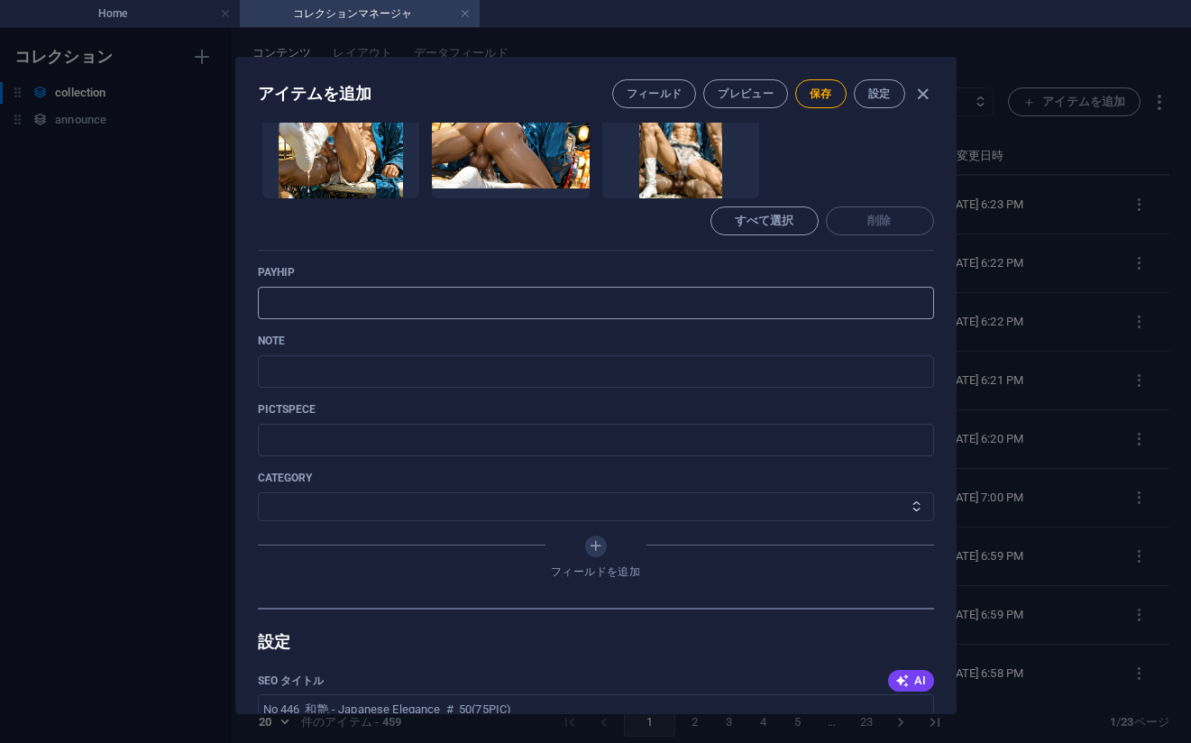
drag, startPoint x: 755, startPoint y: 262, endPoint x: 727, endPoint y: 298, distance: 45.6
click at [754, 263] on div "Name No 446_[PERSON_NAME] - Japanese Elegance_#_50(75PIC) ​ Slug [DOMAIN_NAME][…" at bounding box center [596, 66] width 676 height 1083
click at [724, 300] on input "text" at bounding box center [596, 303] width 676 height 32
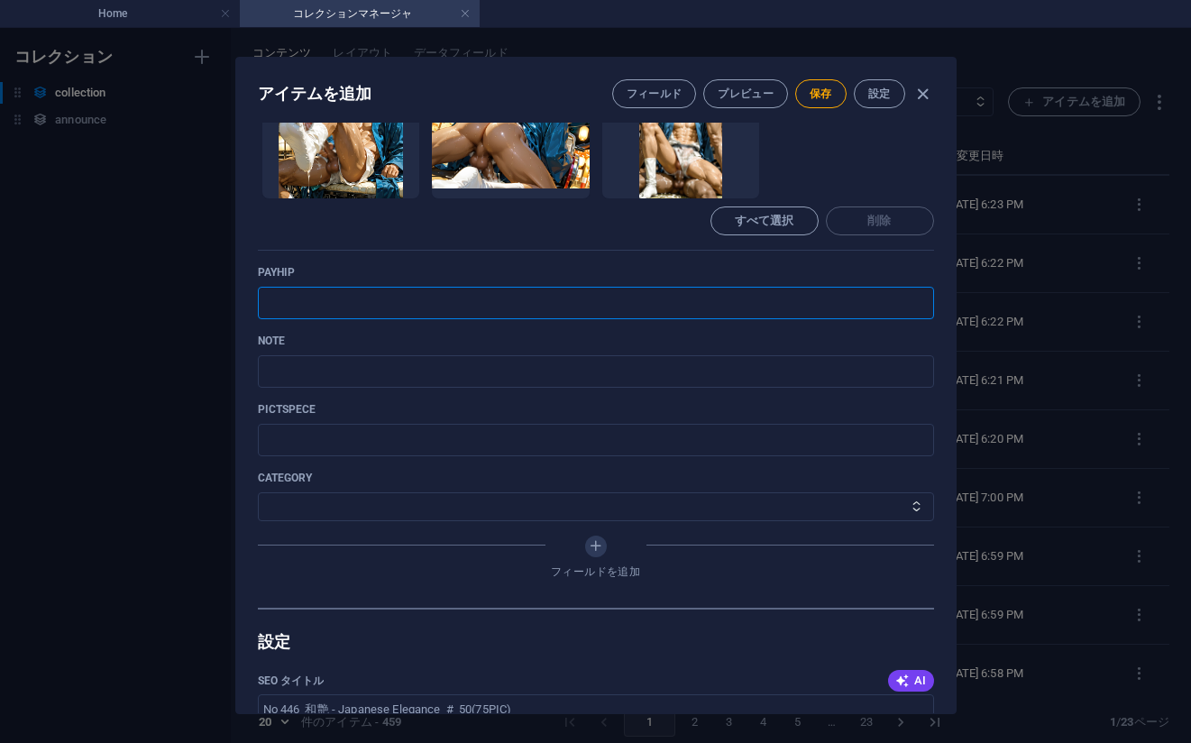
paste input "[URL][DOMAIN_NAME]"
type input "[URL][DOMAIN_NAME]"
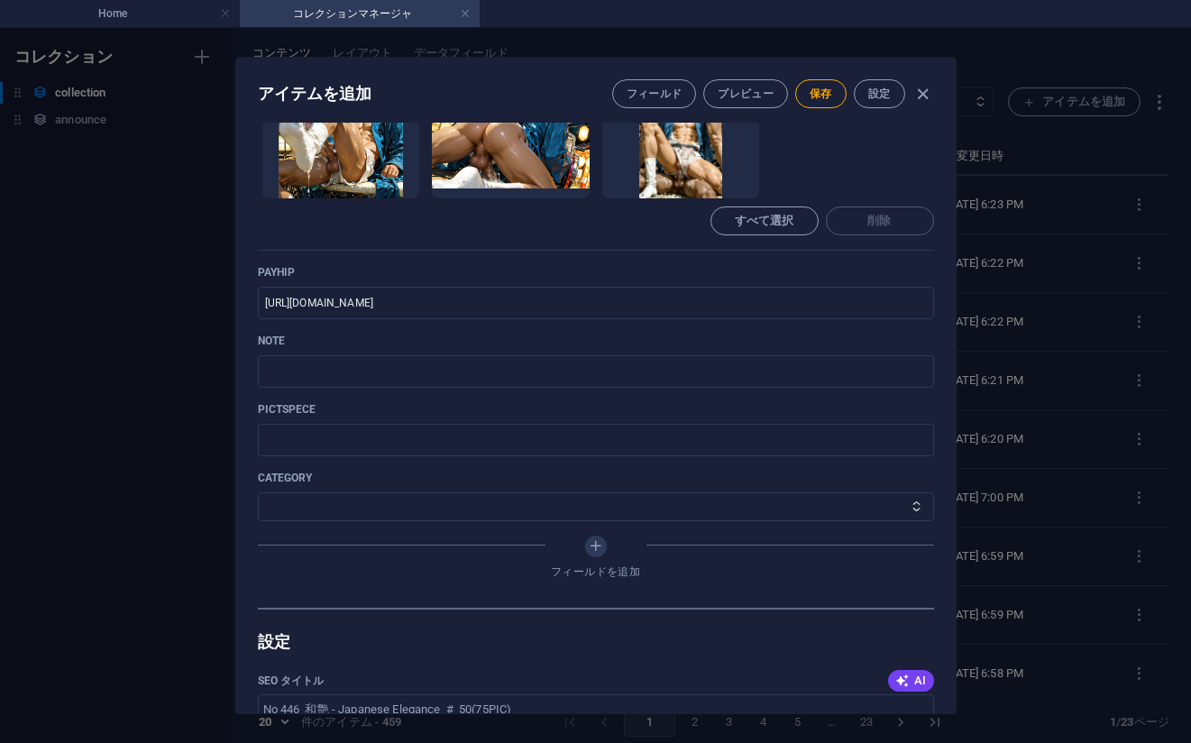
click at [790, 325] on div "Name No 446_[PERSON_NAME] - Japanese Elegance_#_50(75PIC) ​ Slug [DOMAIN_NAME][…" at bounding box center [596, 66] width 676 height 1083
click at [448, 365] on input "text" at bounding box center [596, 371] width 676 height 32
paste input "[URL][DOMAIN_NAME]"
type input "[URL][DOMAIN_NAME]"
click at [803, 349] on div "note [URL][DOMAIN_NAME] ​" at bounding box center [596, 360] width 676 height 54
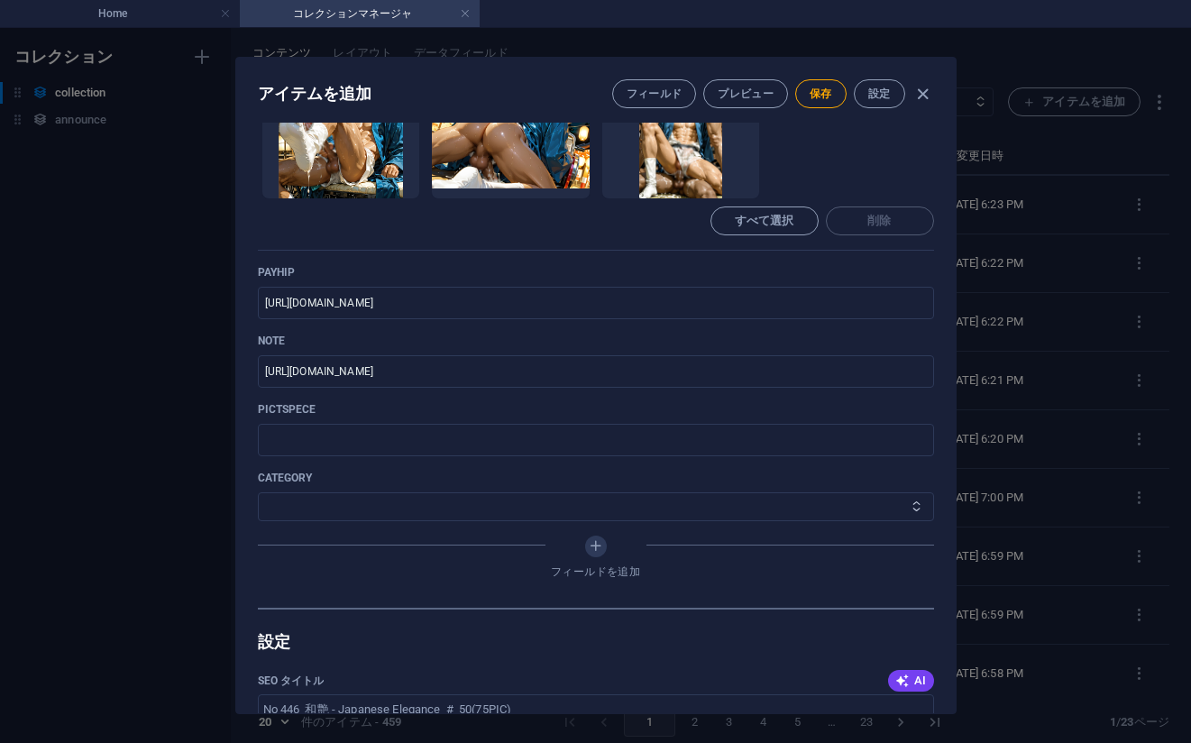
click at [403, 498] on select "その他 ジャマー_jammer レインコート_rain_coat ミリタリービキニ_military_bikini 体操選手_gymnast ドアの向こうのひ…" at bounding box center [596, 506] width 676 height 29
select select "[PERSON_NAME] - Japanese Elegance"
click at [258, 492] on select "その他 ジャマー_jammer レインコート_rain_coat ミリタリービキニ_military_bikini 体操選手_gymnast ドアの向こうのひ…" at bounding box center [596, 506] width 676 height 29
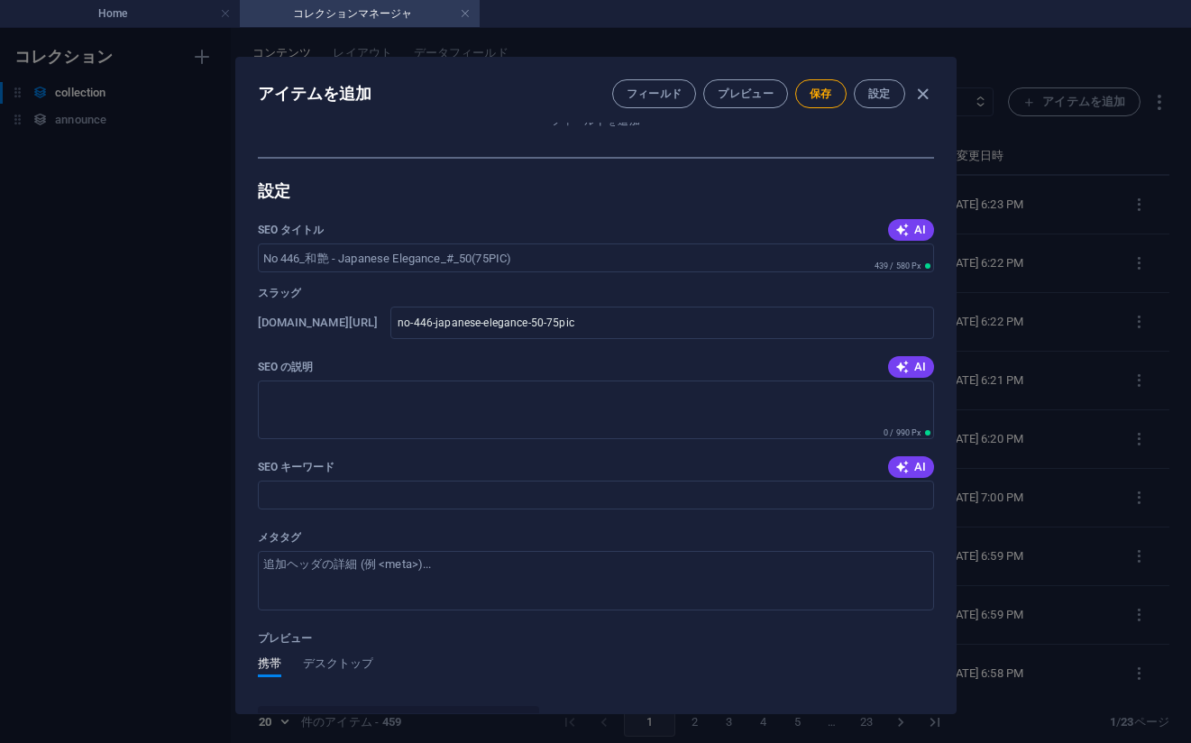
scroll to position [702, 0]
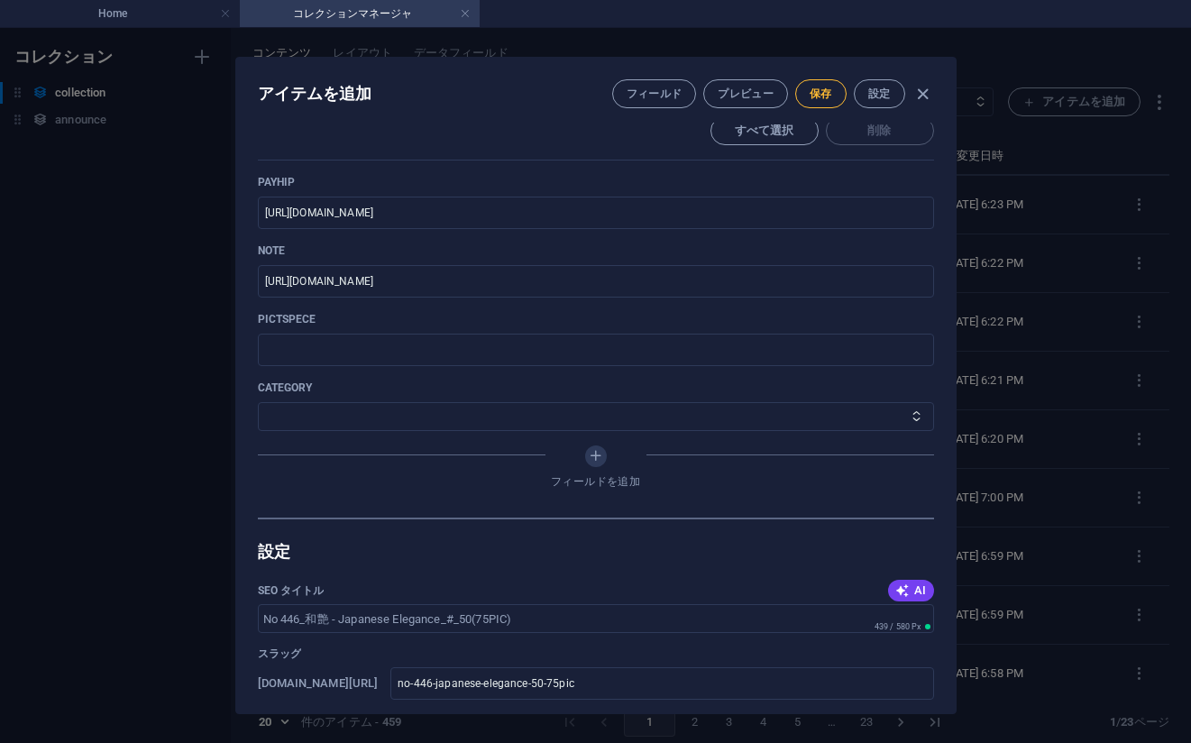
click at [821, 87] on span "保存" at bounding box center [820, 94] width 23 height 14
drag, startPoint x: 923, startPoint y: 96, endPoint x: 932, endPoint y: 189, distance: 93.3
click at [924, 96] on icon "button" at bounding box center [922, 94] width 21 height 21
type input "no-446-japanese-elegance-50-75pic"
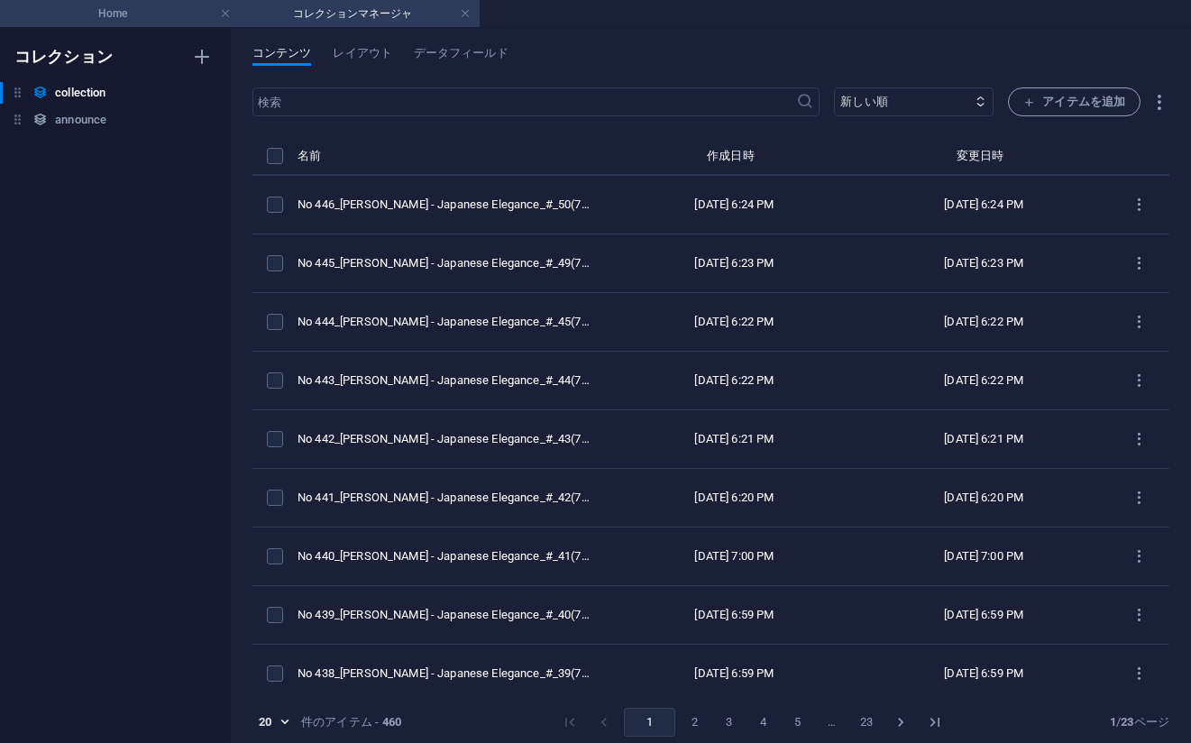
click at [119, 19] on h4 "Home" at bounding box center [120, 14] width 240 height 20
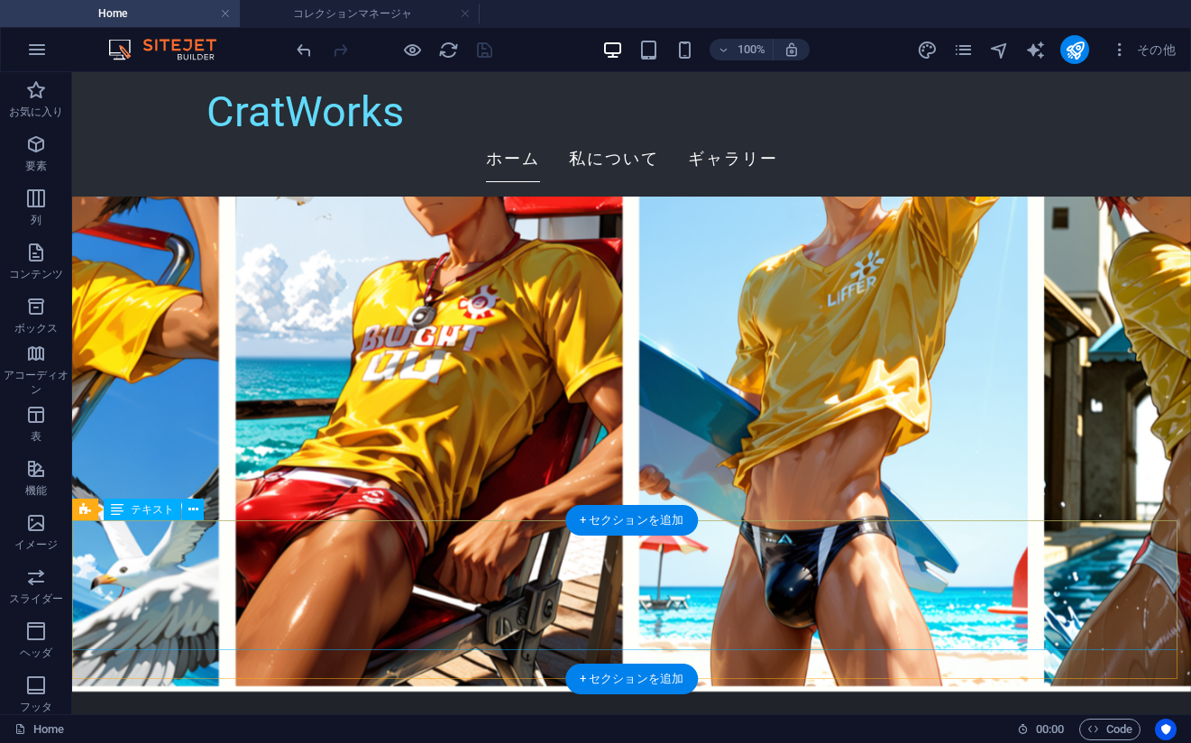
scroll to position [361, 0]
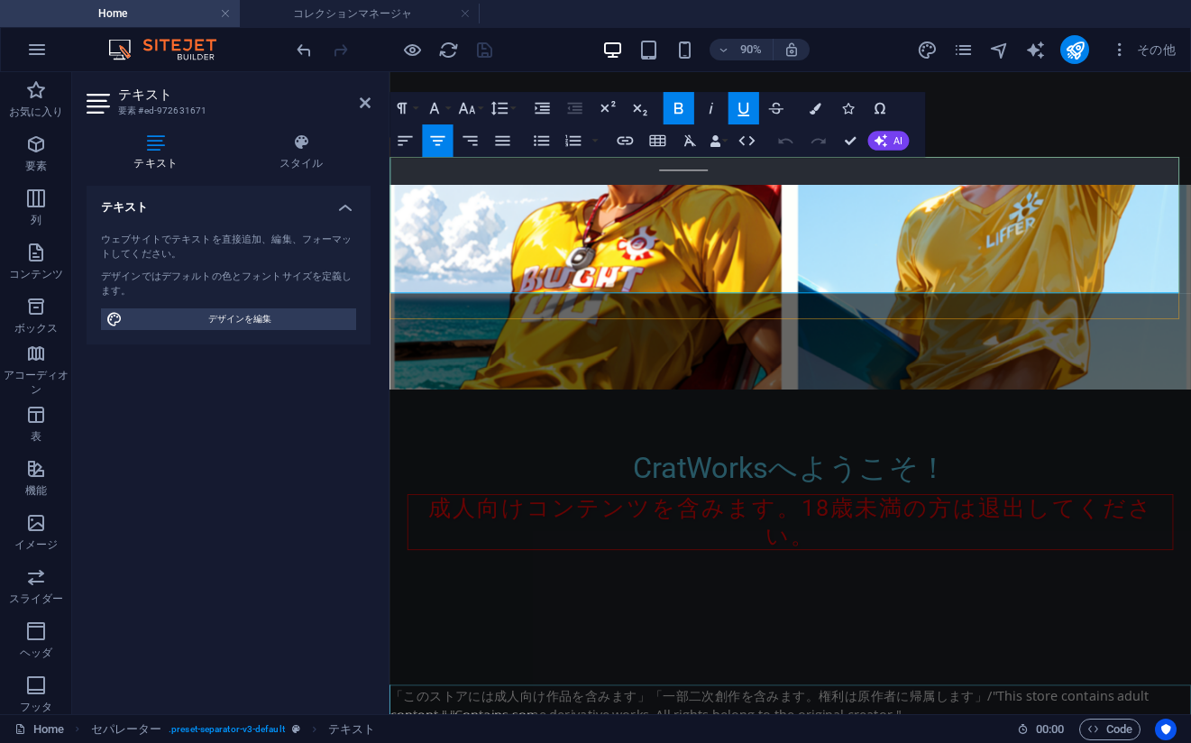
drag, startPoint x: 942, startPoint y: 203, endPoint x: 928, endPoint y: 215, distance: 17.9
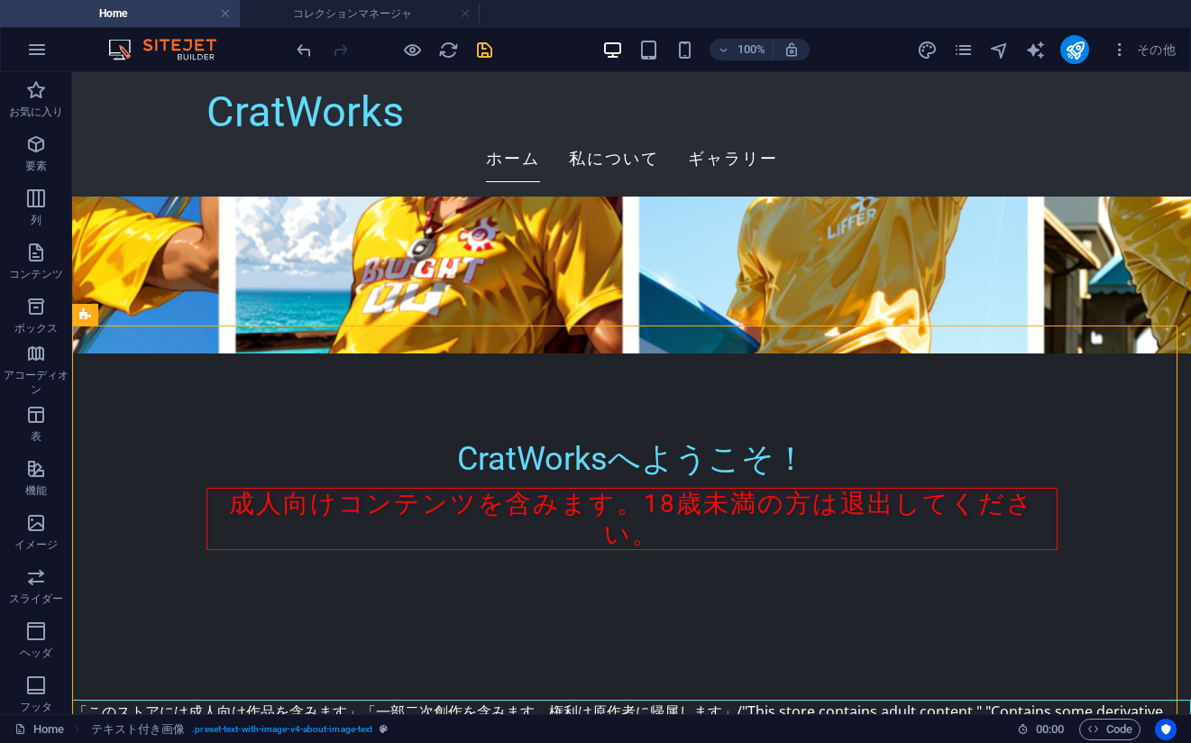
click at [486, 39] on div at bounding box center [394, 49] width 202 height 29
click at [489, 45] on icon "save" at bounding box center [484, 50] width 21 height 21
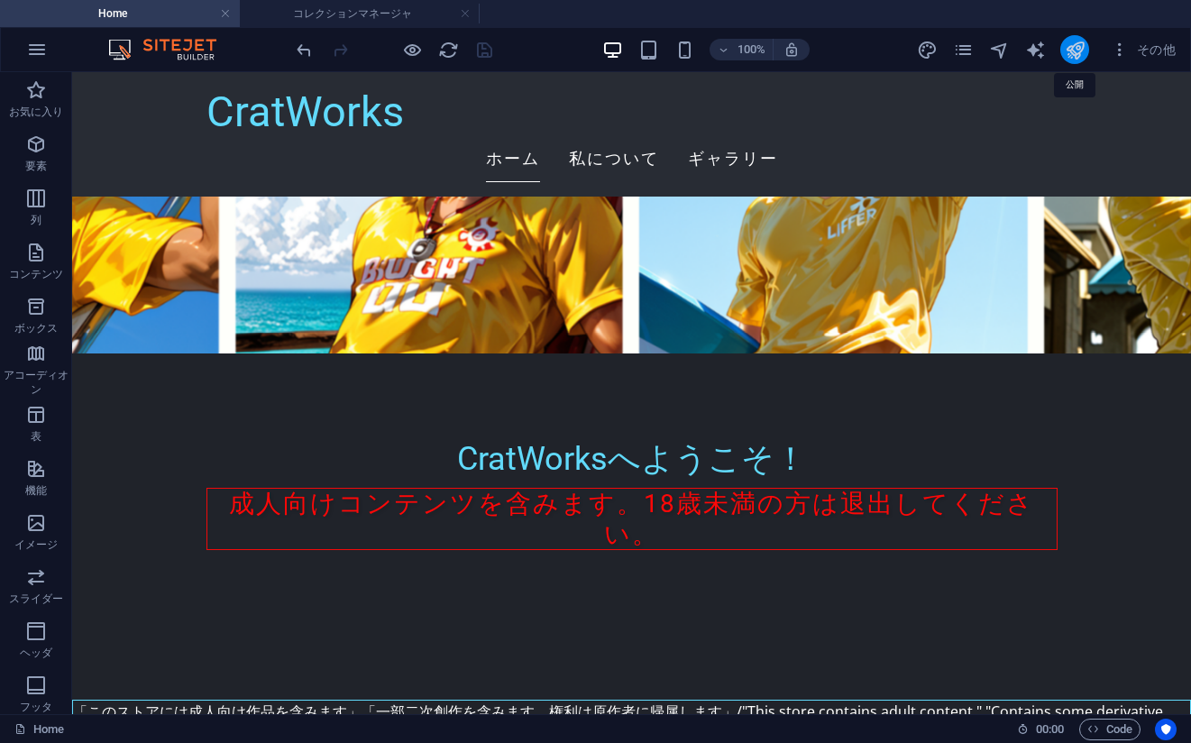
click at [1074, 40] on icon "publish" at bounding box center [1074, 50] width 21 height 21
